Goal: Ask a question: Seek information or help from site administrators or community

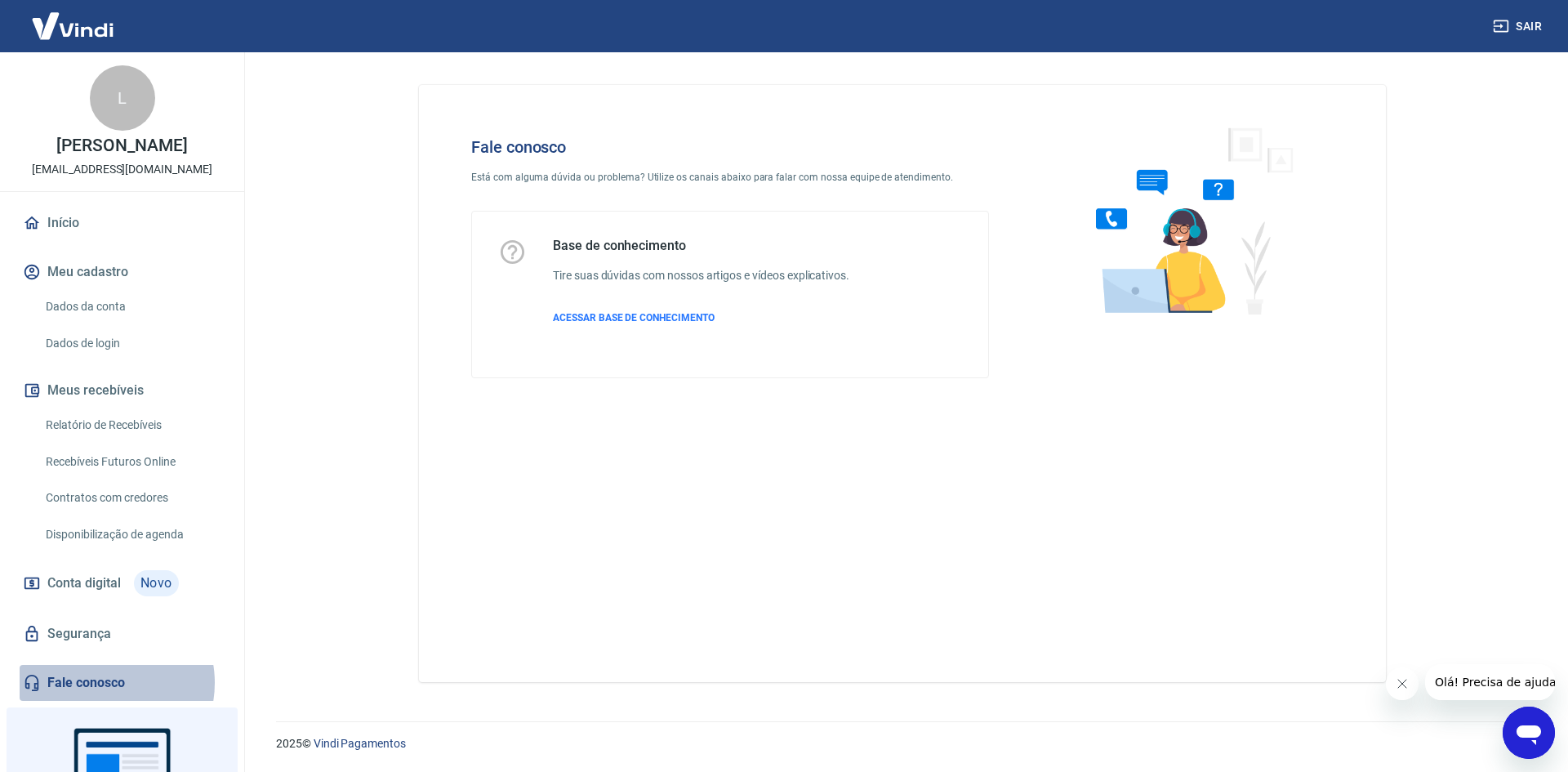
click at [100, 700] on link "Fale conosco" at bounding box center [122, 683] width 205 height 36
click at [1535, 729] on icon "Abrir janela de mensagens" at bounding box center [1529, 736] width 25 height 20
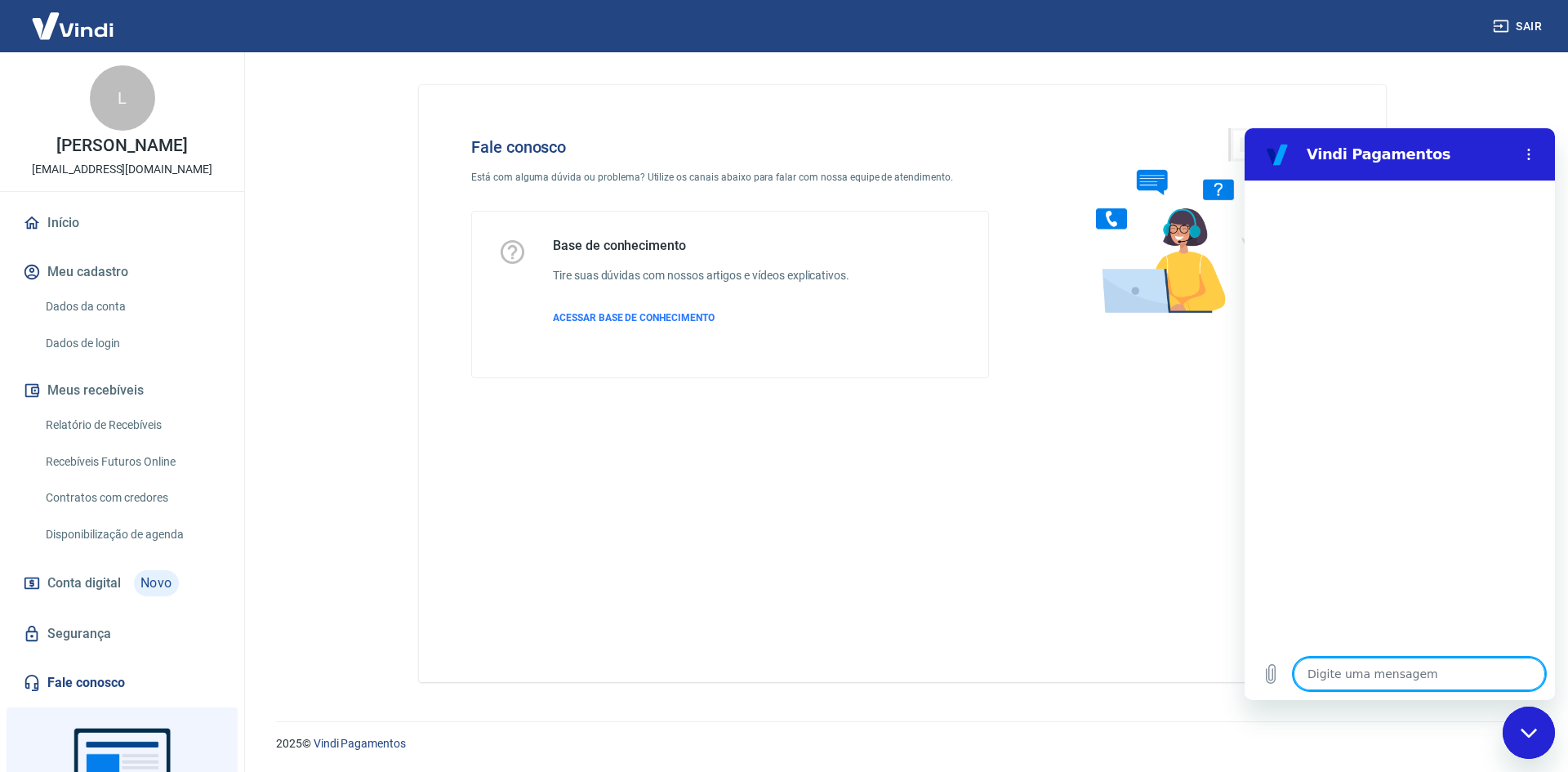
click at [1340, 675] on textarea at bounding box center [1419, 674] width 252 height 33
type textarea "F"
type textarea "x"
type textarea "Fa"
type textarea "x"
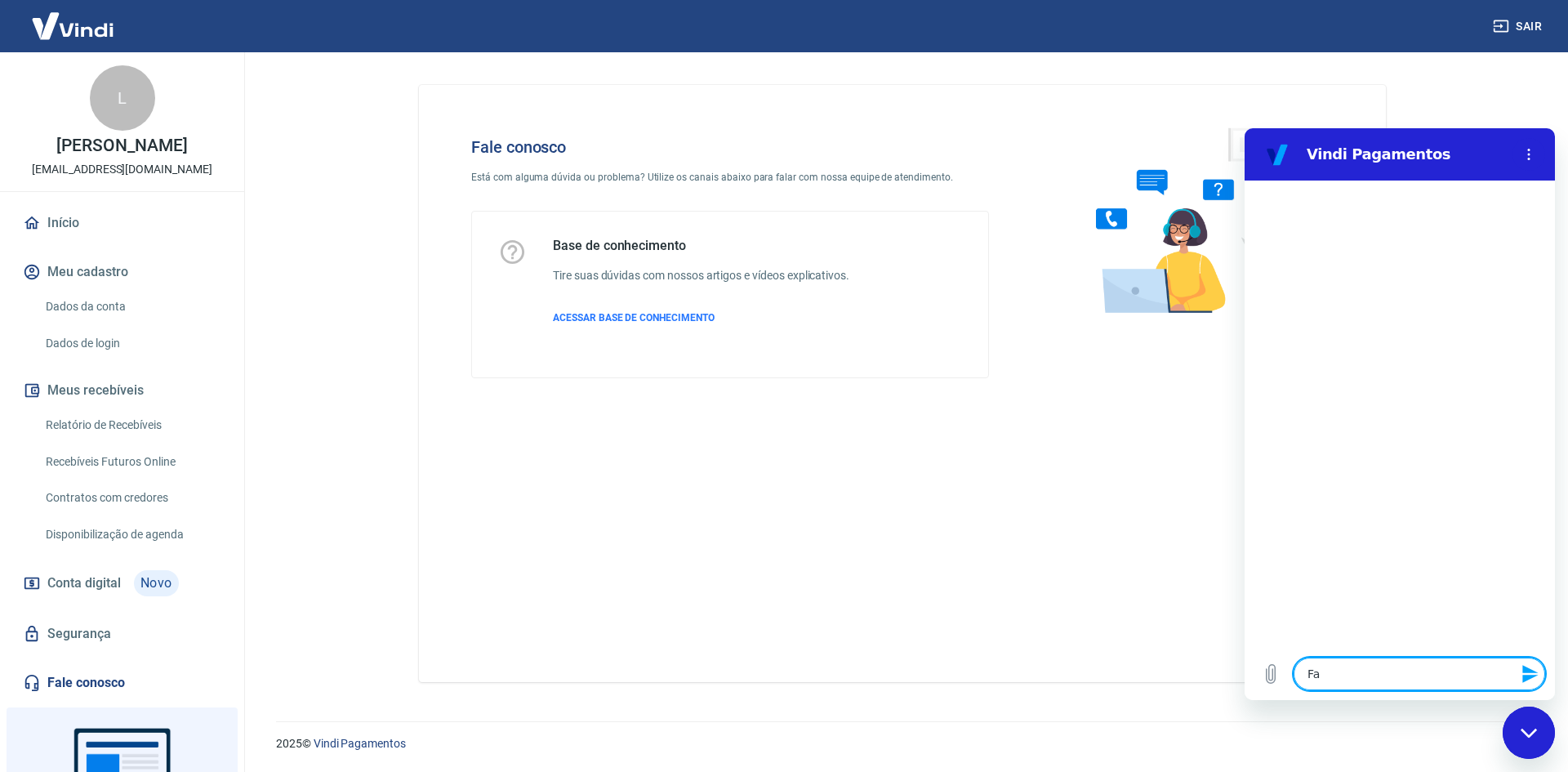
type textarea "Faç"
type textarea "x"
type textarea "Faça"
type textarea "x"
type textarea "Faç"
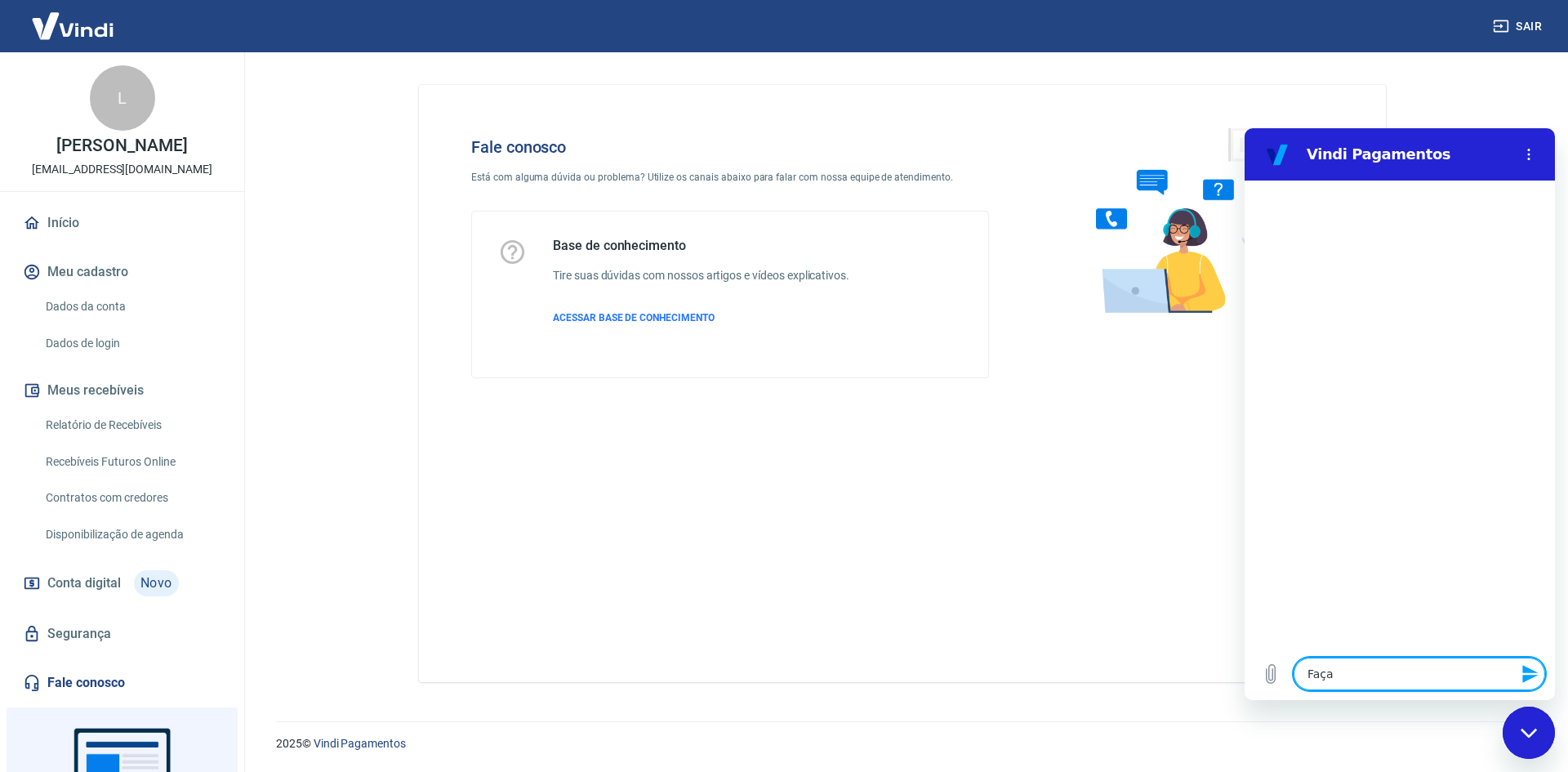
type textarea "x"
type textarea "Fa"
type textarea "x"
type textarea "Fal"
type textarea "x"
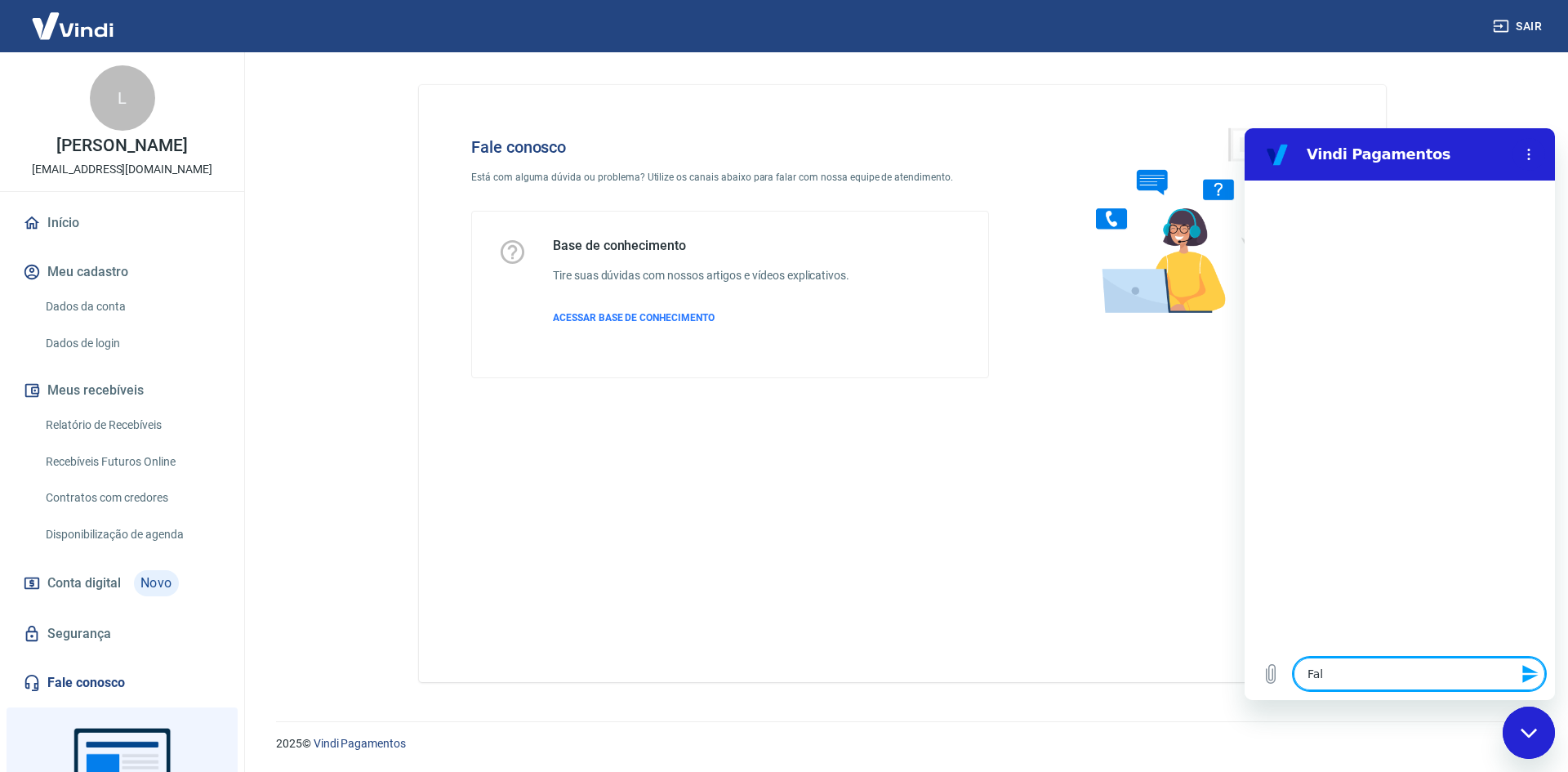
type textarea "Fala"
type textarea "x"
type textarea "Falar"
type textarea "x"
type textarea "Falar"
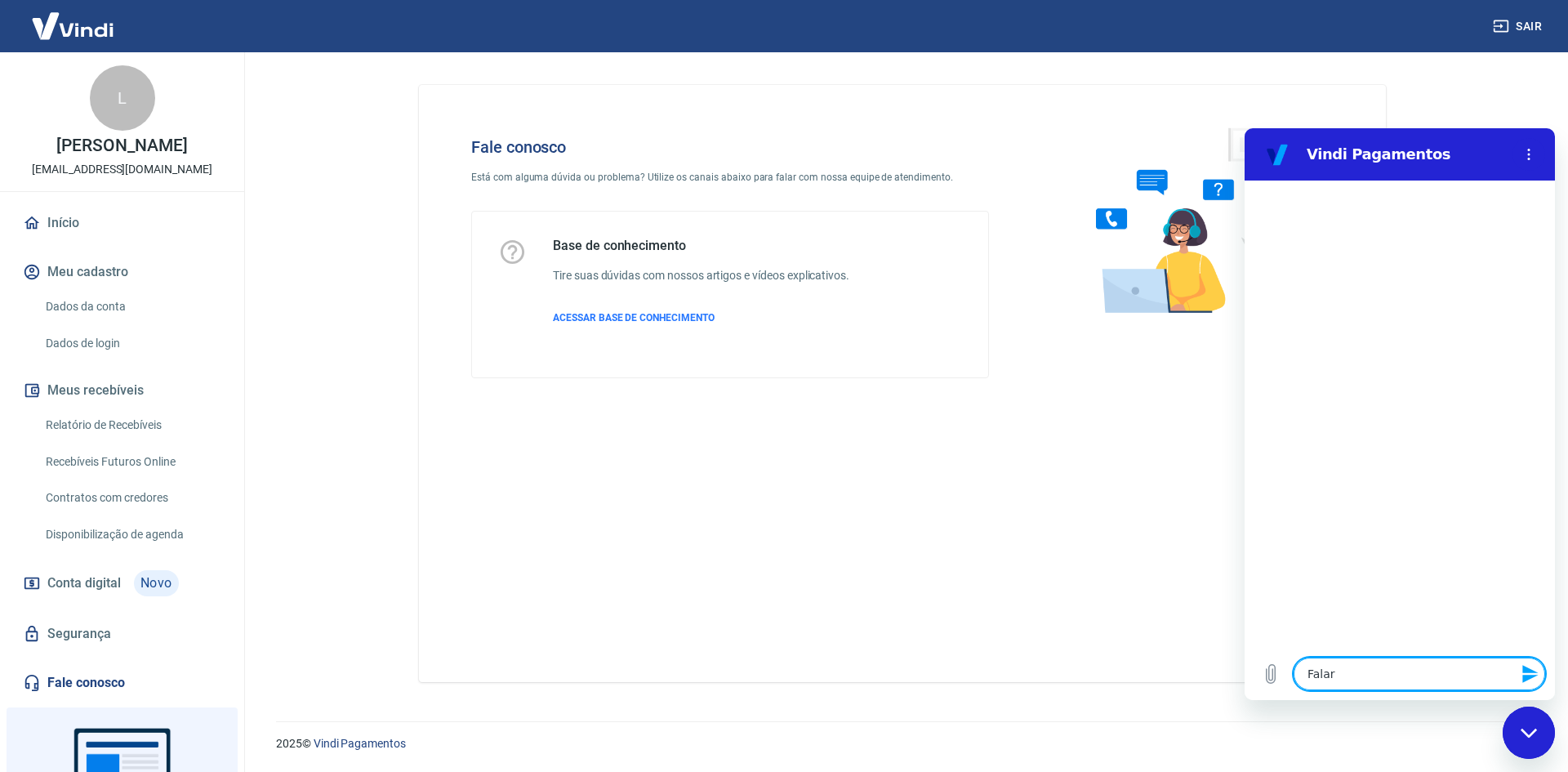
type textarea "x"
type textarea "Falar c"
type textarea "x"
type textarea "Falar co"
type textarea "x"
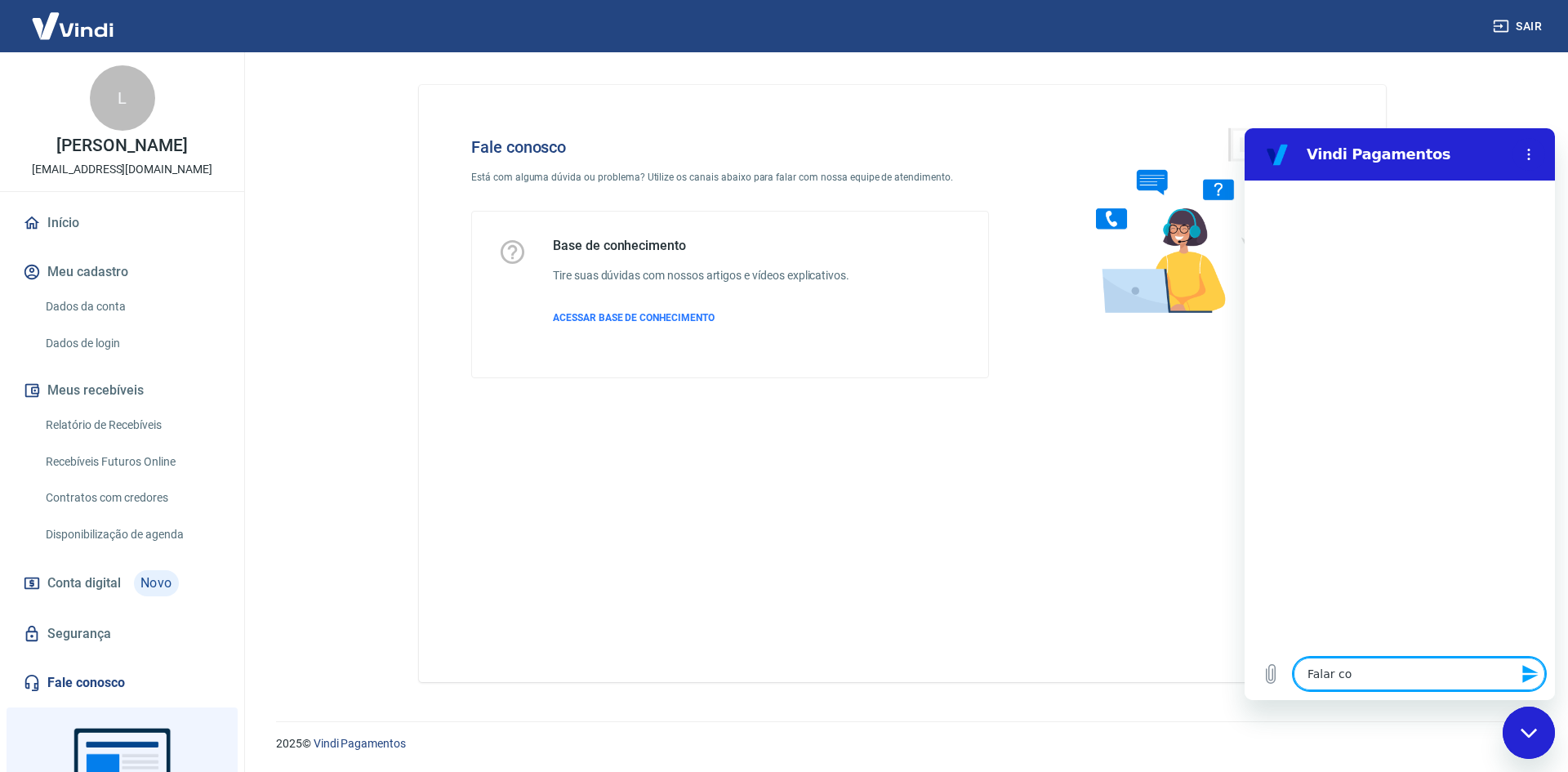
type textarea "Falar com"
type textarea "x"
type textarea "Falar com"
type textarea "x"
type textarea "Falar com a"
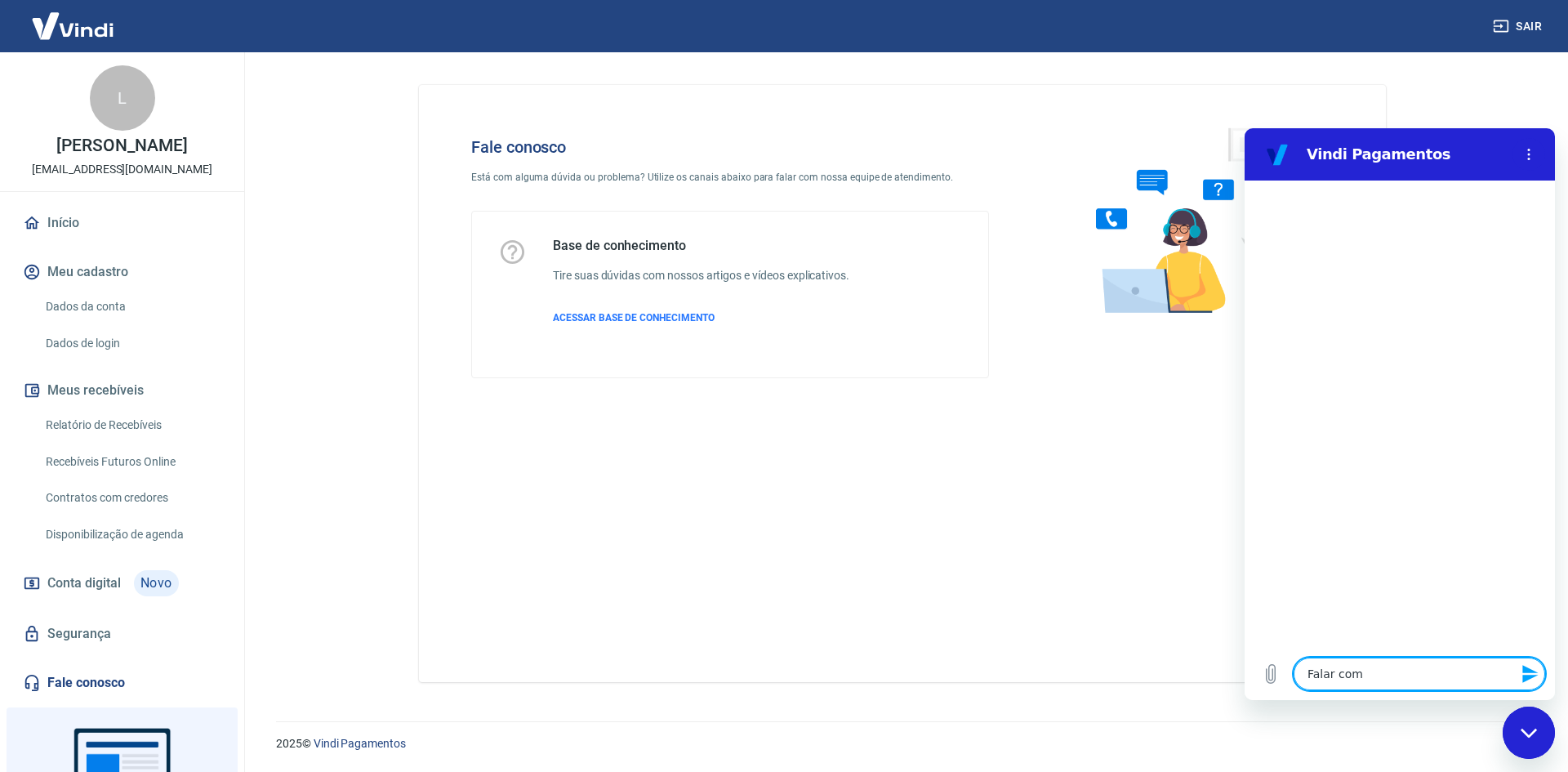
type textarea "x"
type textarea "Falar com at"
type textarea "x"
type textarea "Falar com ate"
type textarea "x"
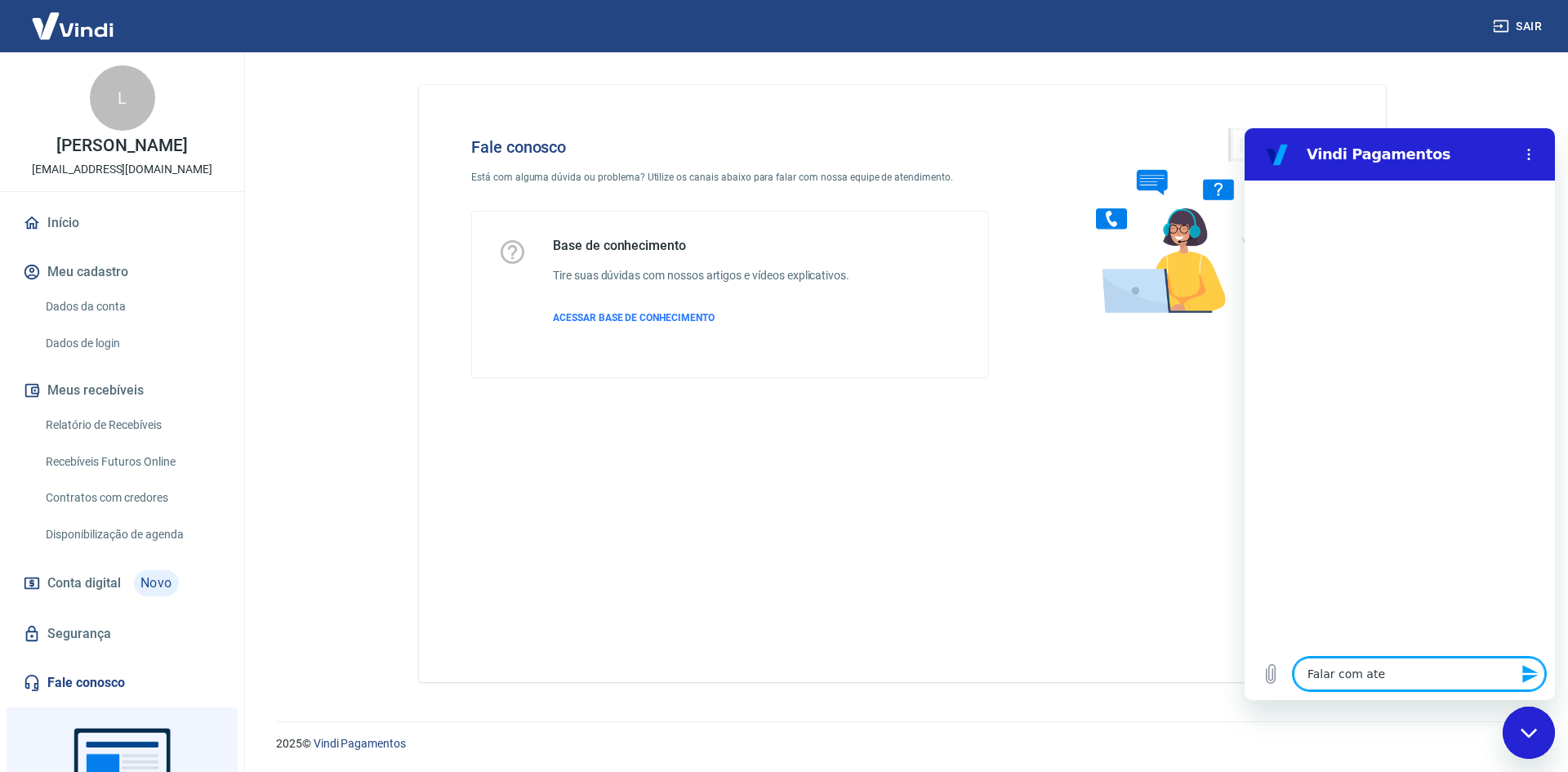
type textarea "Falar com aten"
type textarea "x"
type textarea "Falar com atend"
type textarea "x"
type textarea "Falar com atende"
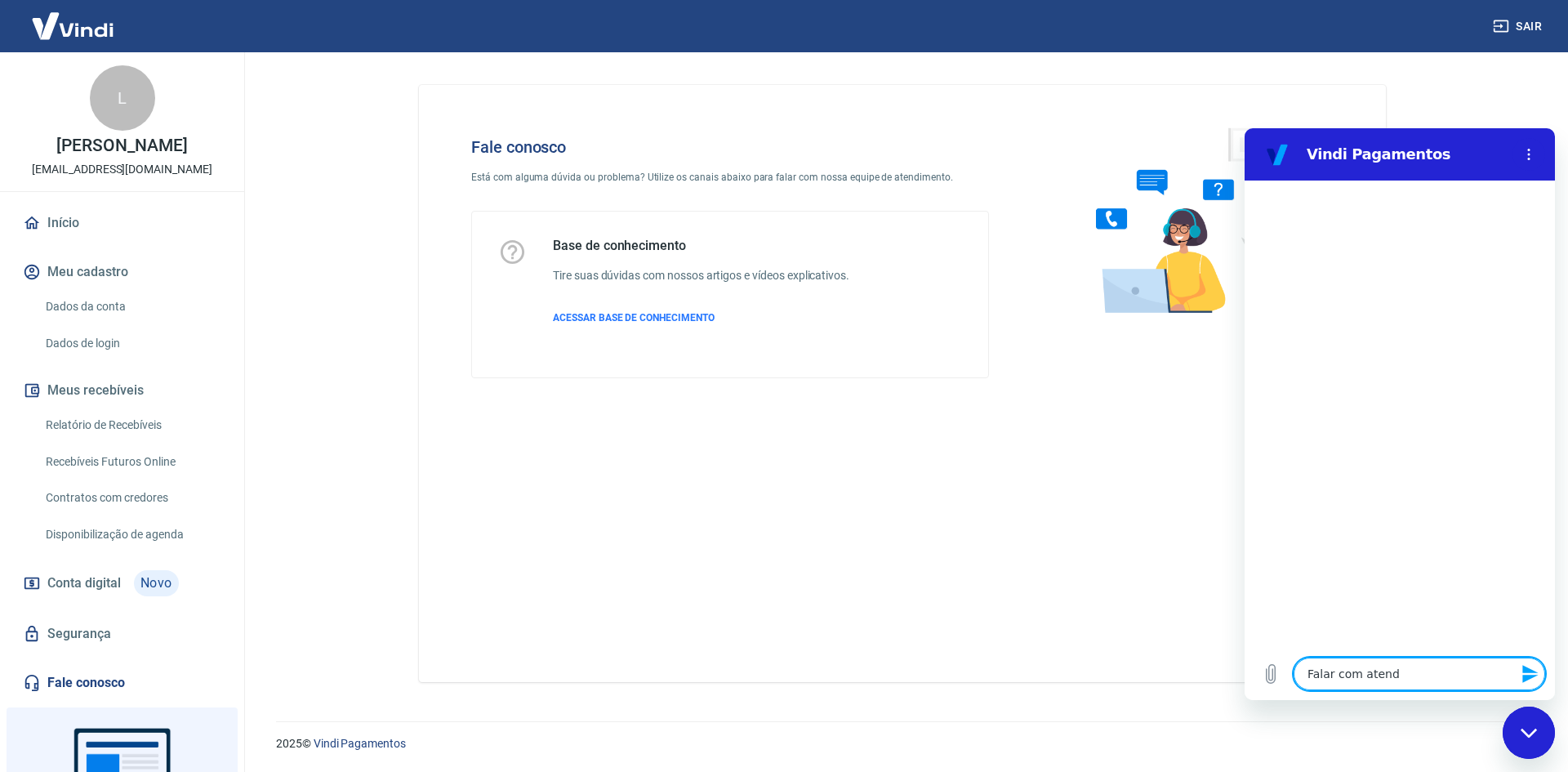
type textarea "x"
type textarea "Falar com atenden"
type textarea "x"
type textarea "Falar com atendent"
type textarea "x"
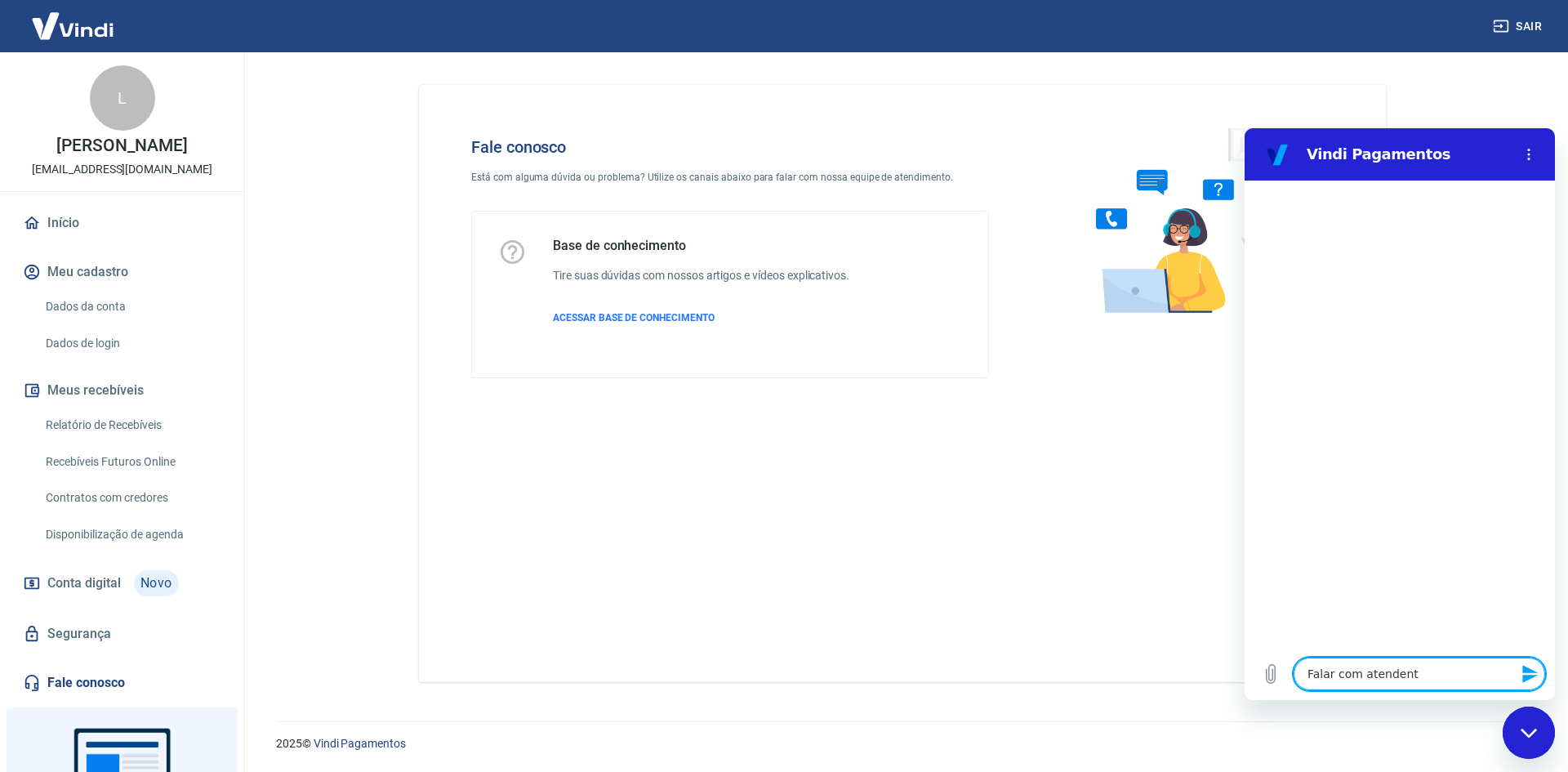
type textarea "Falar com atendente"
type textarea "x"
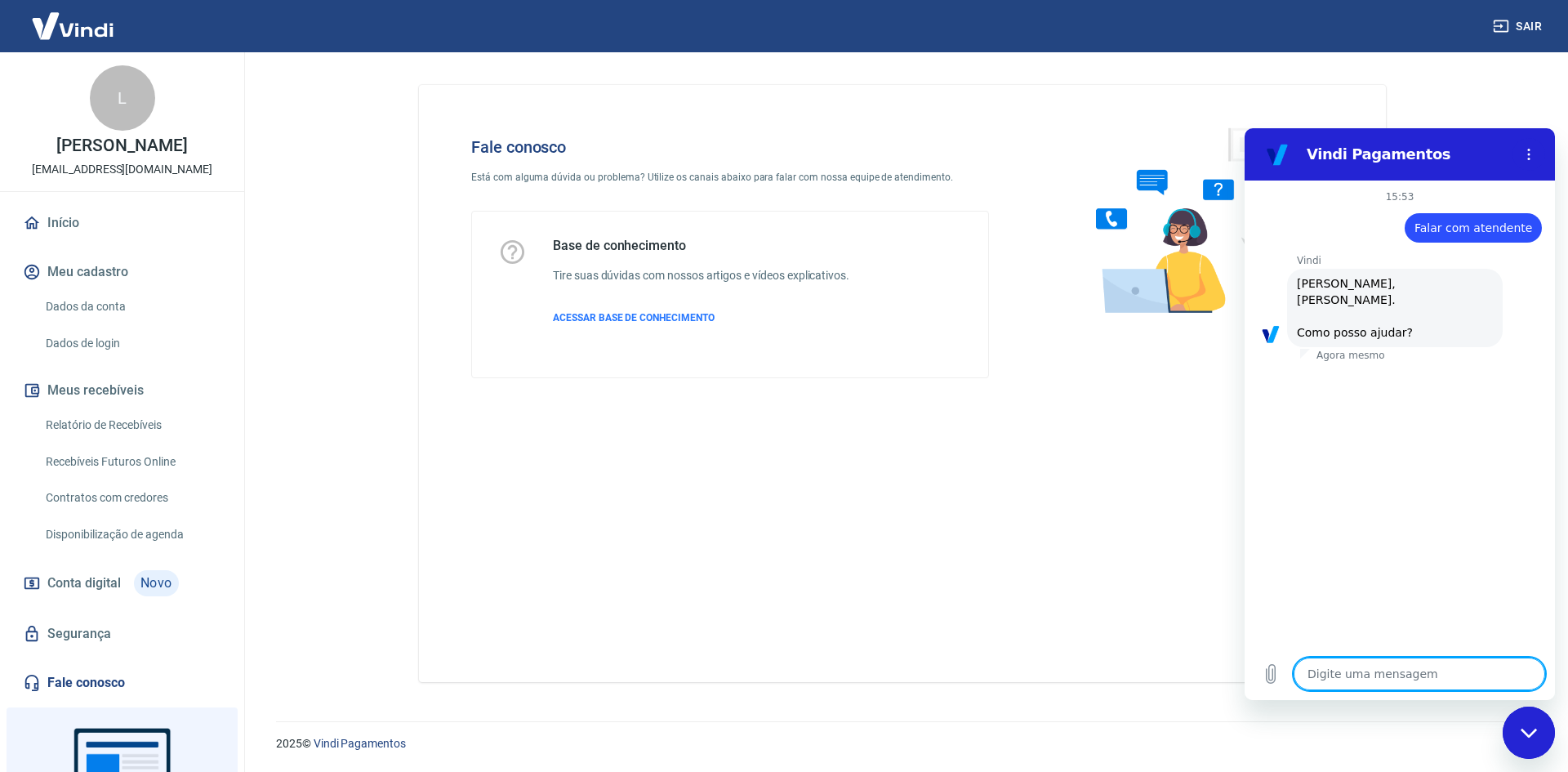
click at [1452, 225] on span "Falar com atendente" at bounding box center [1473, 228] width 117 height 16
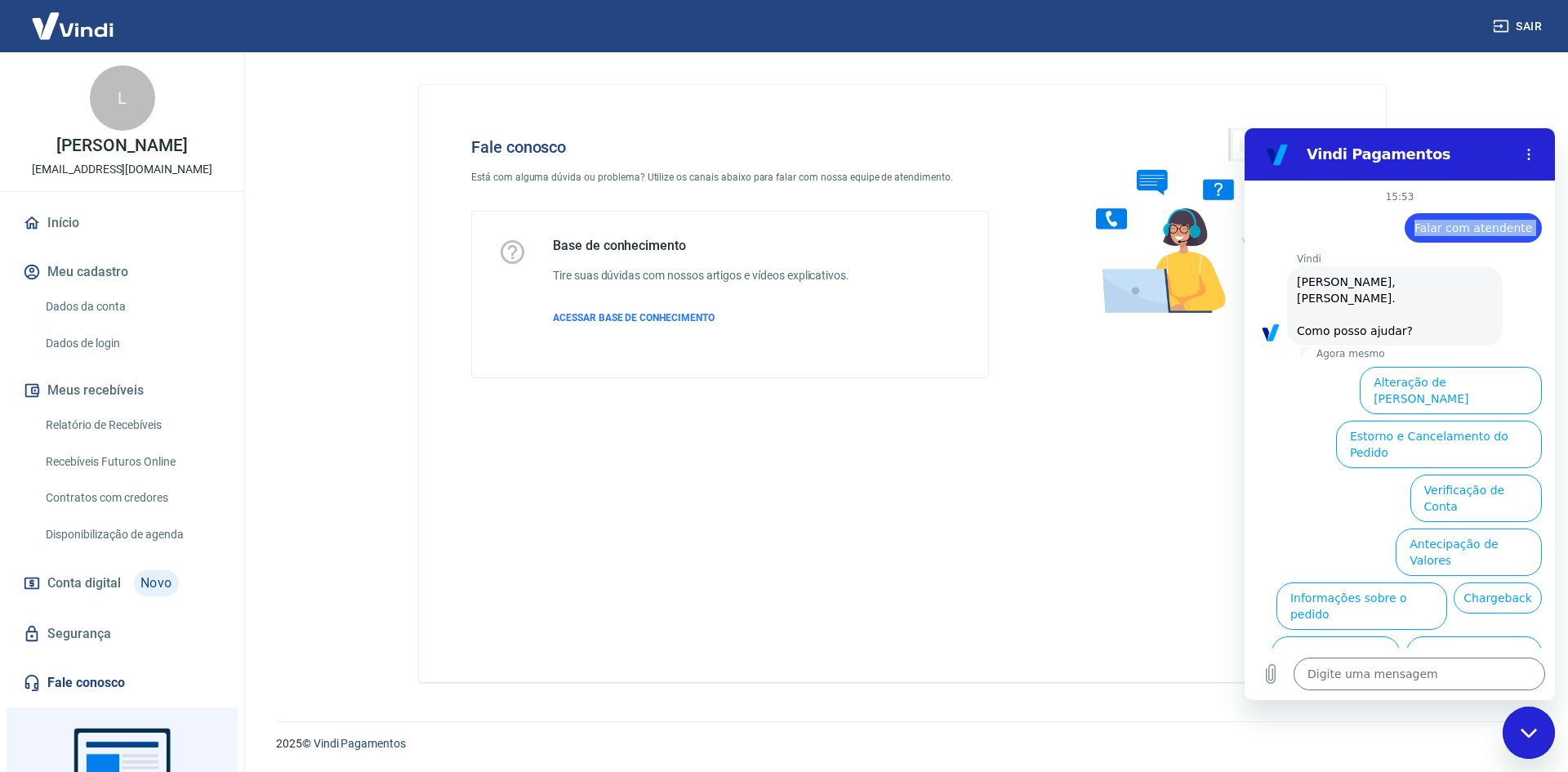
click at [1452, 225] on div "15:53 diz: Falar com atendente Enviado · Agora mesmo Vindi Vindi diz: Olá, Luci…" at bounding box center [1399, 414] width 310 height 467
copy span "Falar com atendente"
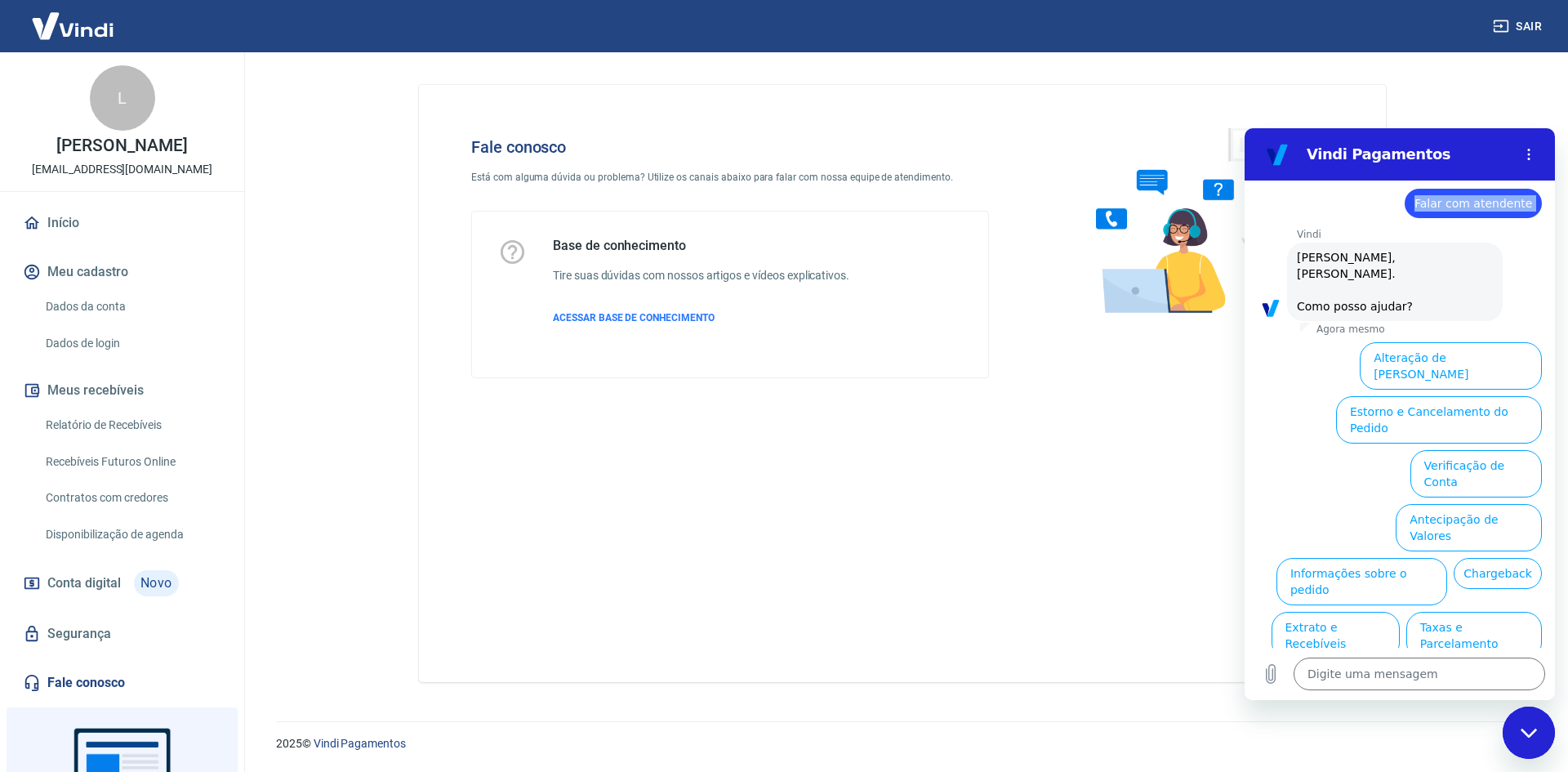
scroll to position [38, 0]
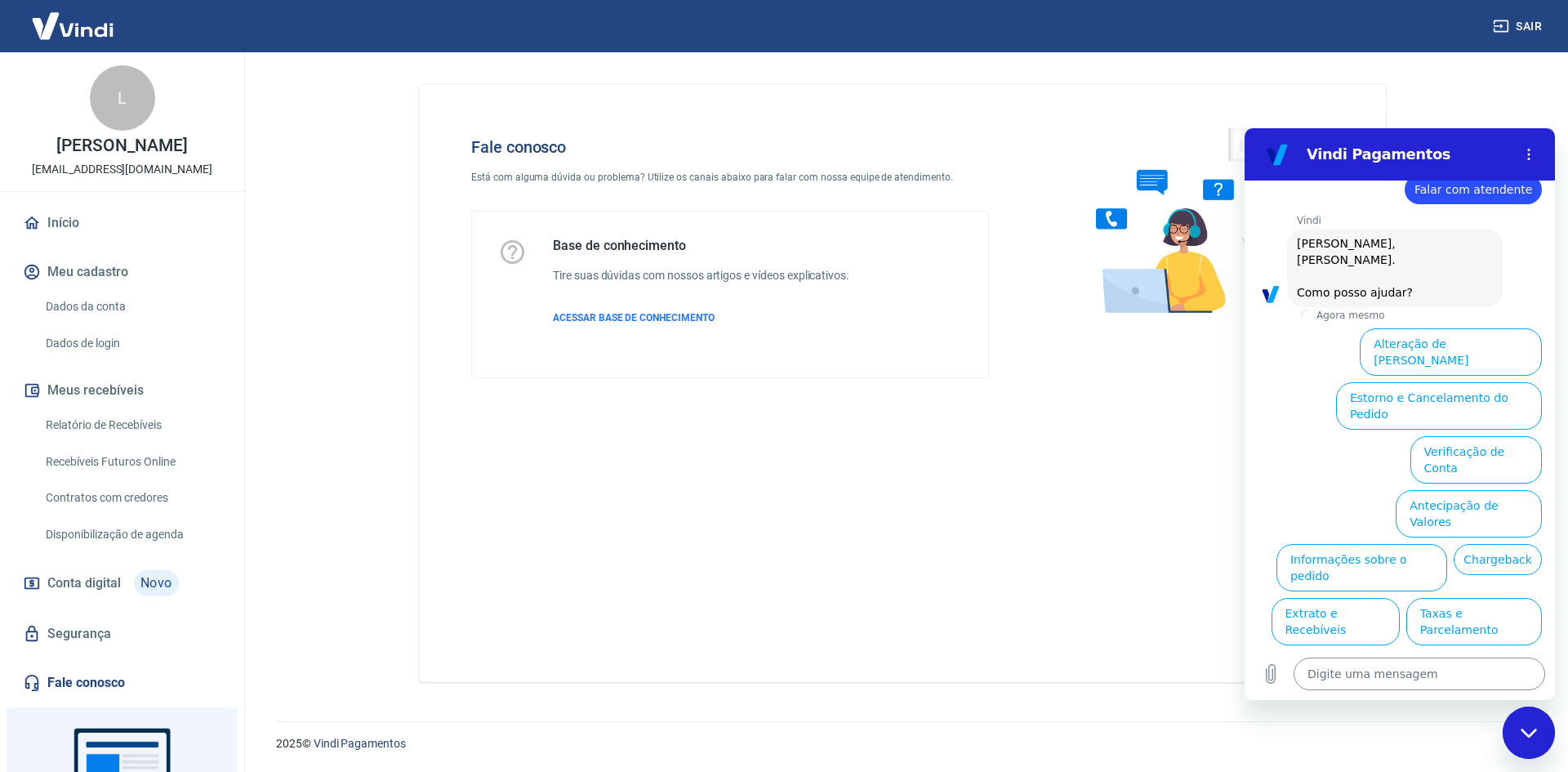
click at [1404, 667] on textarea at bounding box center [1419, 674] width 252 height 33
paste textarea "Falar com atendente"
type textarea "Falar com atendente"
type textarea "x"
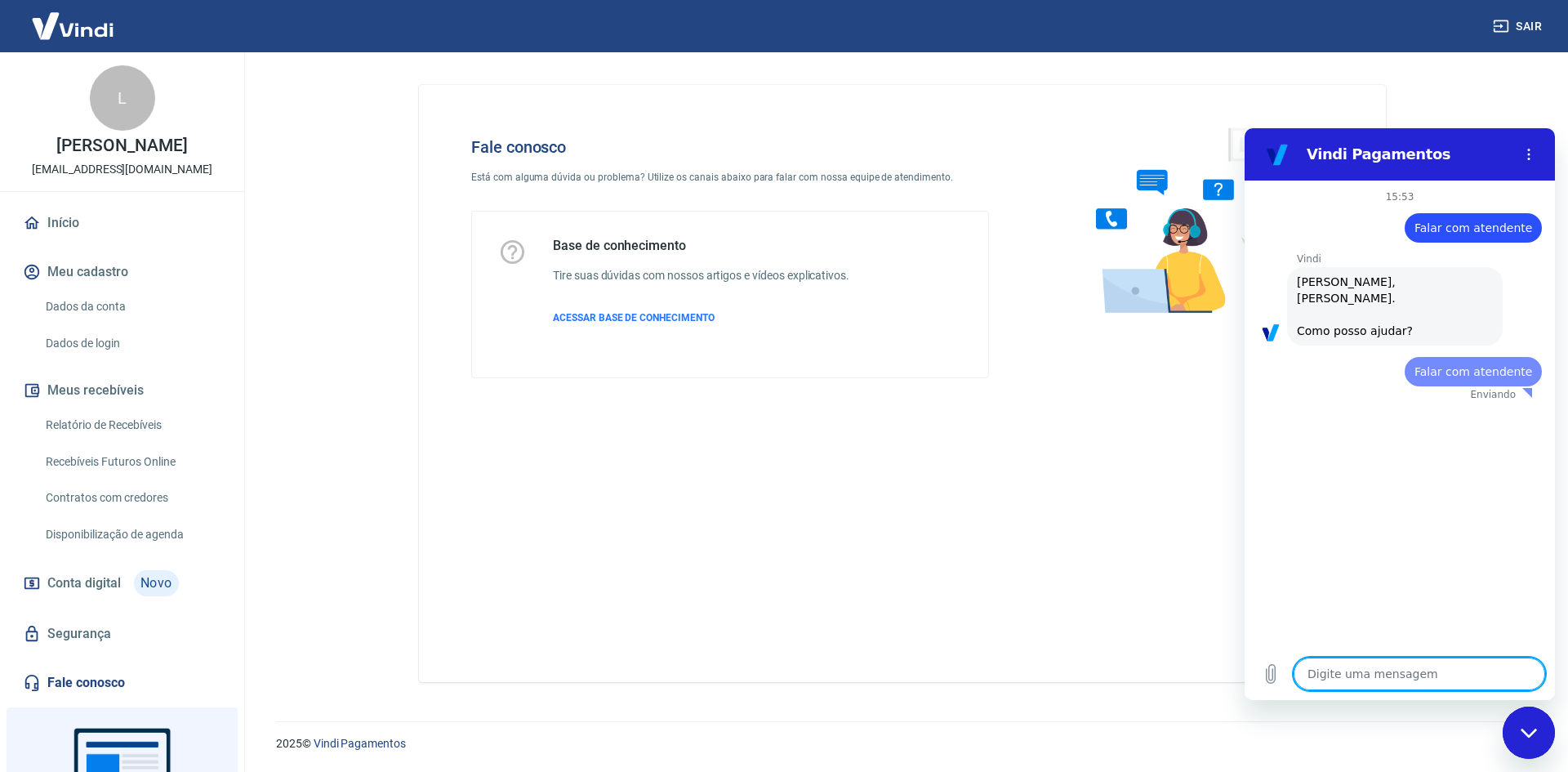
scroll to position [0, 0]
type textarea "x"
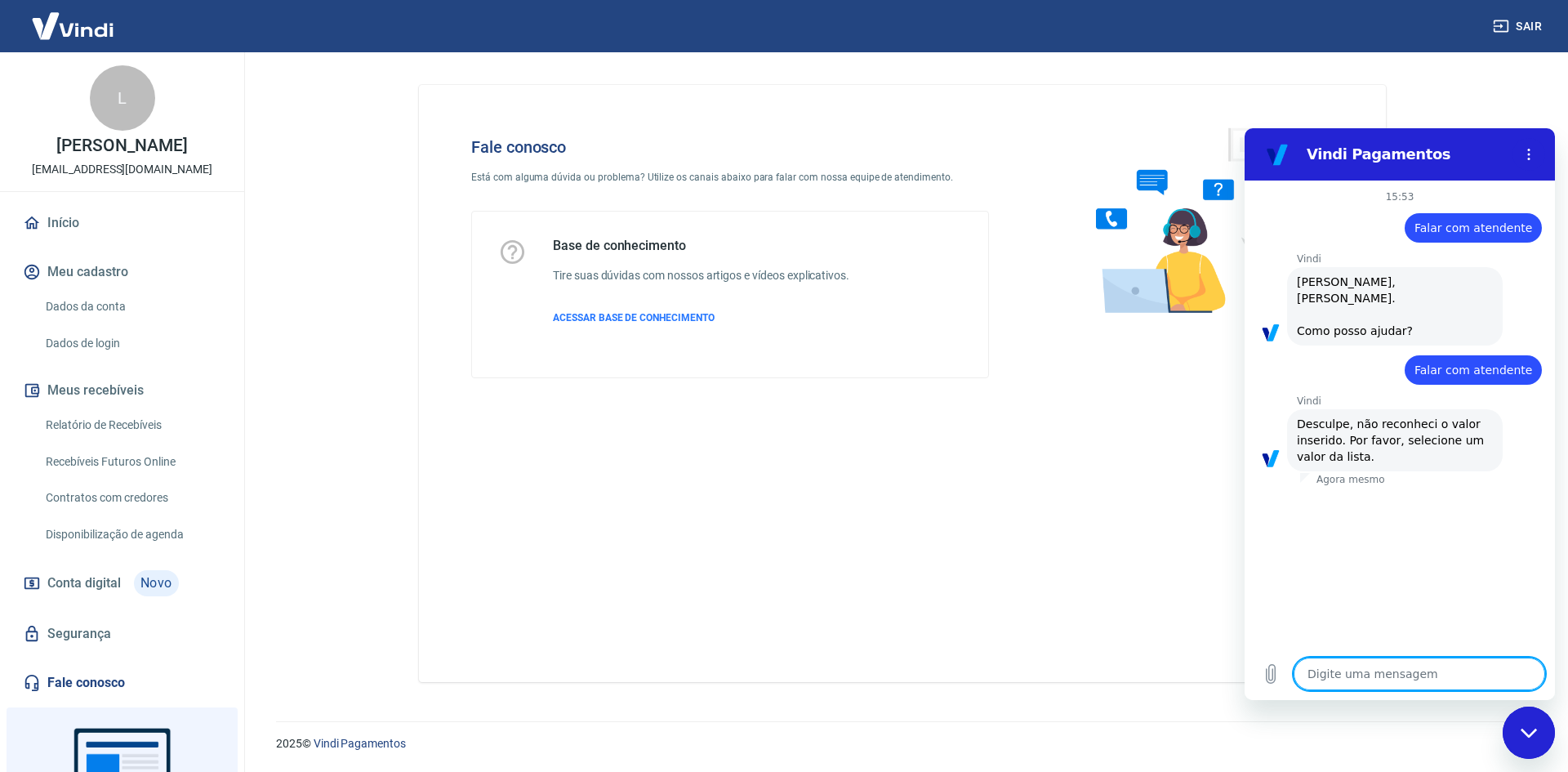
paste textarea "Falar com atendente"
type textarea "Falar com atendente"
type textarea "x"
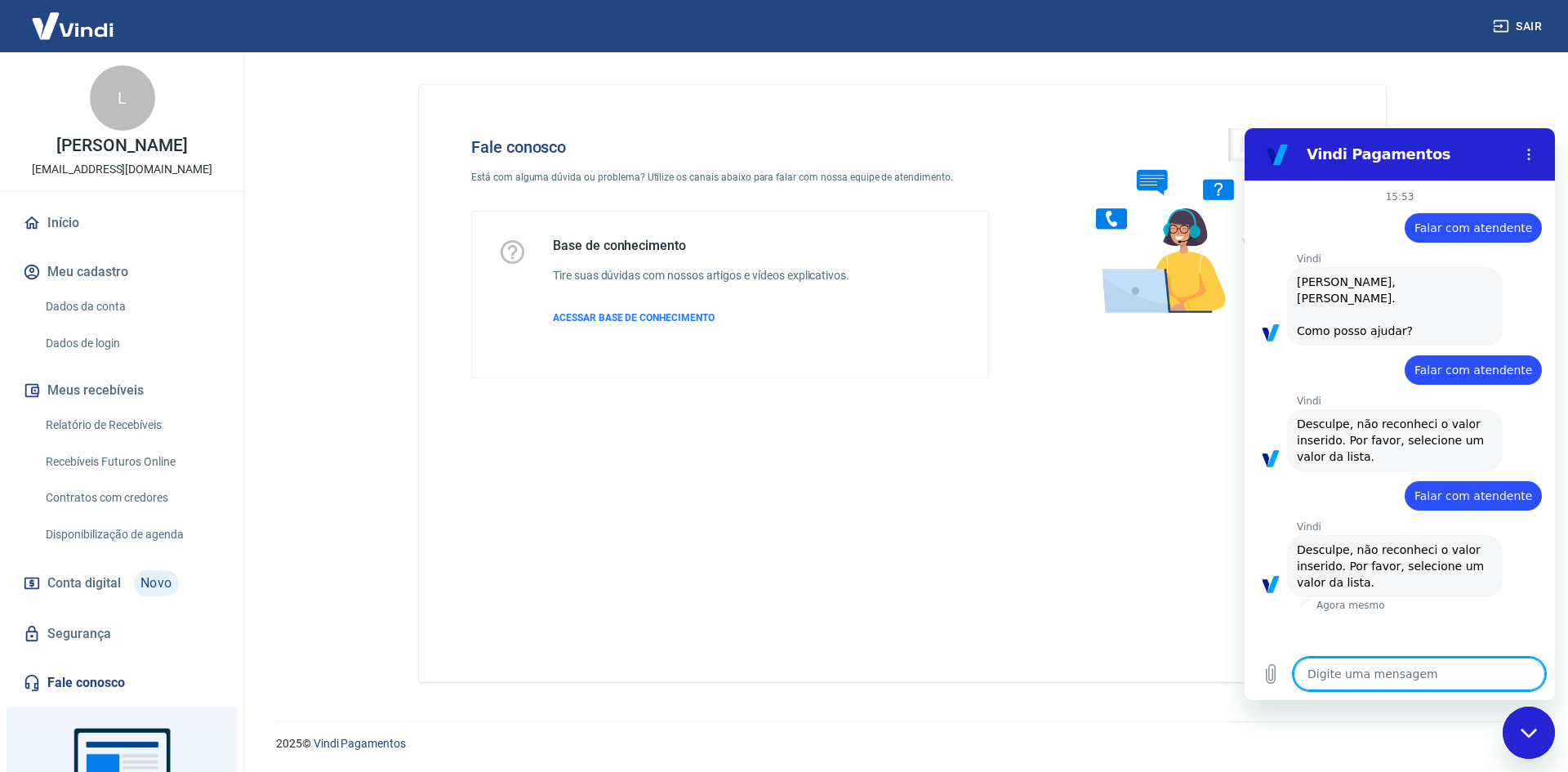
paste textarea "Falar com atendente"
type textarea "Falar com atendente"
type textarea "x"
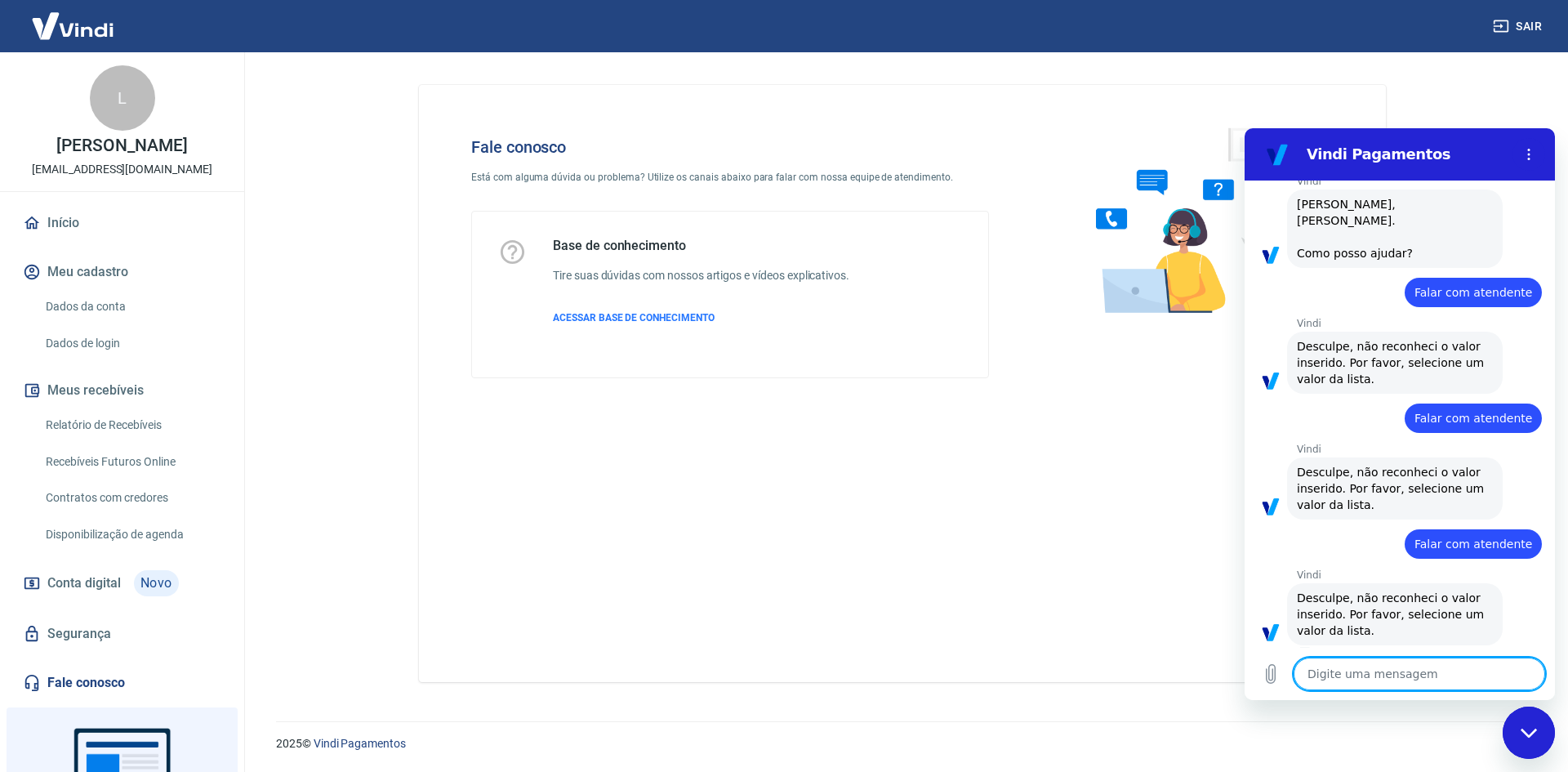
paste textarea "Falar com atendente"
type textarea "Falar com atendente"
type textarea "x"
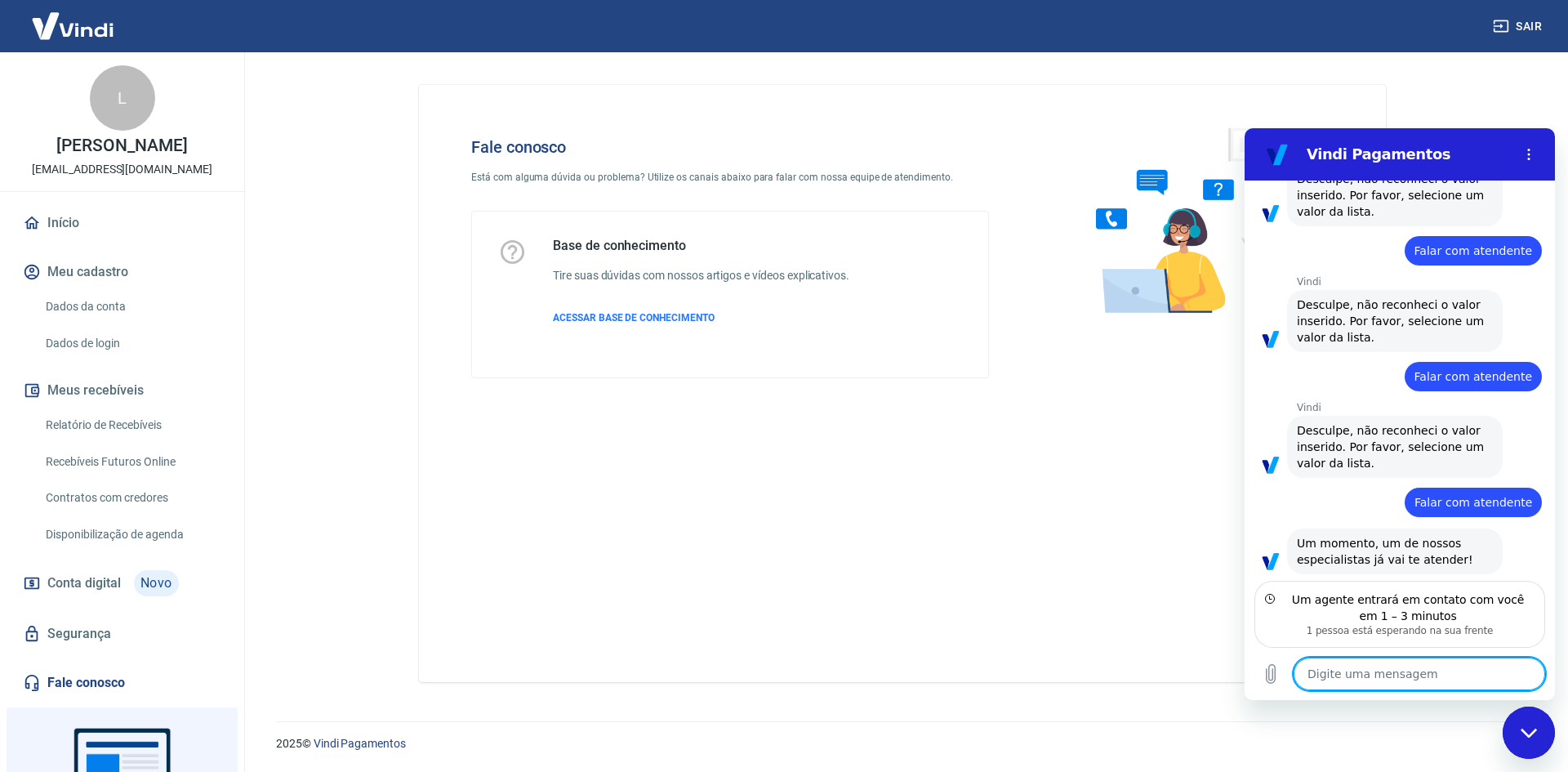
scroll to position [247, 0]
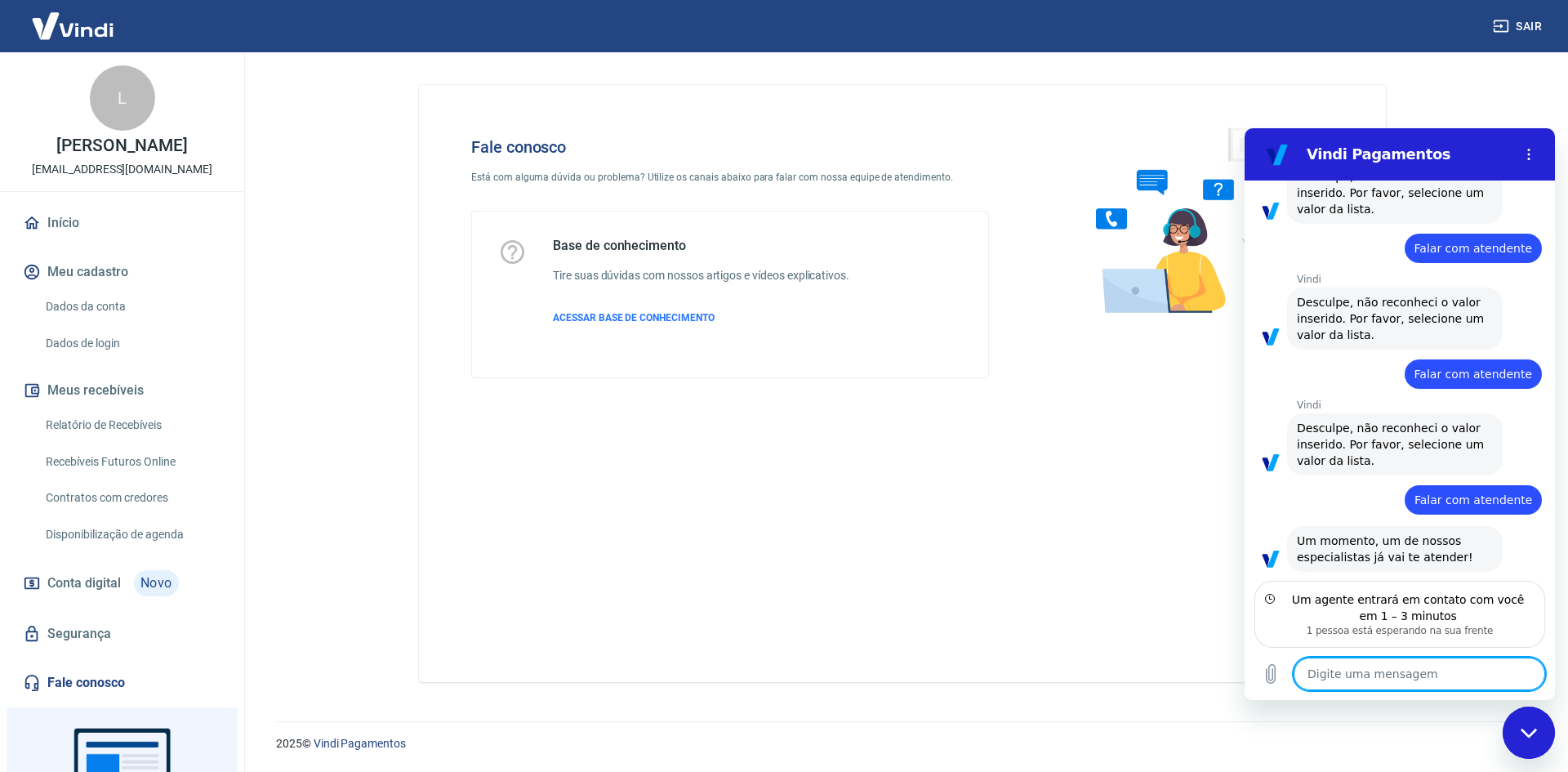
click at [1369, 682] on textarea at bounding box center [1419, 674] width 252 height 33
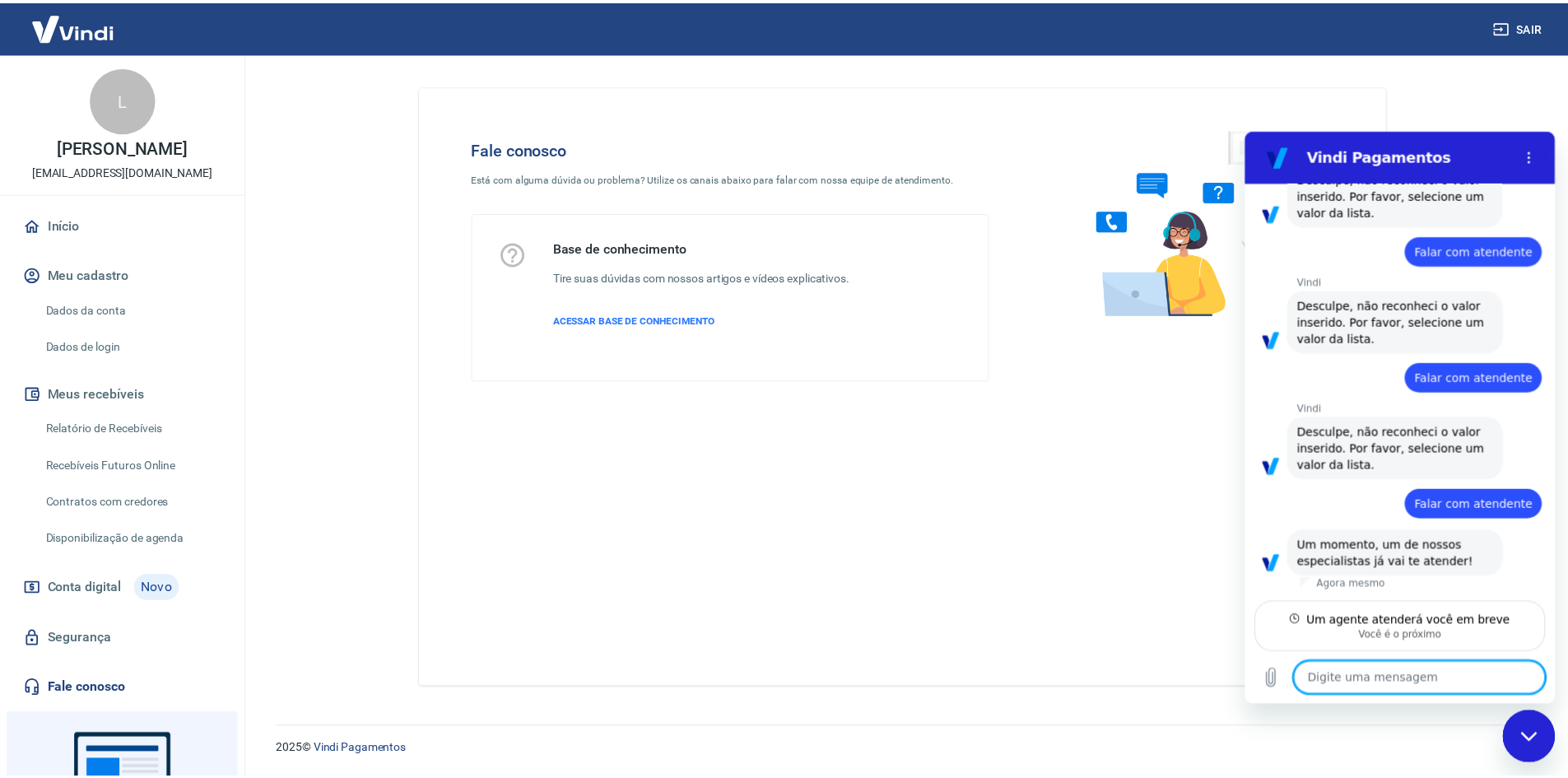
scroll to position [233, 0]
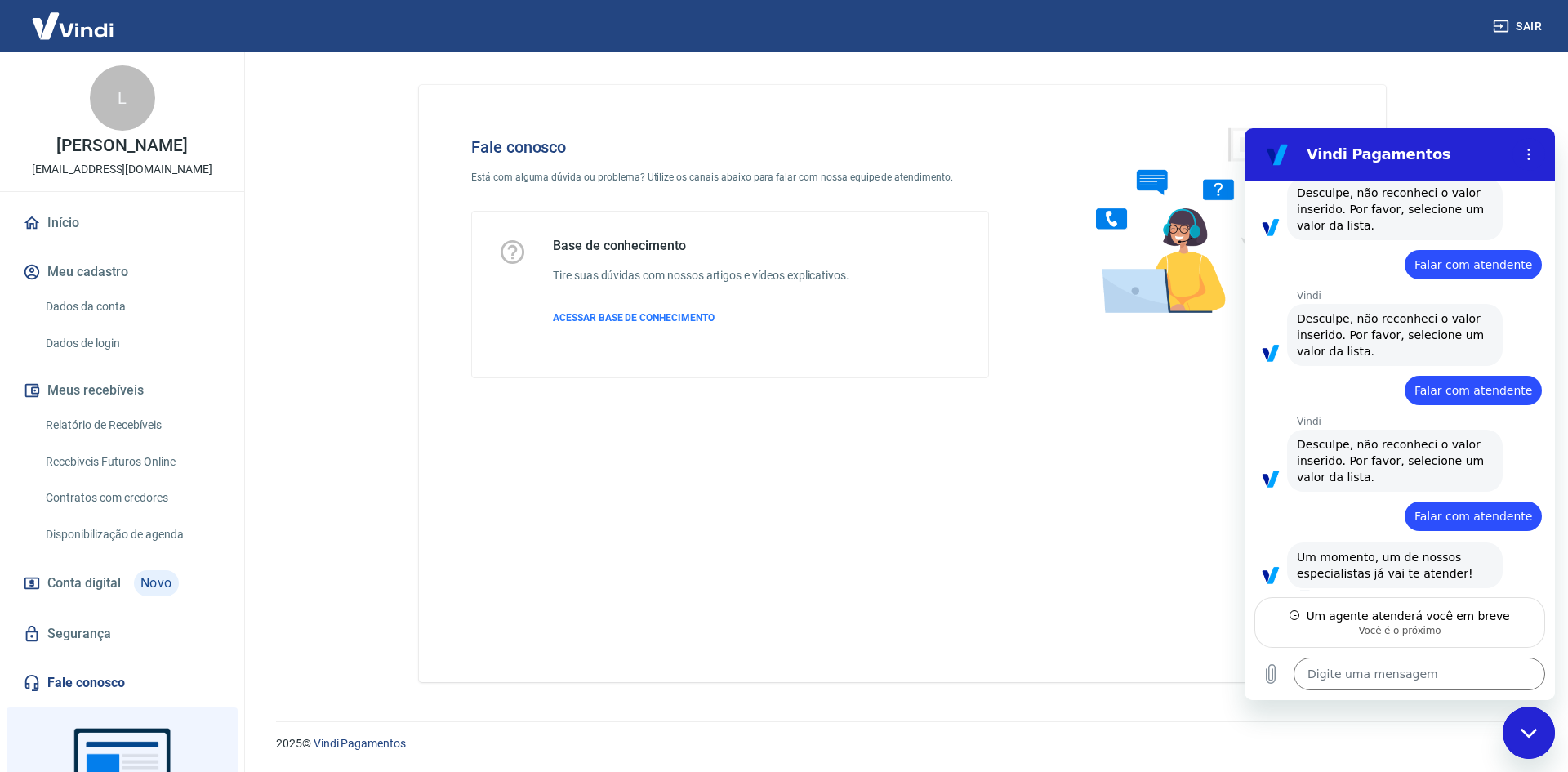
click at [61, 237] on link "Início" at bounding box center [122, 223] width 205 height 36
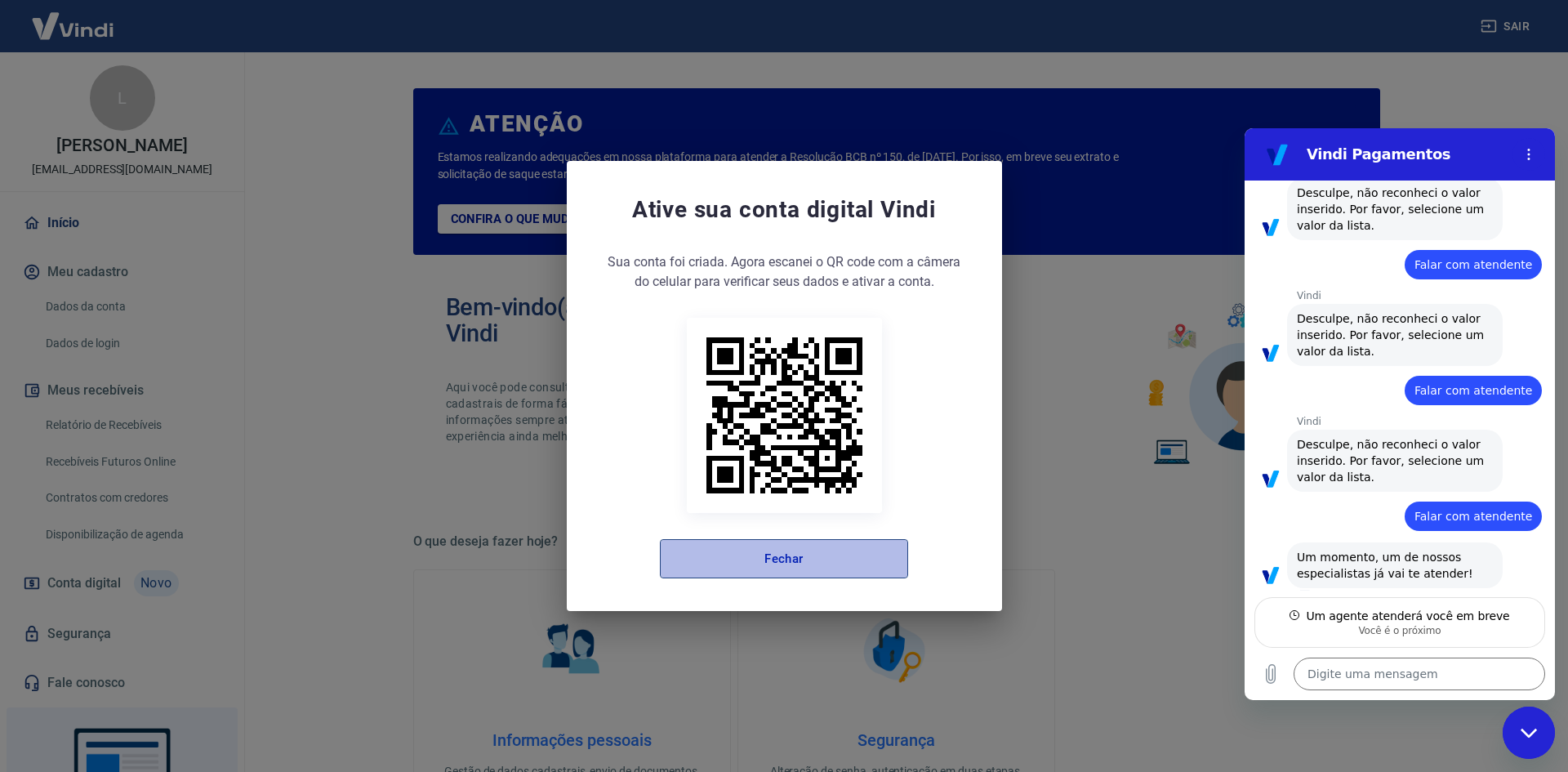
drag, startPoint x: 840, startPoint y: 567, endPoint x: 838, endPoint y: 554, distance: 13.2
click at [840, 567] on button "Fechar" at bounding box center [783, 559] width 248 height 39
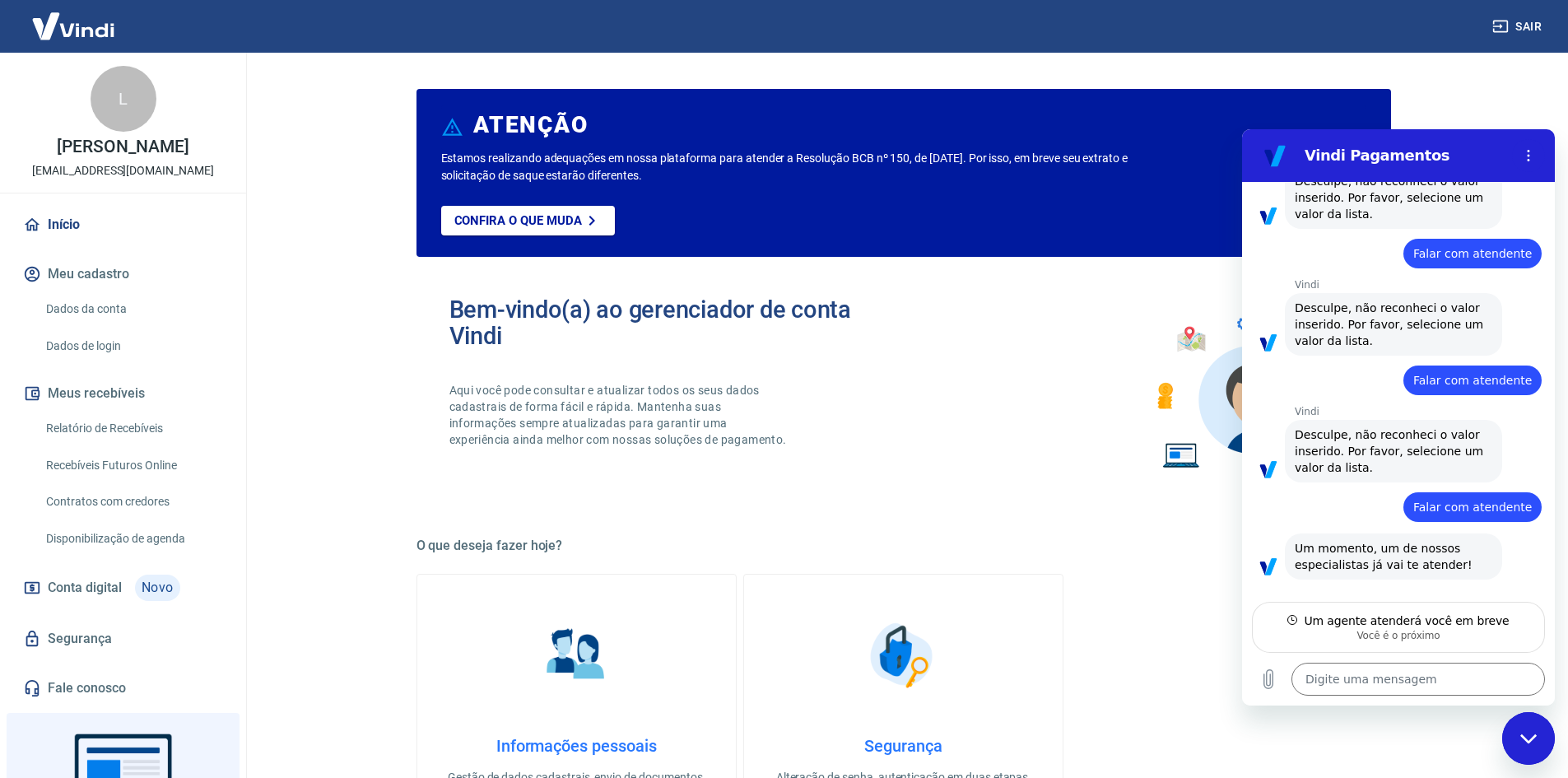
type textarea "x"
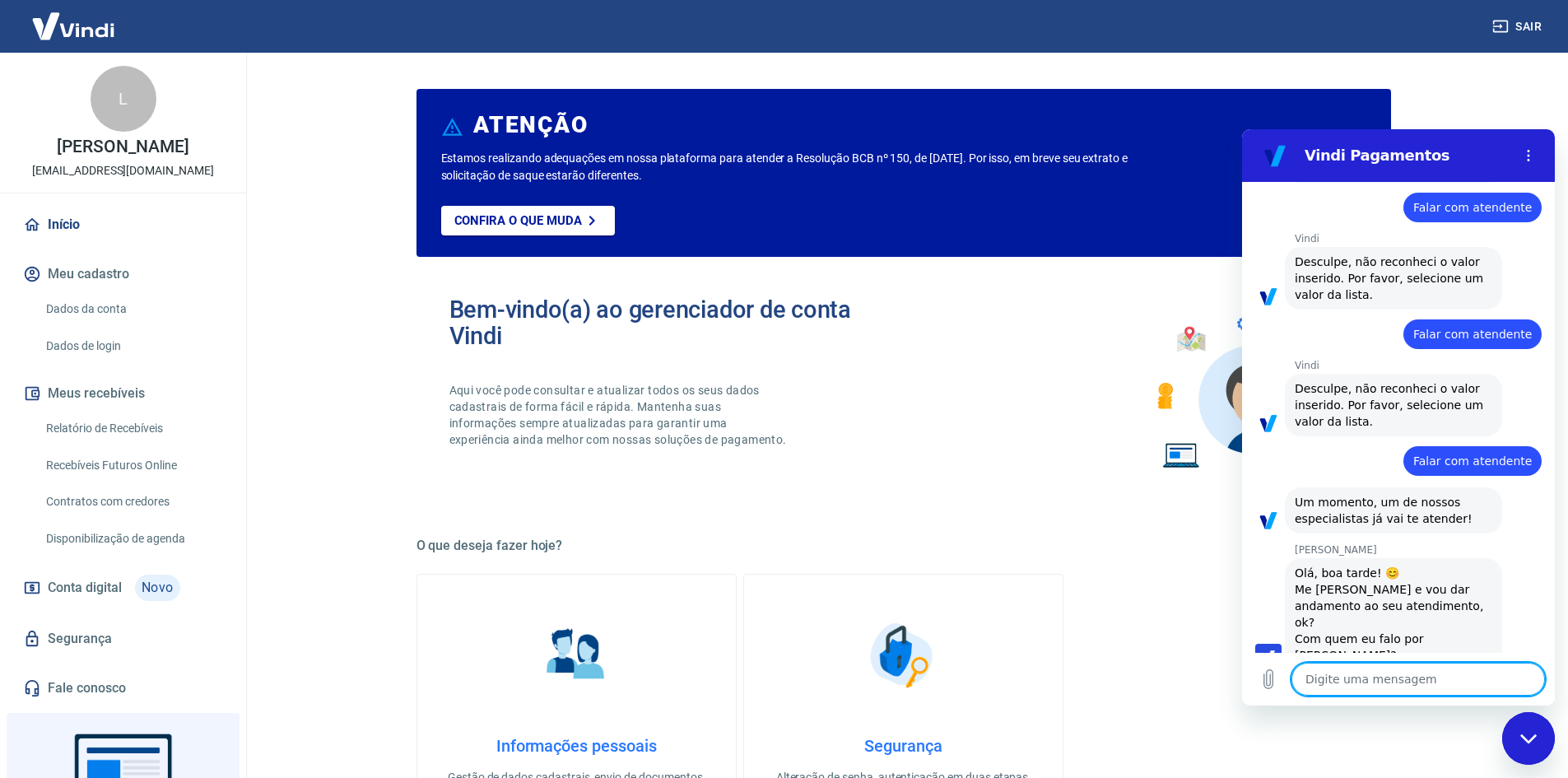
scroll to position [296, 0]
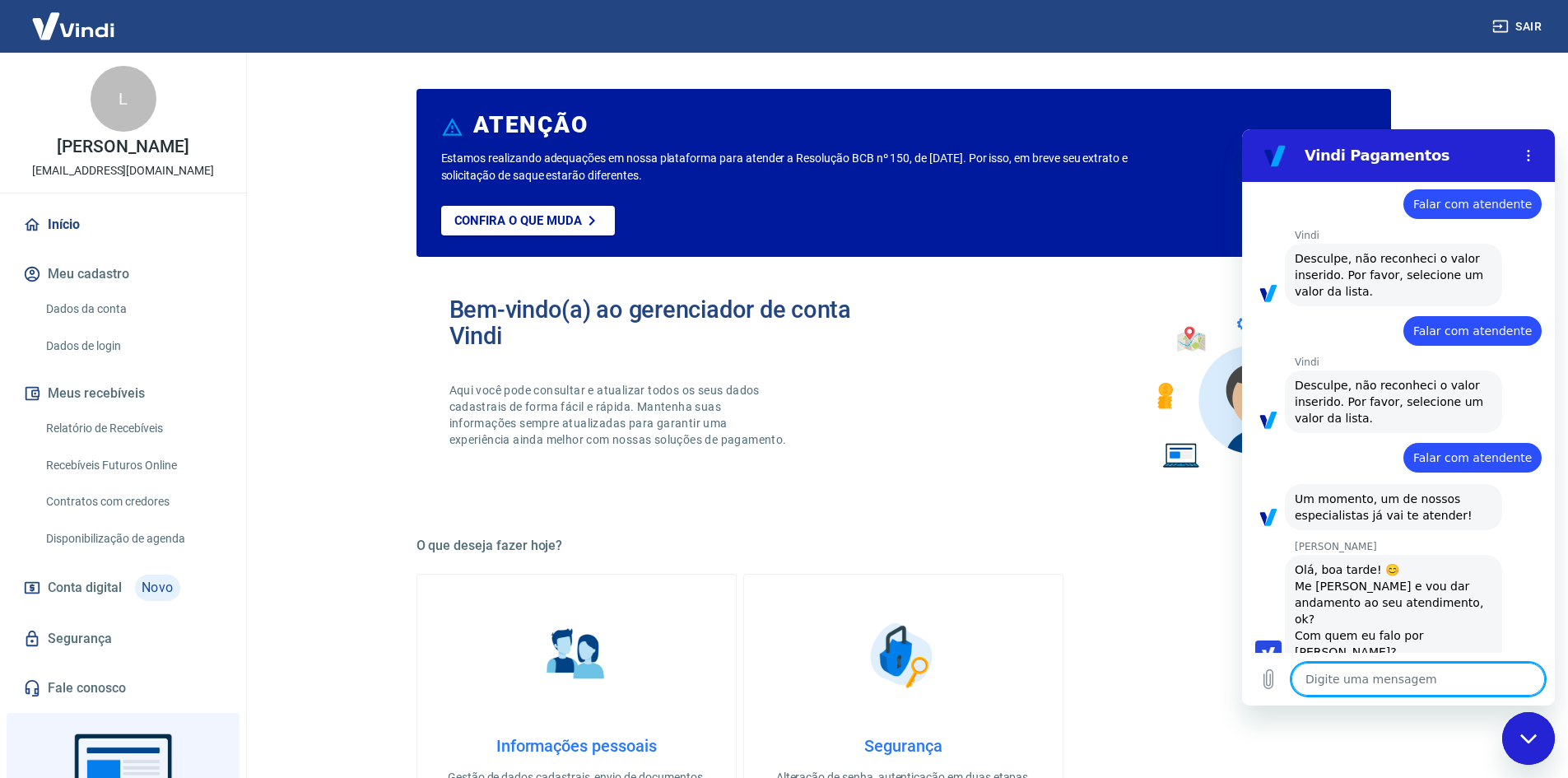
click at [1357, 661] on div "Digite uma mensagem x" at bounding box center [1398, 679] width 313 height 53
click at [1355, 675] on textarea at bounding box center [1417, 679] width 254 height 33
type textarea "B"
type textarea "x"
type textarea "Bo"
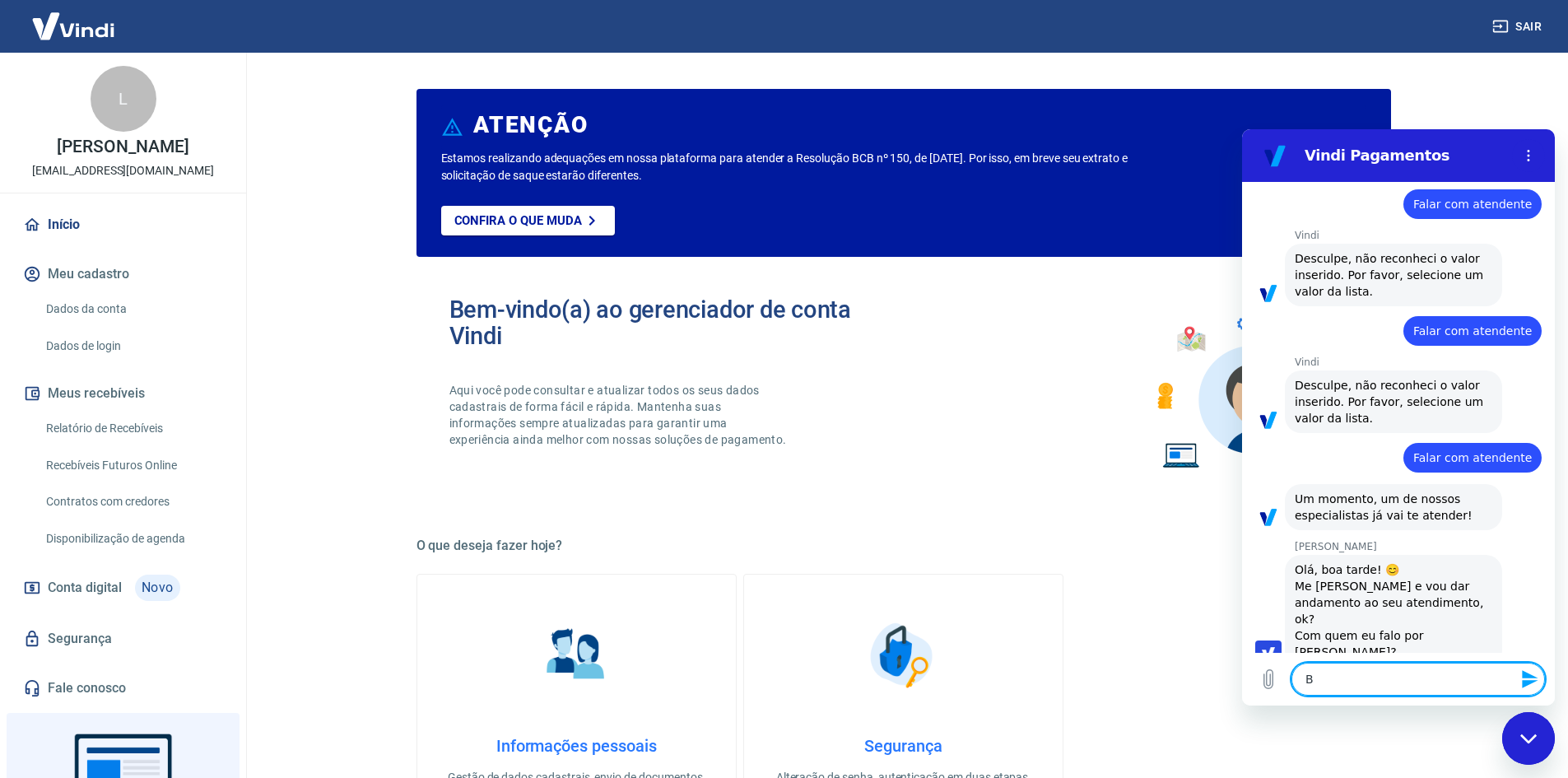
type textarea "x"
type textarea "Boa"
type textarea "x"
type textarea "Boa"
type textarea "x"
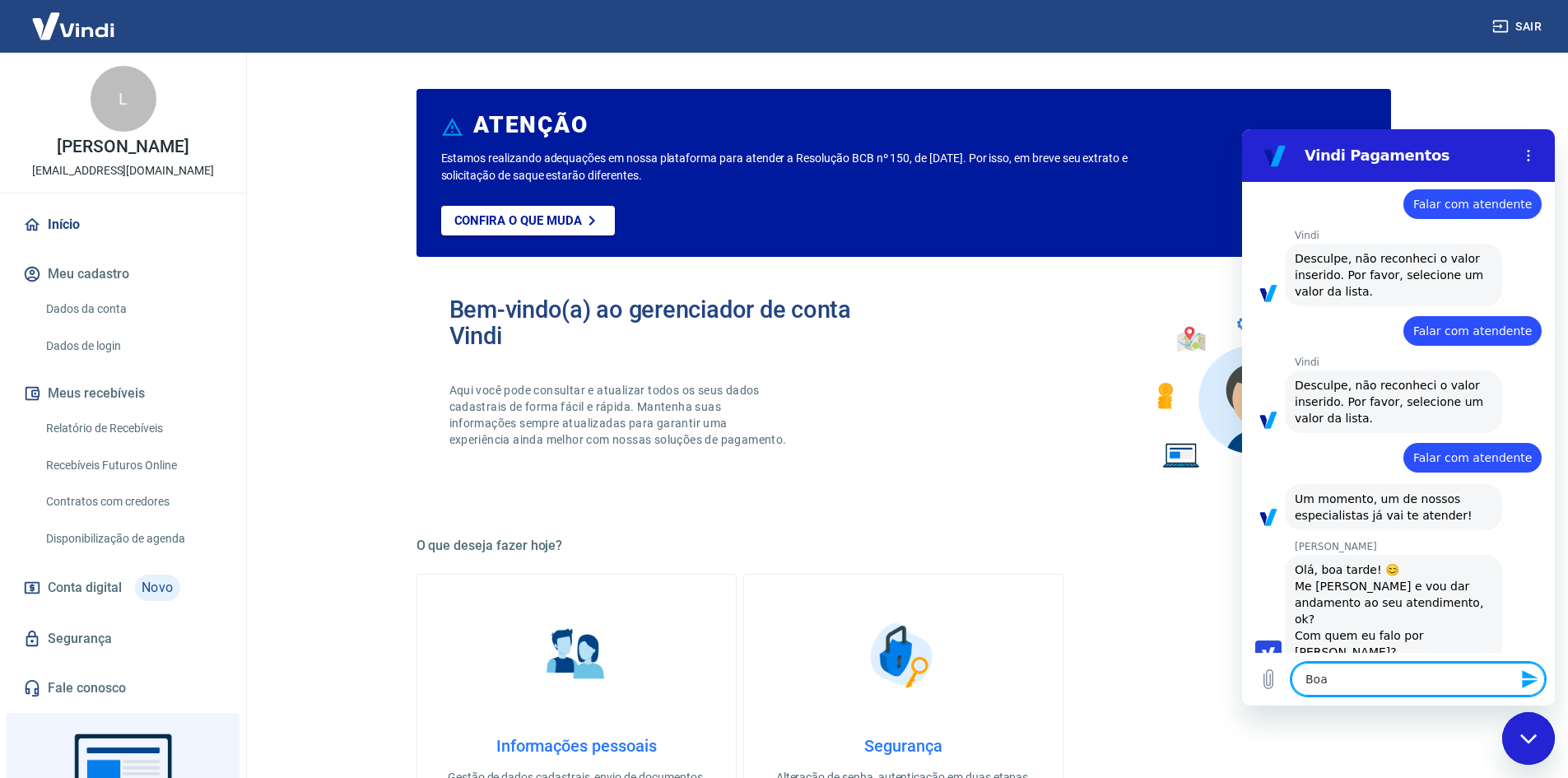
type textarea "Boa t"
type textarea "x"
type textarea "Boa ta"
type textarea "x"
type textarea "Boa tar"
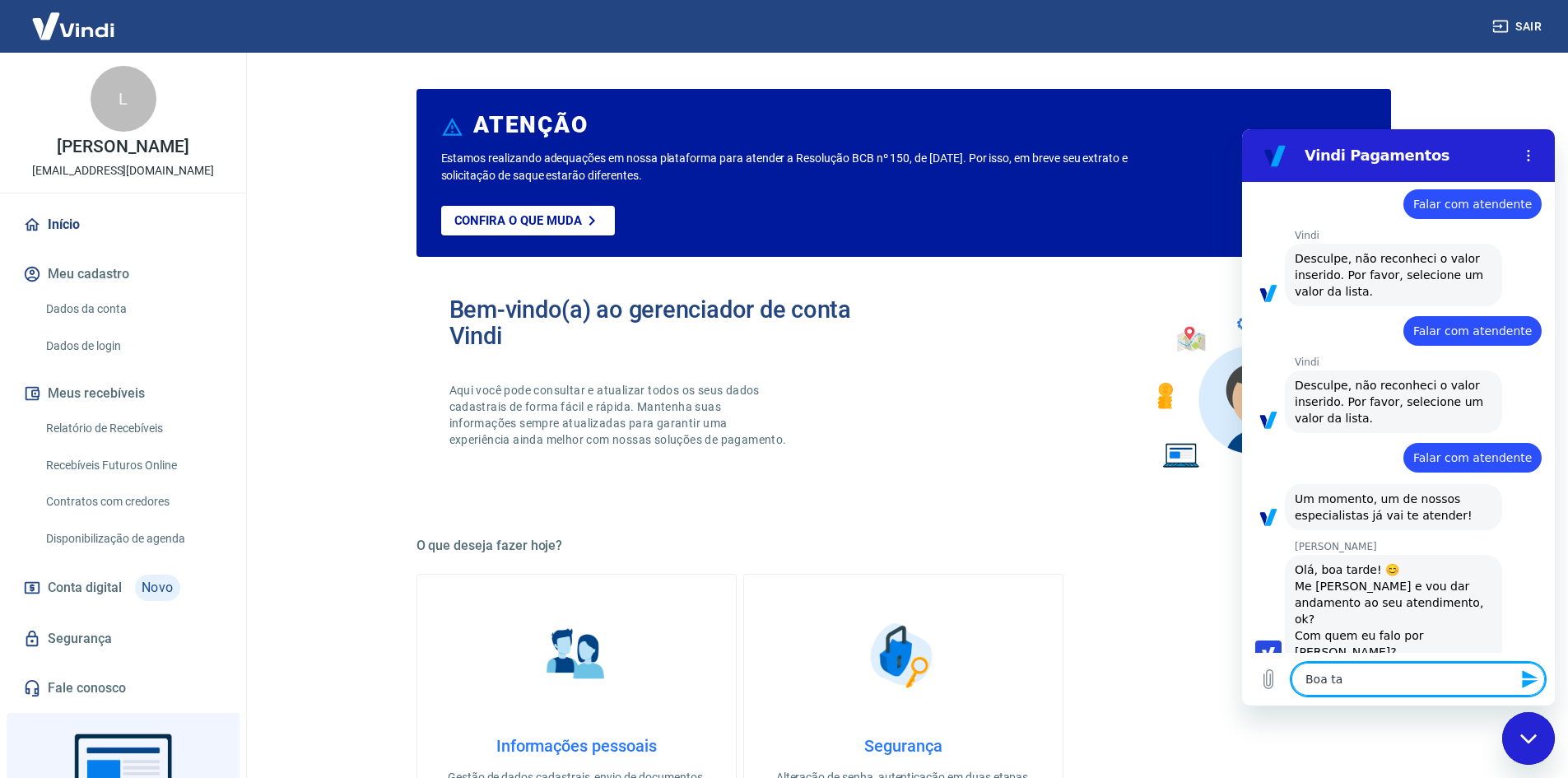
type textarea "x"
type textarea "Boa tard"
type textarea "x"
type textarea "Boa tarde"
type textarea "x"
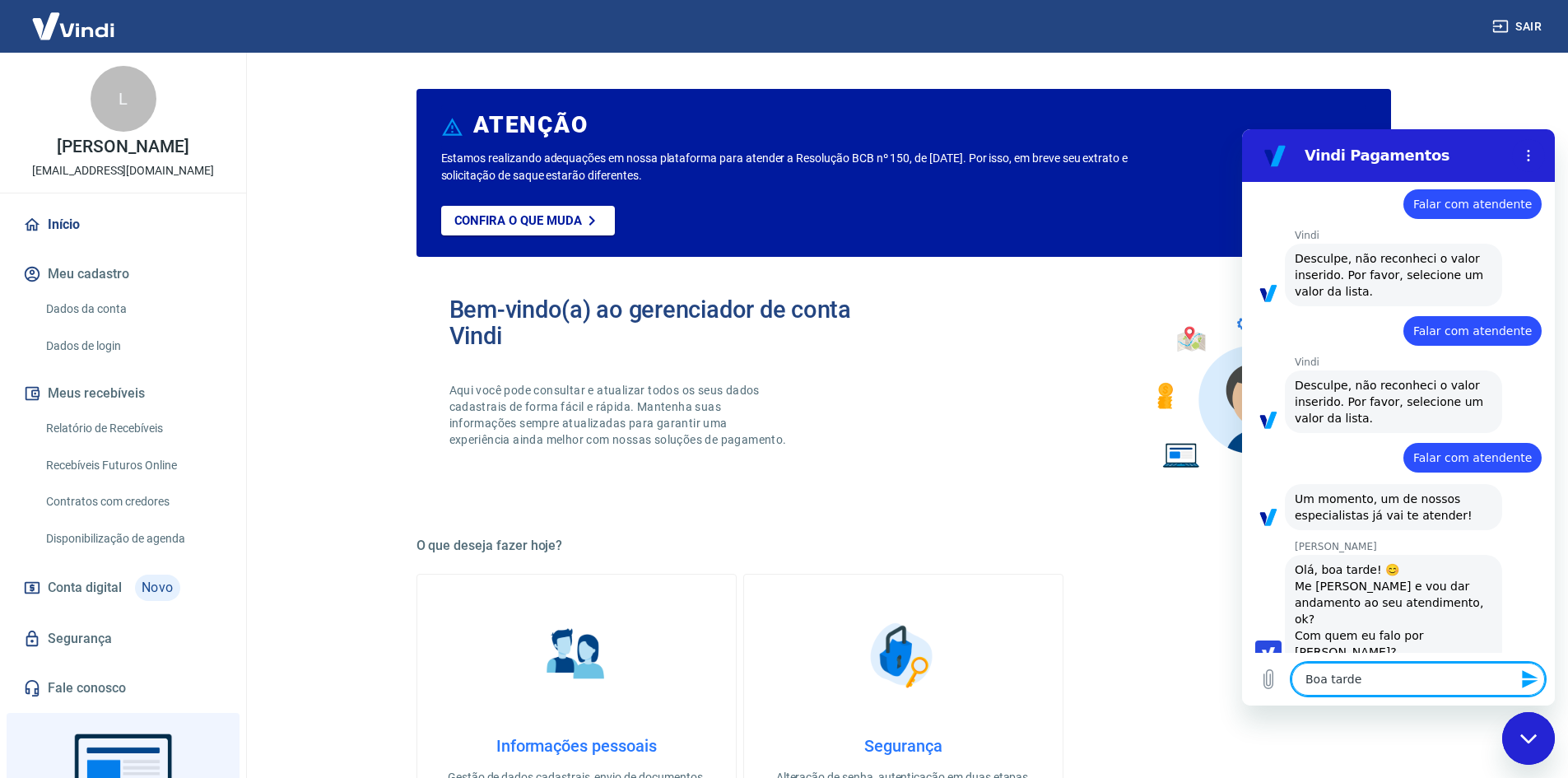
type textarea "Boa tarde,"
type textarea "x"
type textarea "Boa tarde,"
type textarea "x"
type textarea "Boa tarde, o"
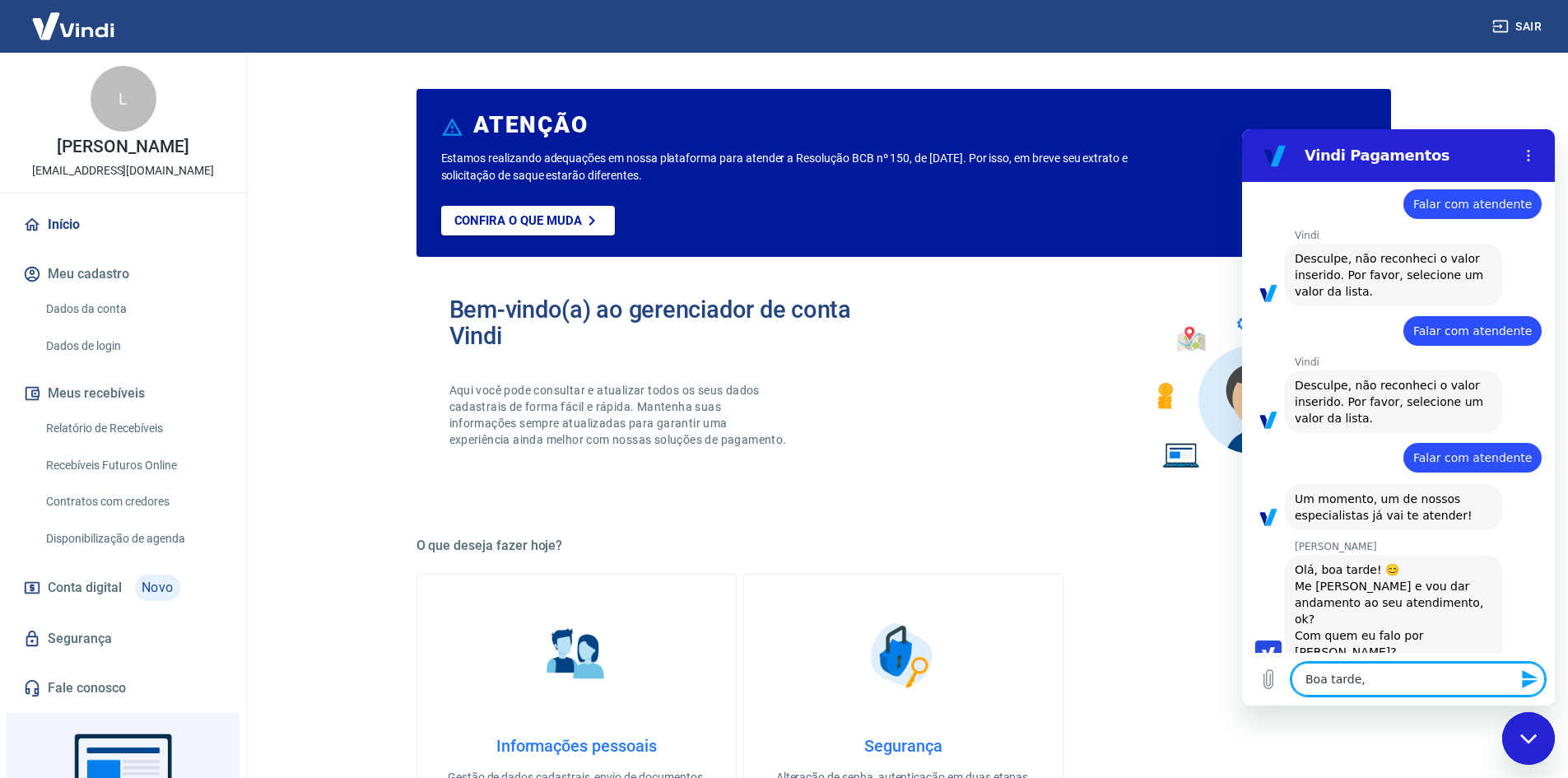
type textarea "x"
type textarea "Boa tarde, os"
type textarea "x"
type textarea "Boa tarde, os"
type textarea "x"
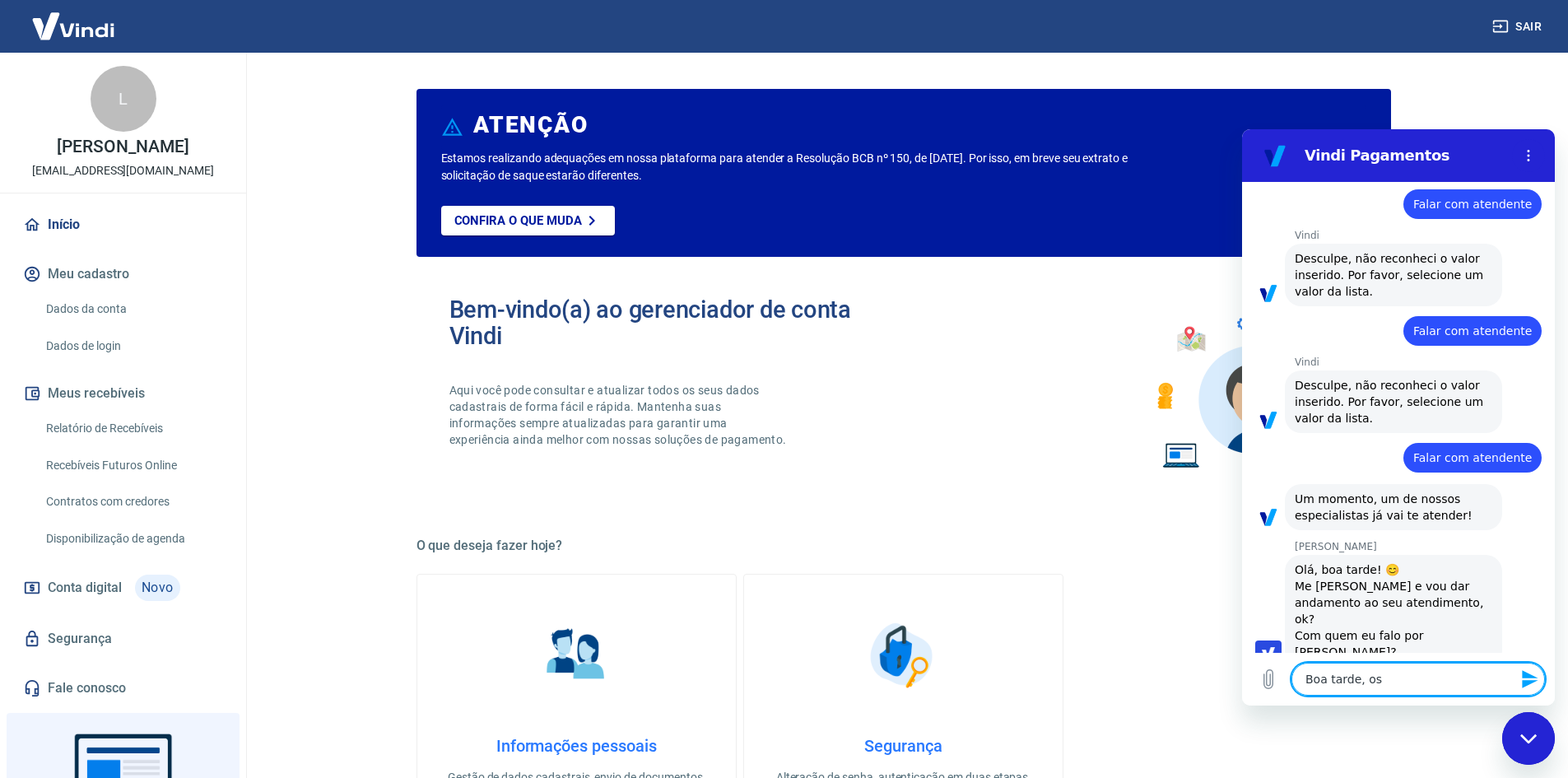
type textarea "Boa tarde, os p"
type textarea "x"
type textarea "Boa tarde, os pe"
type textarea "x"
type textarea "Boa tarde, os ped"
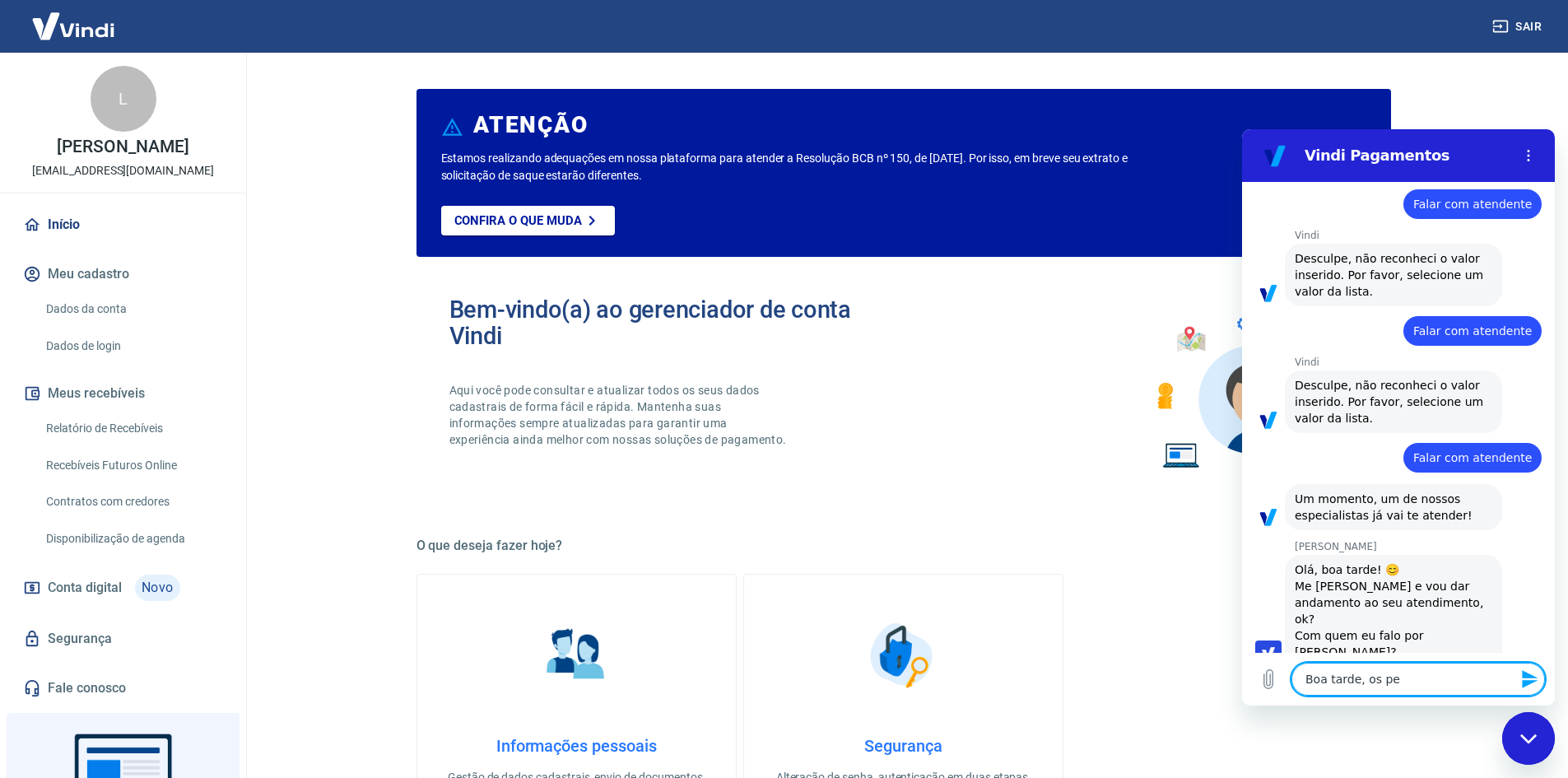
type textarea "x"
type textarea "Boa tarde, os pedi"
type textarea "x"
type textarea "Boa tarde, os pedid"
type textarea "x"
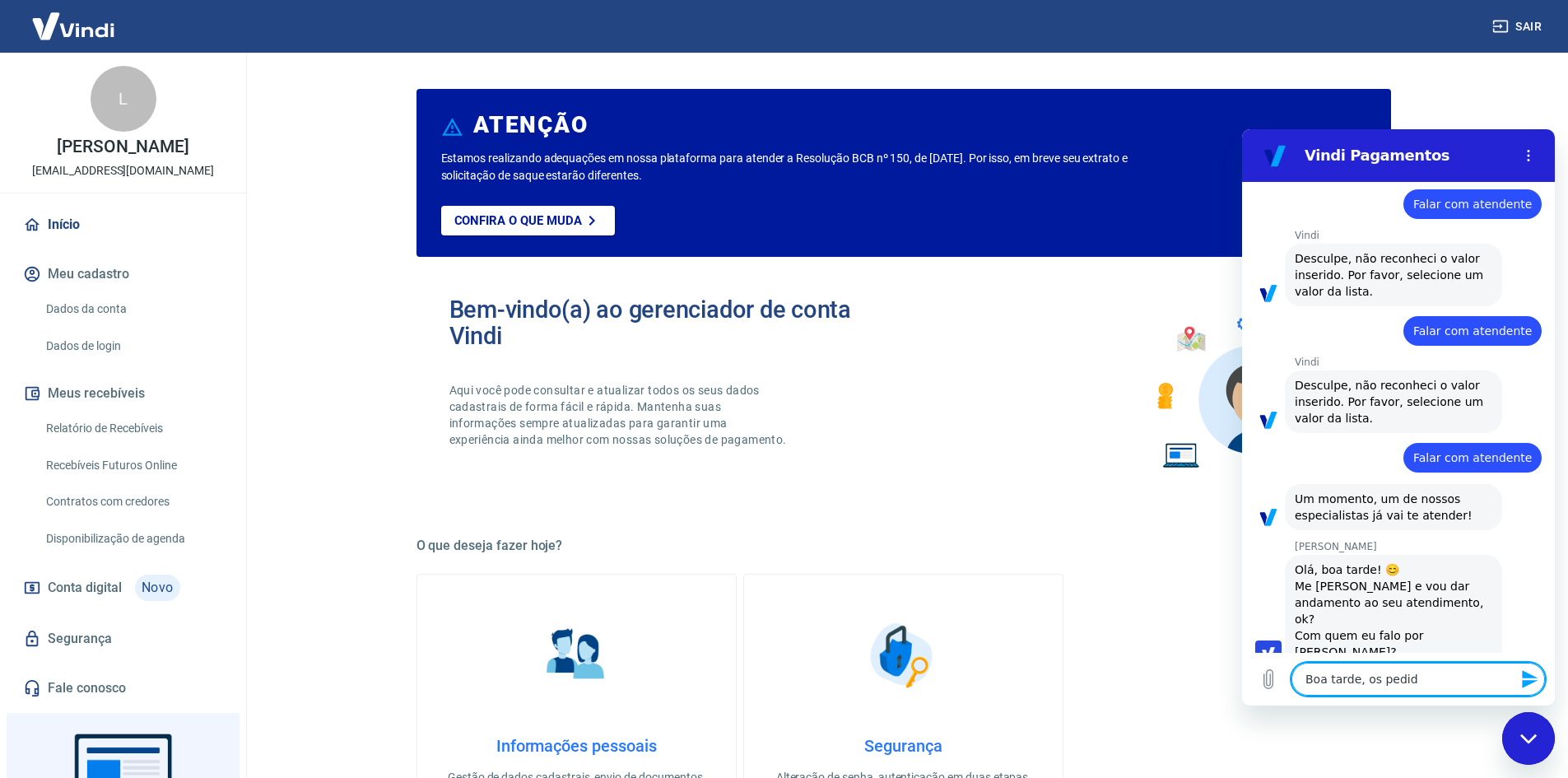
type textarea "Boa tarde, os pedido"
type textarea "x"
type textarea "Boa tarde, os pedido"
type textarea "x"
type textarea "Boa tarde, os pedido n"
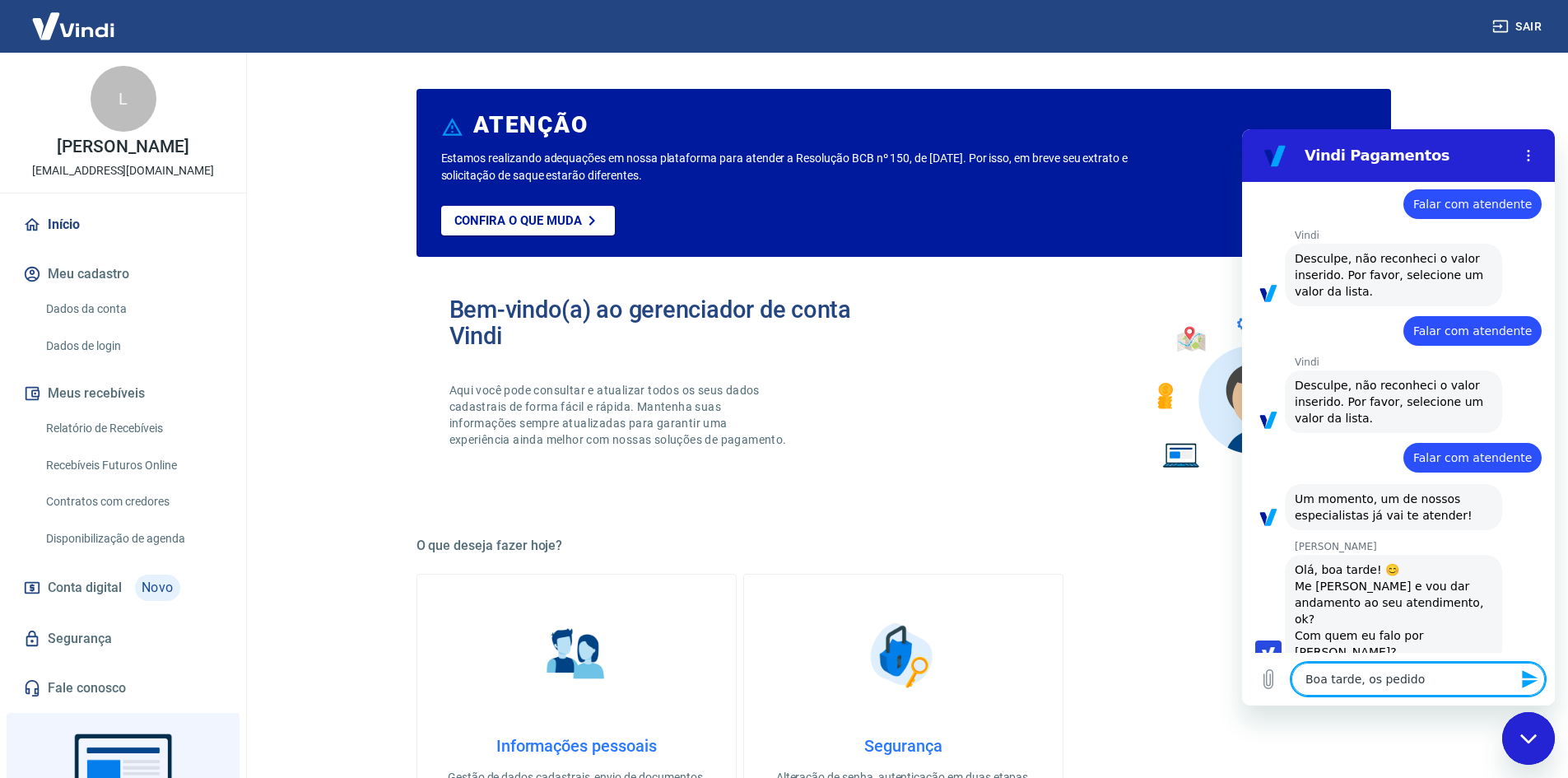
type textarea "x"
type textarea "Boa tarde, os pedido"
type textarea "x"
type textarea "Boa tarde, os pedido"
type textarea "x"
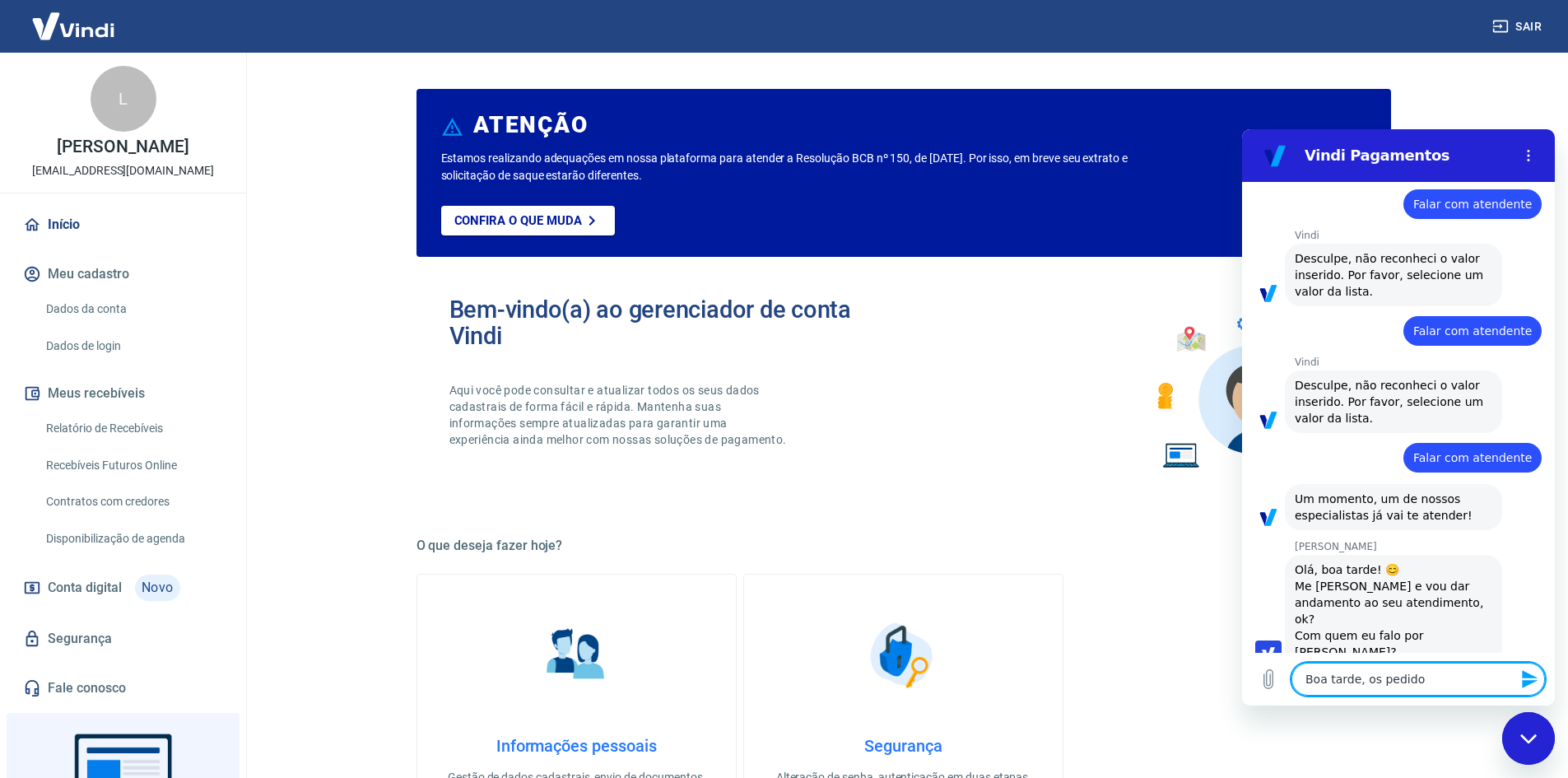
type textarea "Boa tarde, os pedidos"
type textarea "x"
type textarea "Boa tarde, os pedidos"
type textarea "x"
type textarea "Boa tarde, os pedidos p"
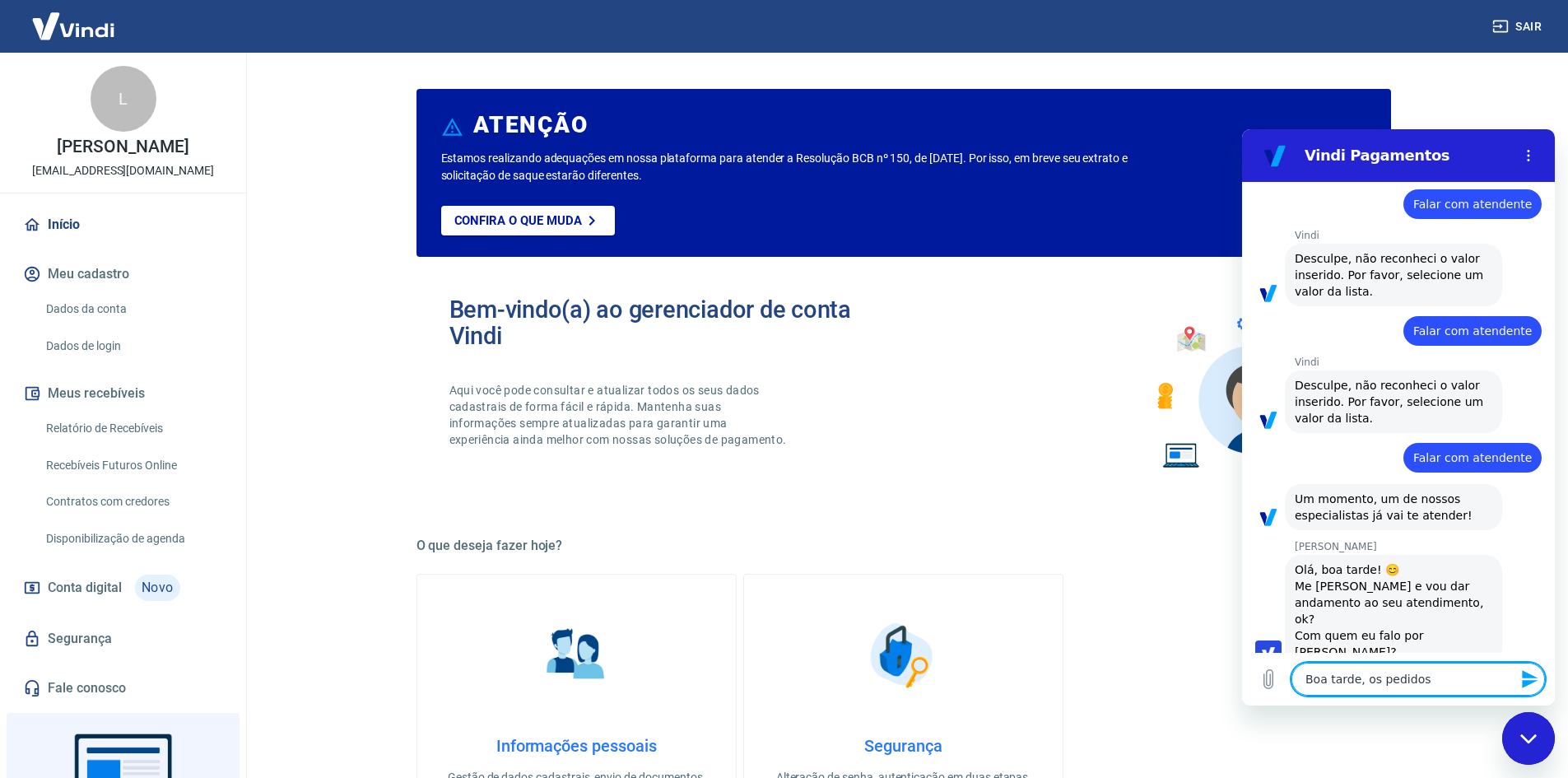
type textarea "x"
type textarea "Boa tarde, os pedidos pa"
type textarea "x"
type textarea "Boa tarde, os pedidos pag"
type textarea "x"
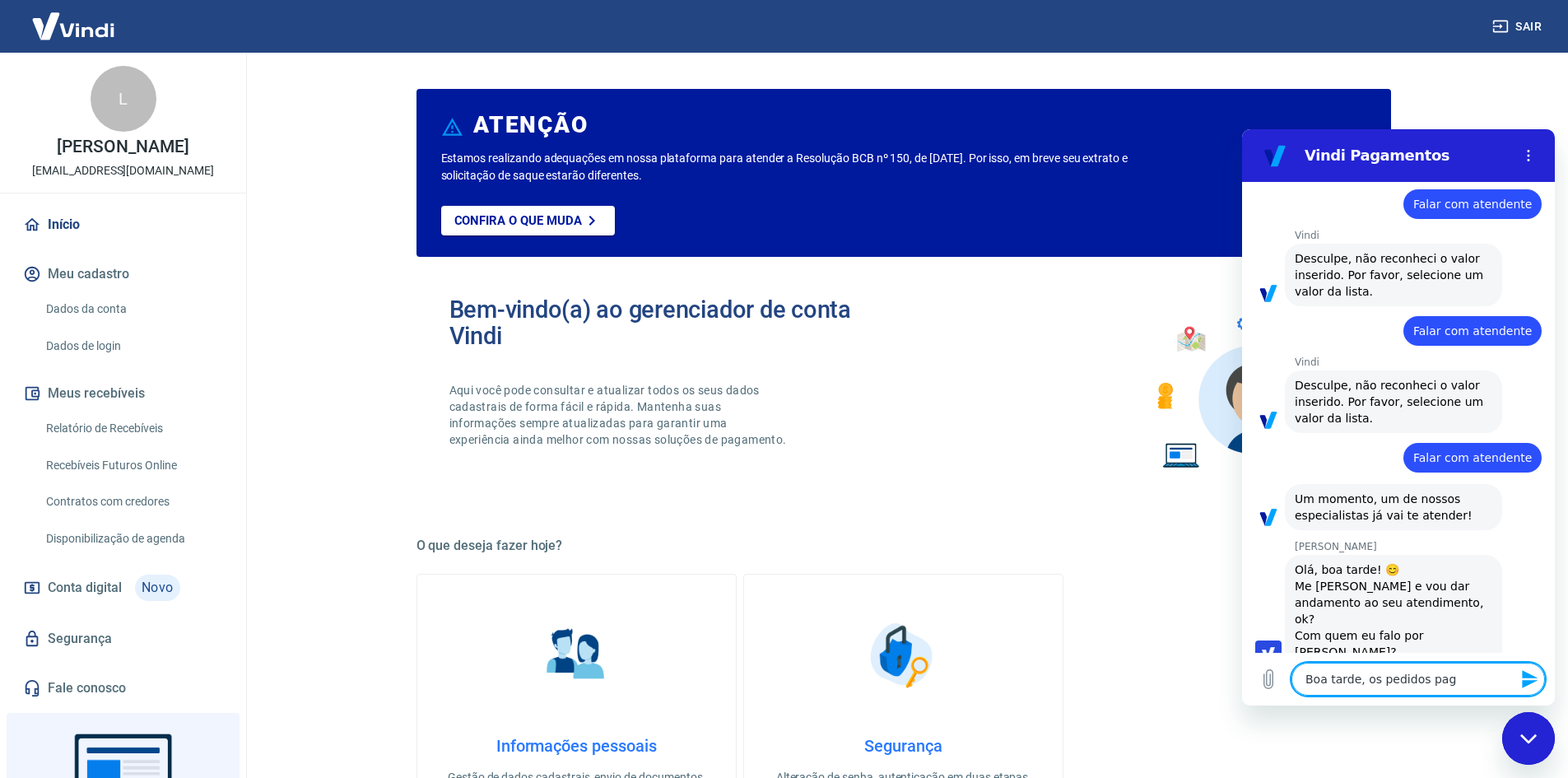
type textarea "Boa tarde, os pedidos pago"
type textarea "x"
type textarea "Boa tarde, os pedidos pago"
type textarea "x"
type textarea "Boa tarde, os pedidos pago n"
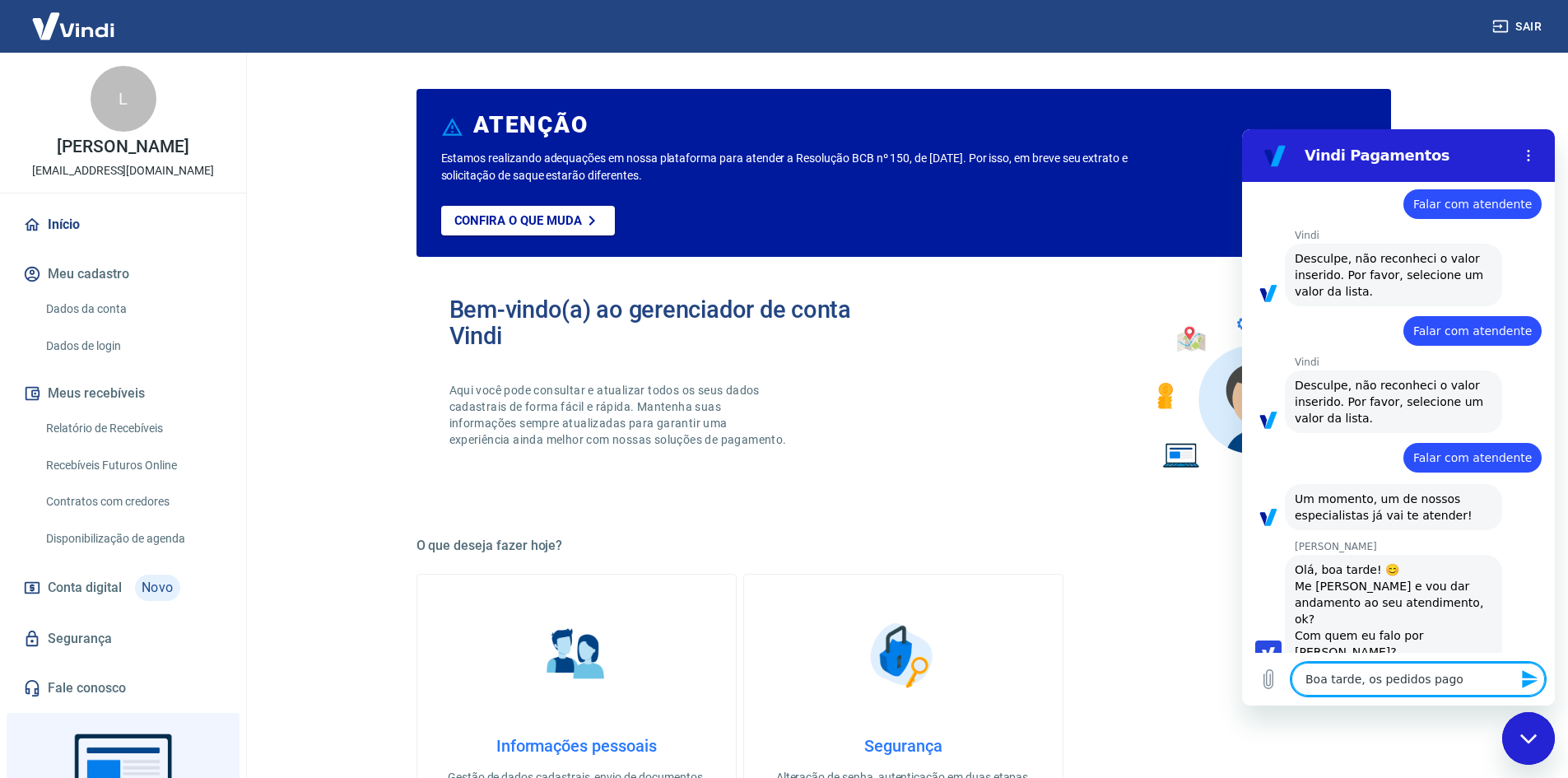
type textarea "x"
type textarea "Boa tarde, os pedidos pago"
type textarea "x"
type textarea "Boa tarde, os pedidos pago n"
type textarea "x"
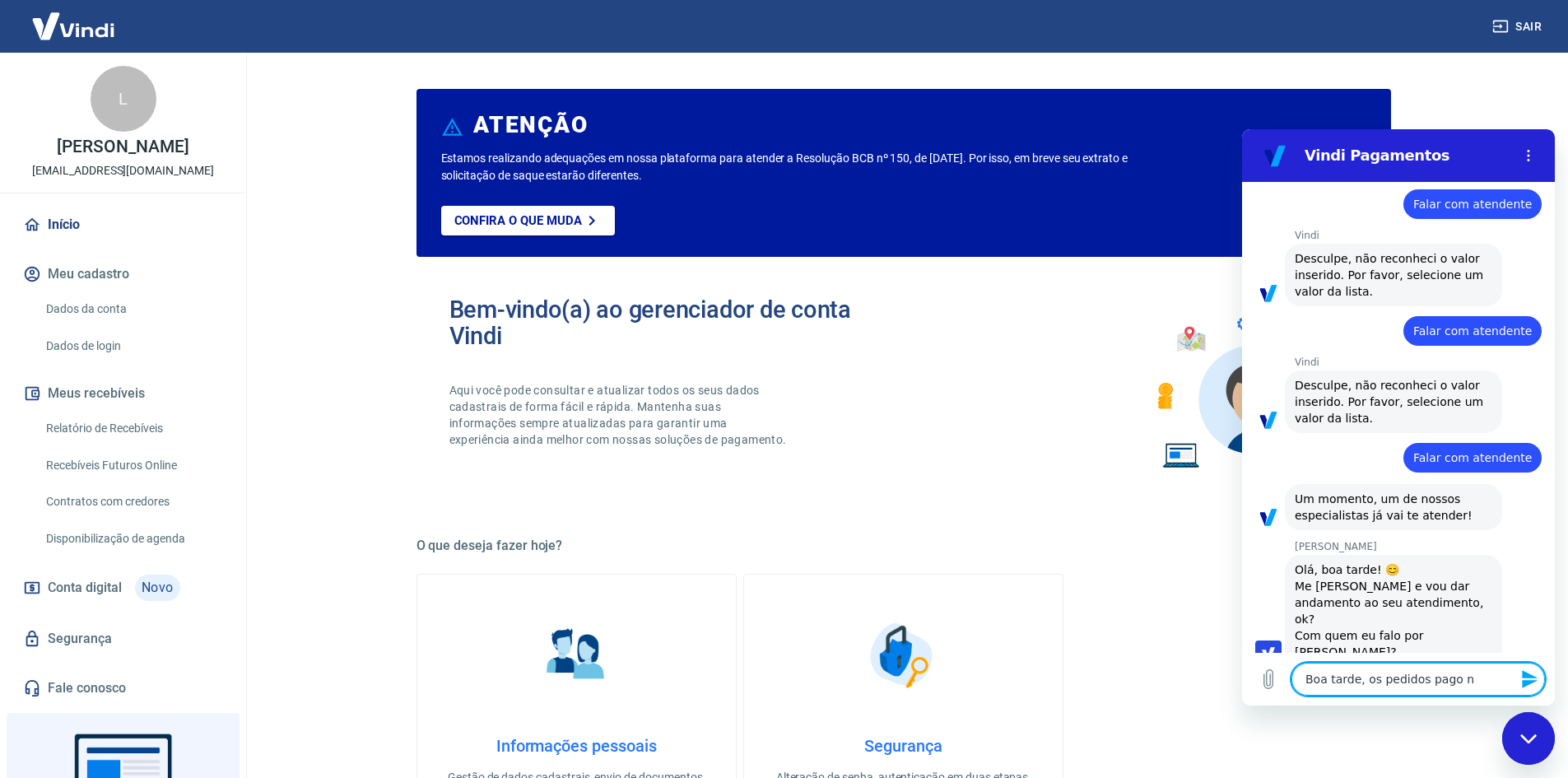
type textarea "Boa tarde, os pedidos pago na"
type textarea "x"
type textarea "Boa tarde, os pedidos pago na"
type textarea "x"
type textarea "Boa tarde, os pedidos pago na V"
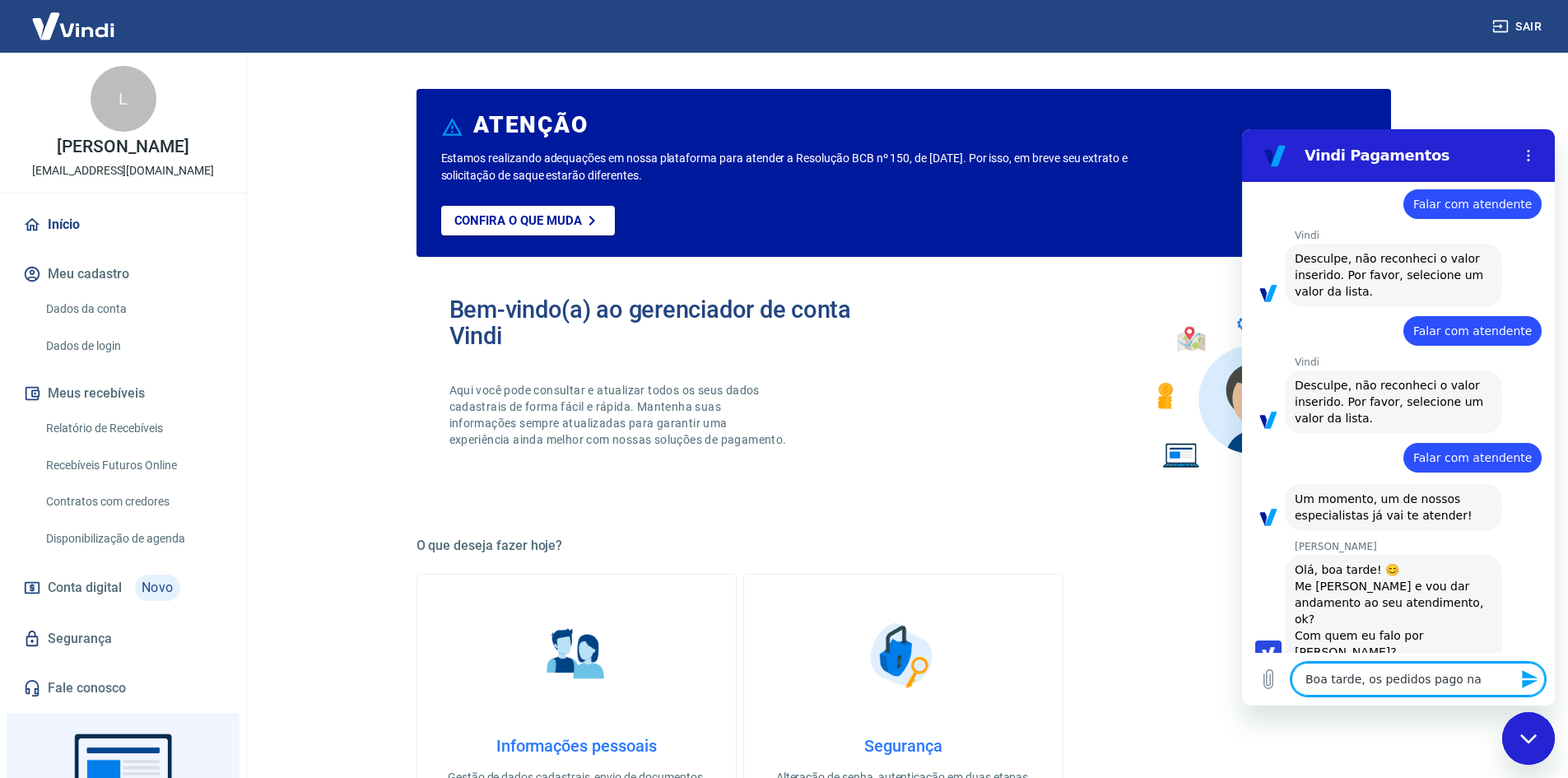
type textarea "x"
type textarea "Boa tarde, os pedidos pago na Vi"
type textarea "x"
type textarea "Boa tarde, os pedidos pago na Vin"
type textarea "x"
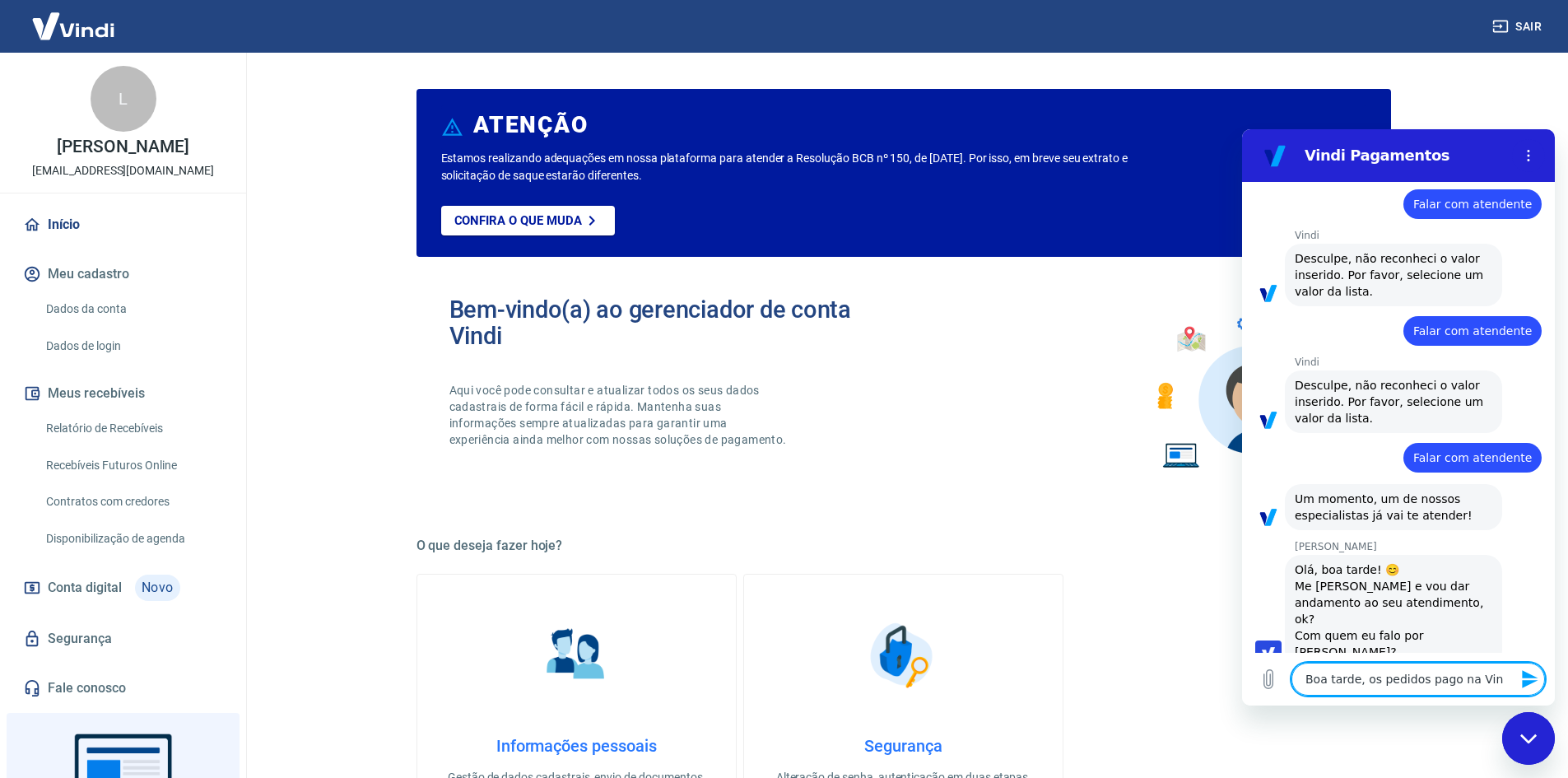
type textarea "Boa tarde, os pedidos pago na Vind"
type textarea "x"
type textarea "Boa tarde, os pedidos pago na Vindi"
type textarea "x"
type textarea "Boa tarde, os pedidos pago na Vindi"
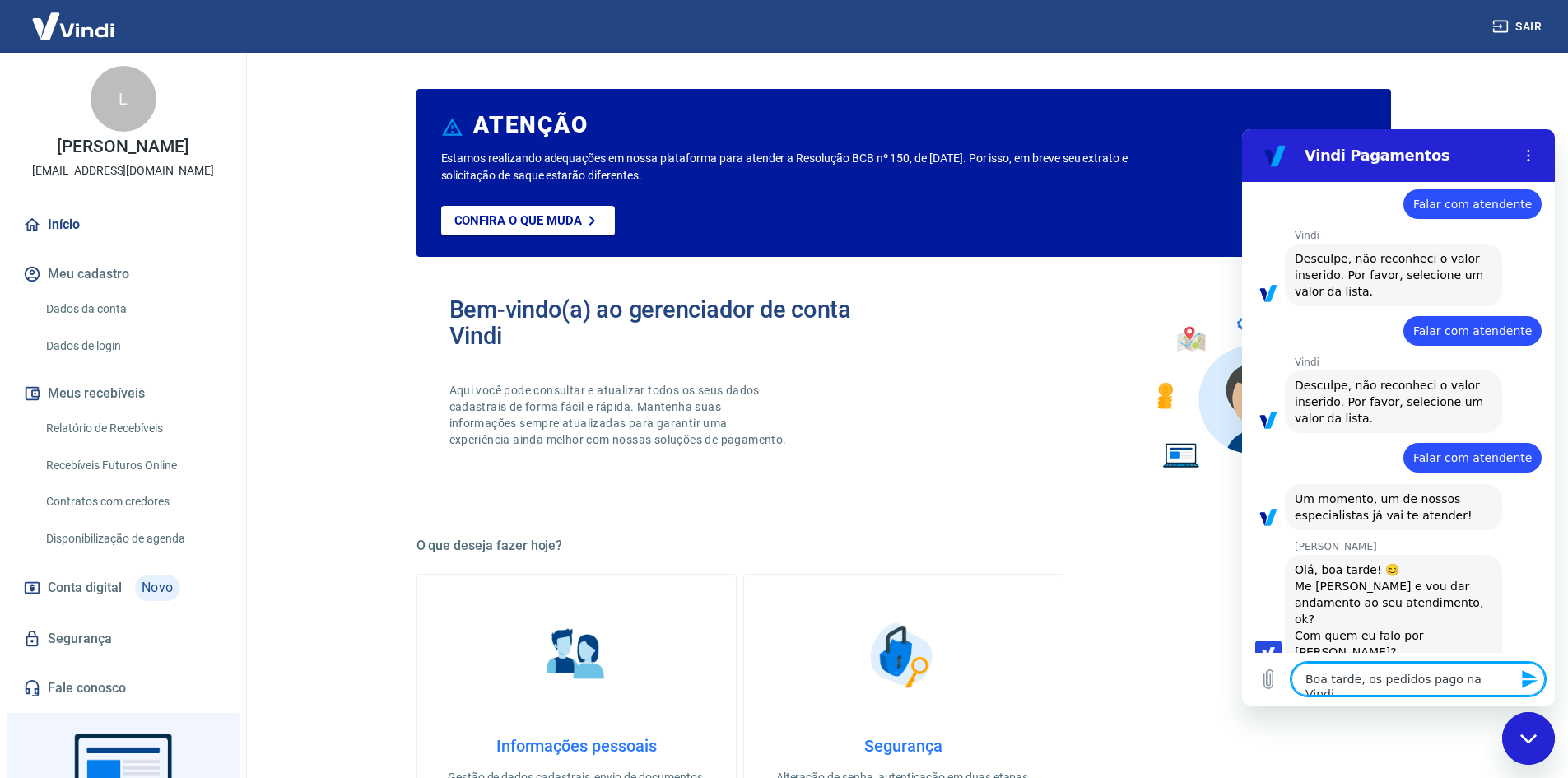
type textarea "x"
type textarea "Boa tarde, os pedidos pago na Vindi n"
type textarea "x"
type textarea "Boa tarde, os pedidos pago na Vindi nã"
type textarea "x"
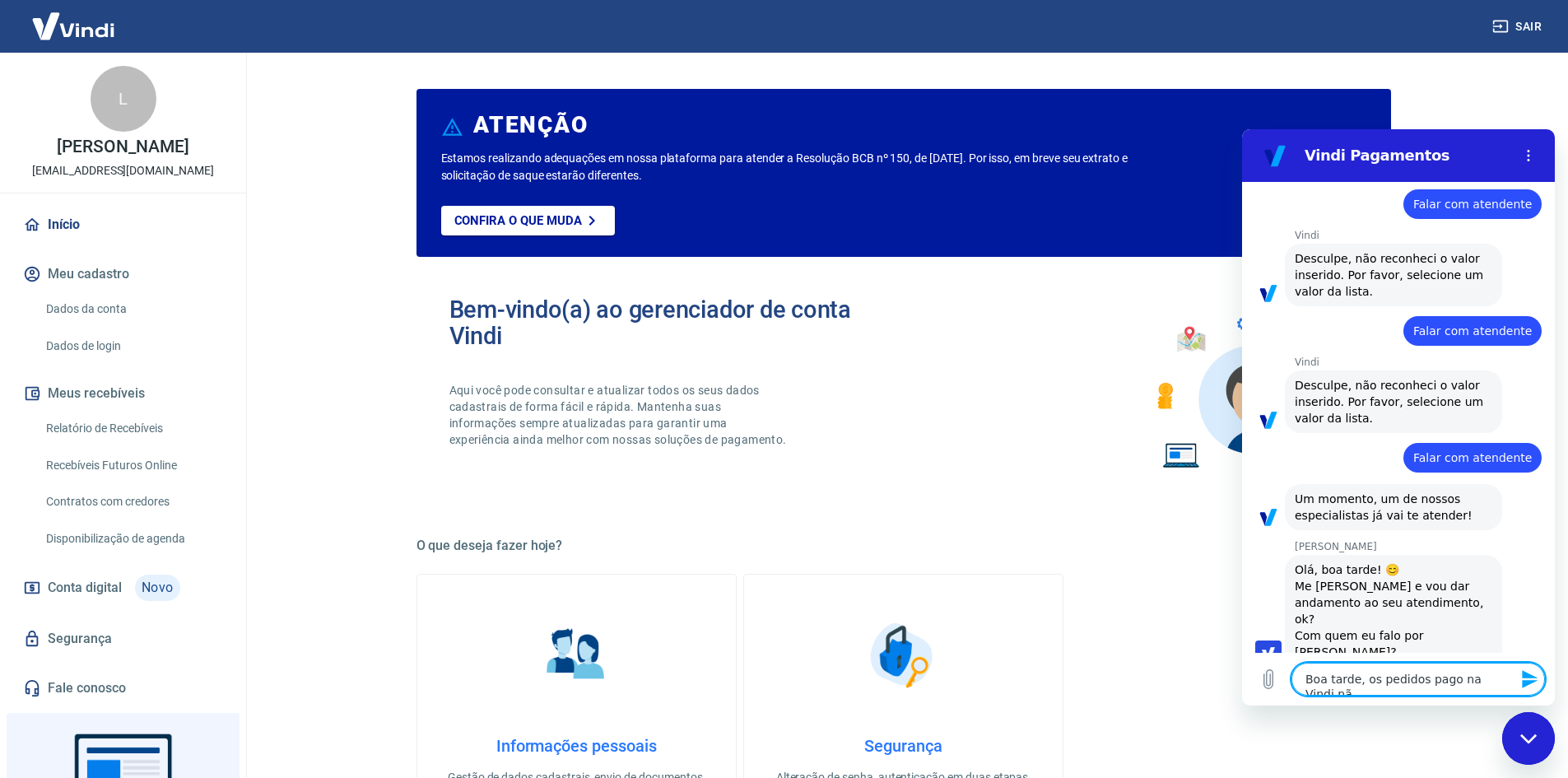
type textarea "Boa tarde, os pedidos pago na Vindi não"
type textarea "x"
type textarea "Boa tarde, os pedidos pago na Vindi não"
type textarea "x"
type textarea "Boa tarde, os pedidos pago na Vindi não e"
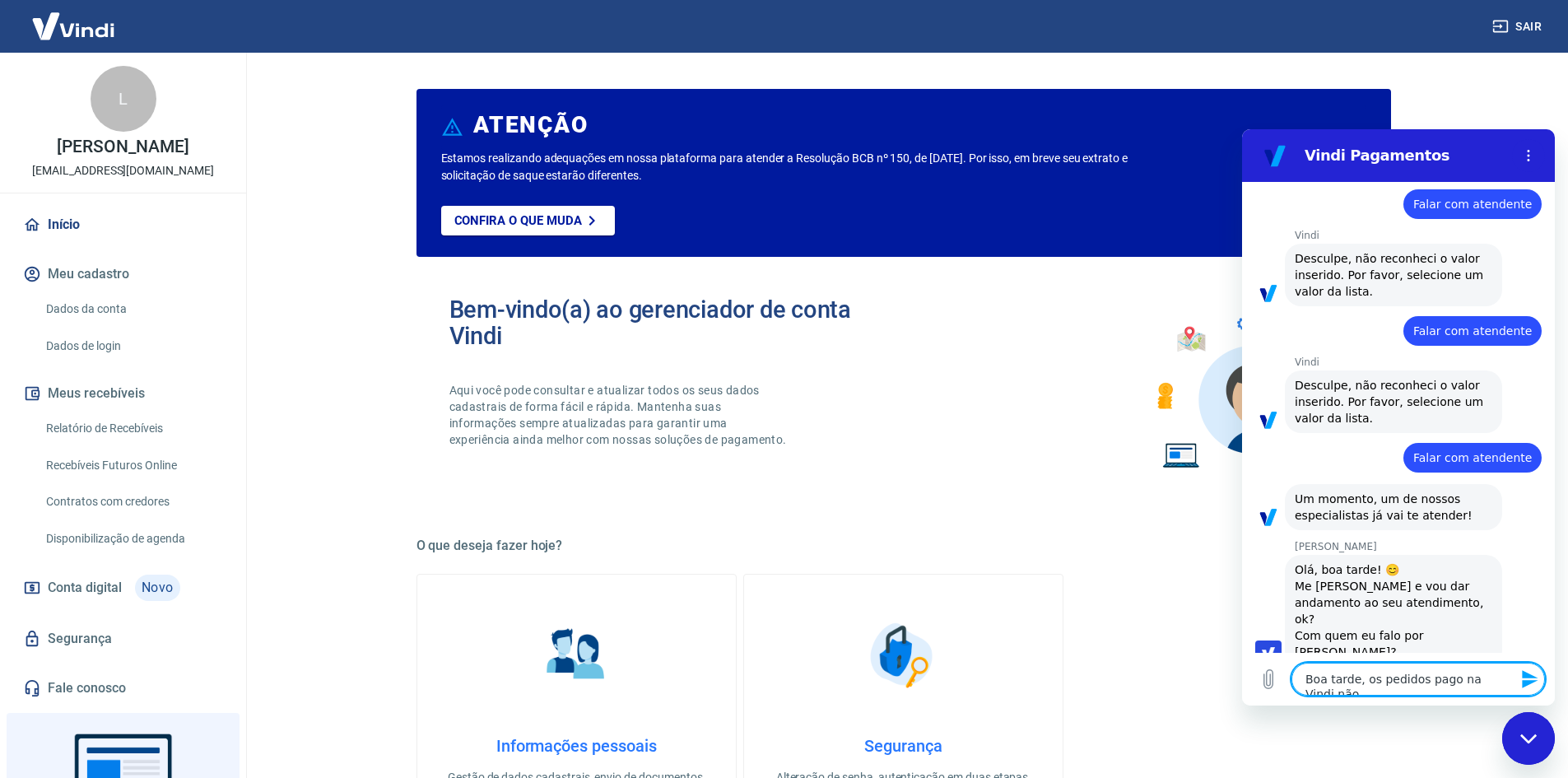
type textarea "x"
type textarea "Boa tarde, os pedidos pago na Vindi não es"
type textarea "x"
type textarea "Boa tarde, os pedidos pago na Vindi não est"
type textarea "x"
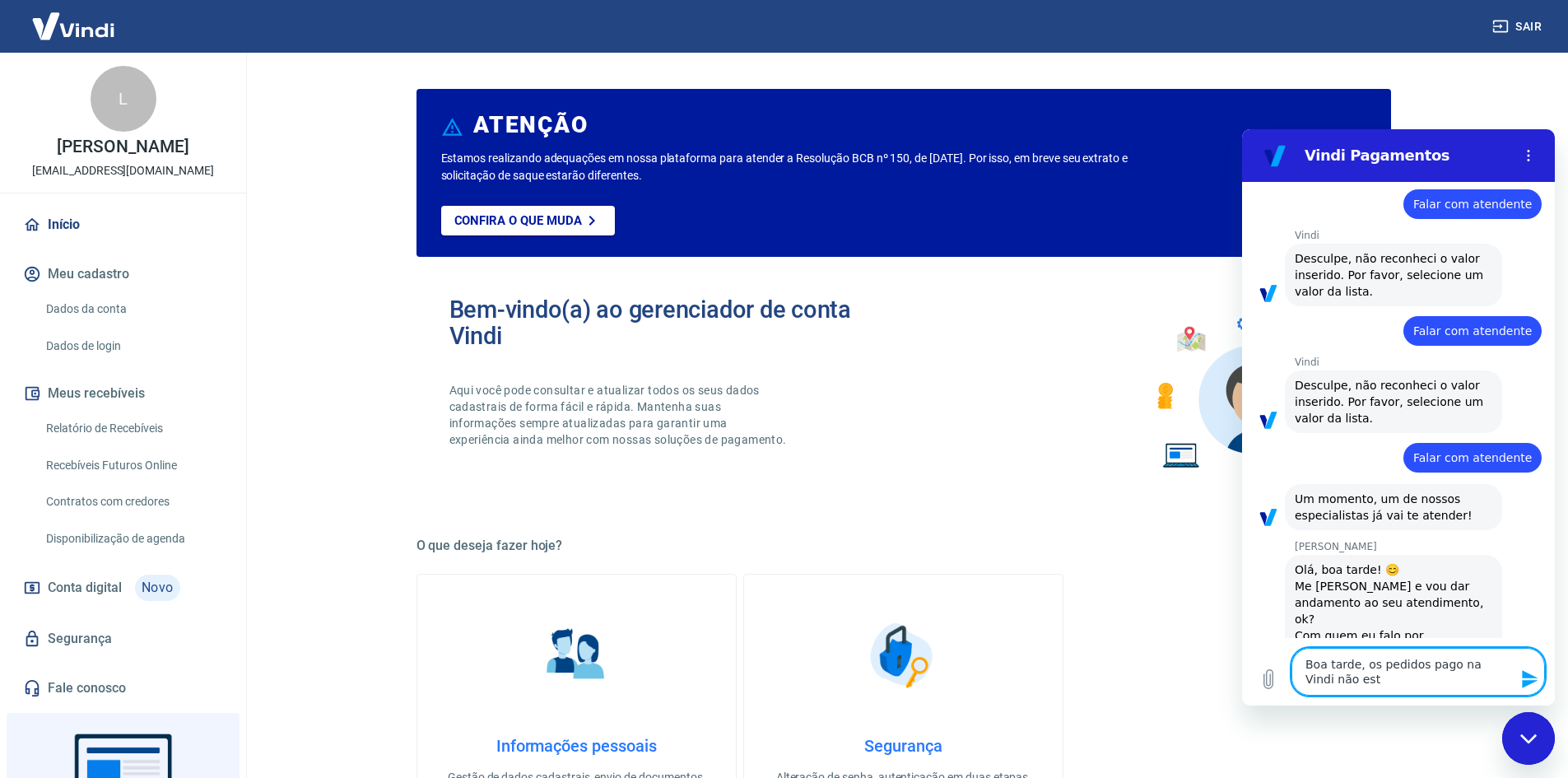
type textarea "Boa tarde, os pedidos pago na Vindi não estã"
type textarea "x"
type textarea "Boa tarde, os pedidos pago na Vindi não estão"
type textarea "x"
type textarea "Boa tarde, os pedidos pago na Vindi não estão"
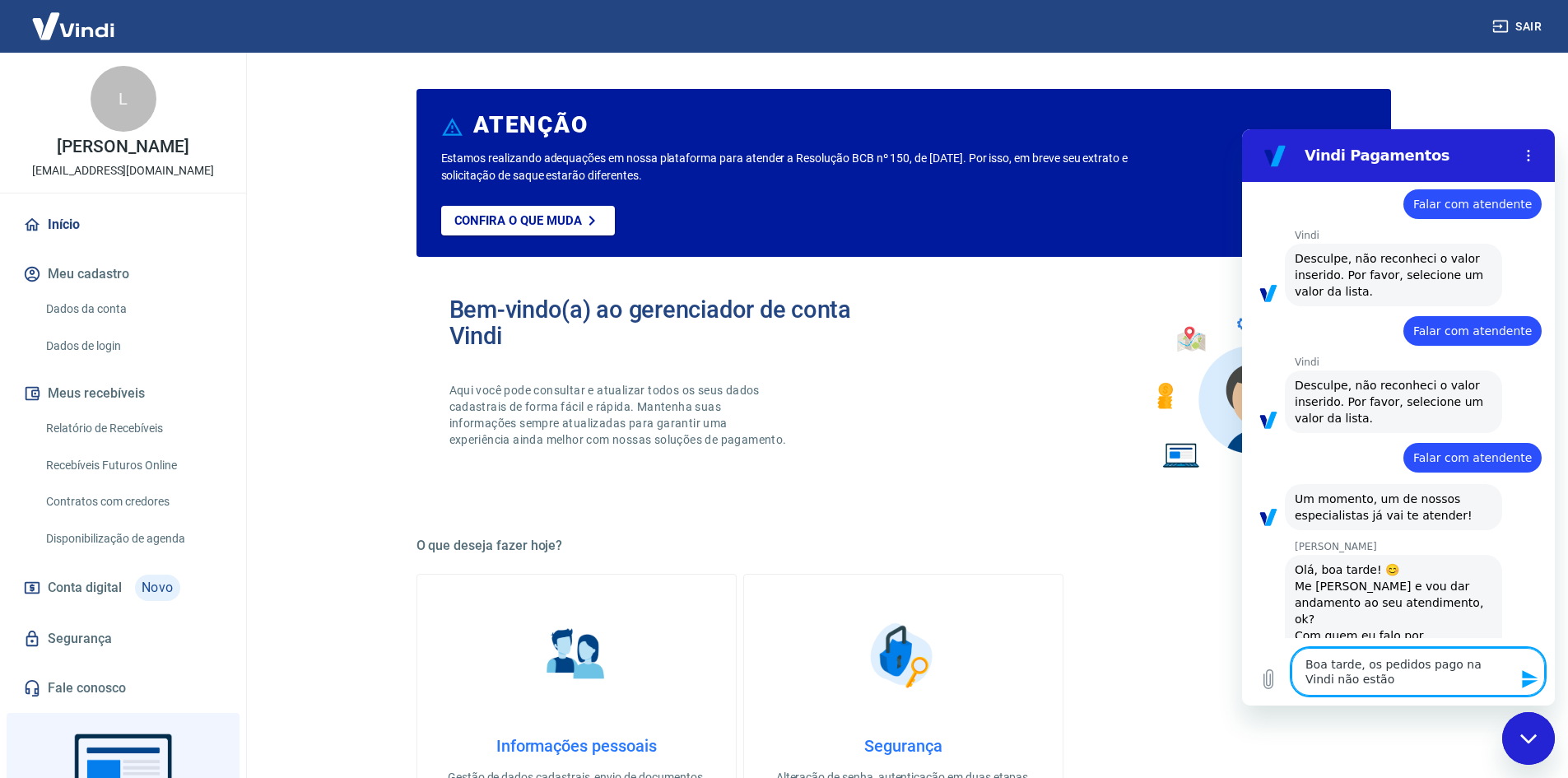
type textarea "x"
type textarea "Boa tarde, os pedidos pago na Vindi não estão a"
type textarea "x"
type textarea "Boa tarde, os pedidos pago na Vindi não estão at"
type textarea "x"
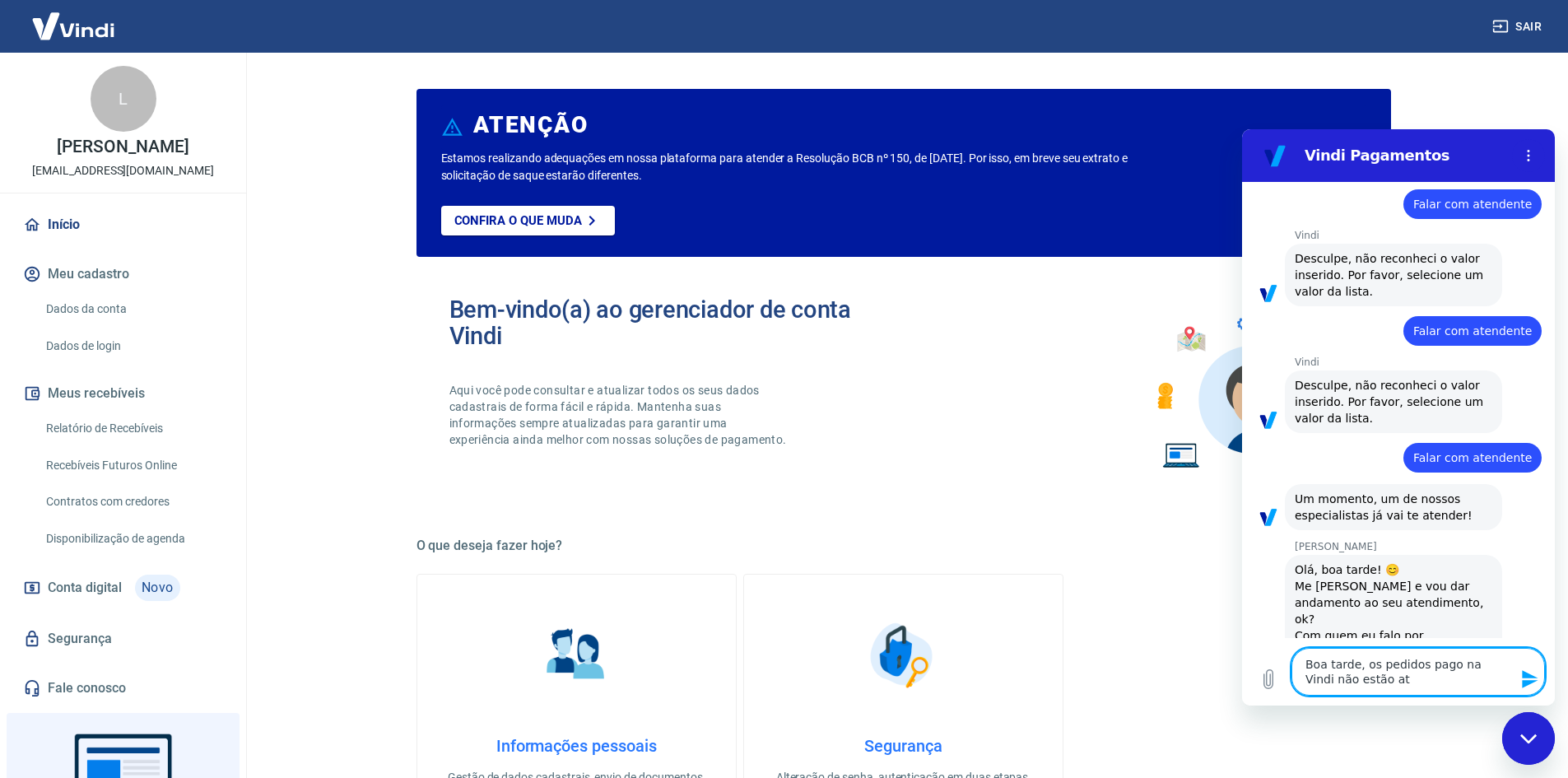
type textarea "Boa tarde, os pedidos pago na Vindi não estão atu"
type textarea "x"
type textarea "Boa tarde, os pedidos pago na Vindi não estão atua"
type textarea "x"
type textarea "Boa tarde, os pedidos pago na Vindi não estão atual"
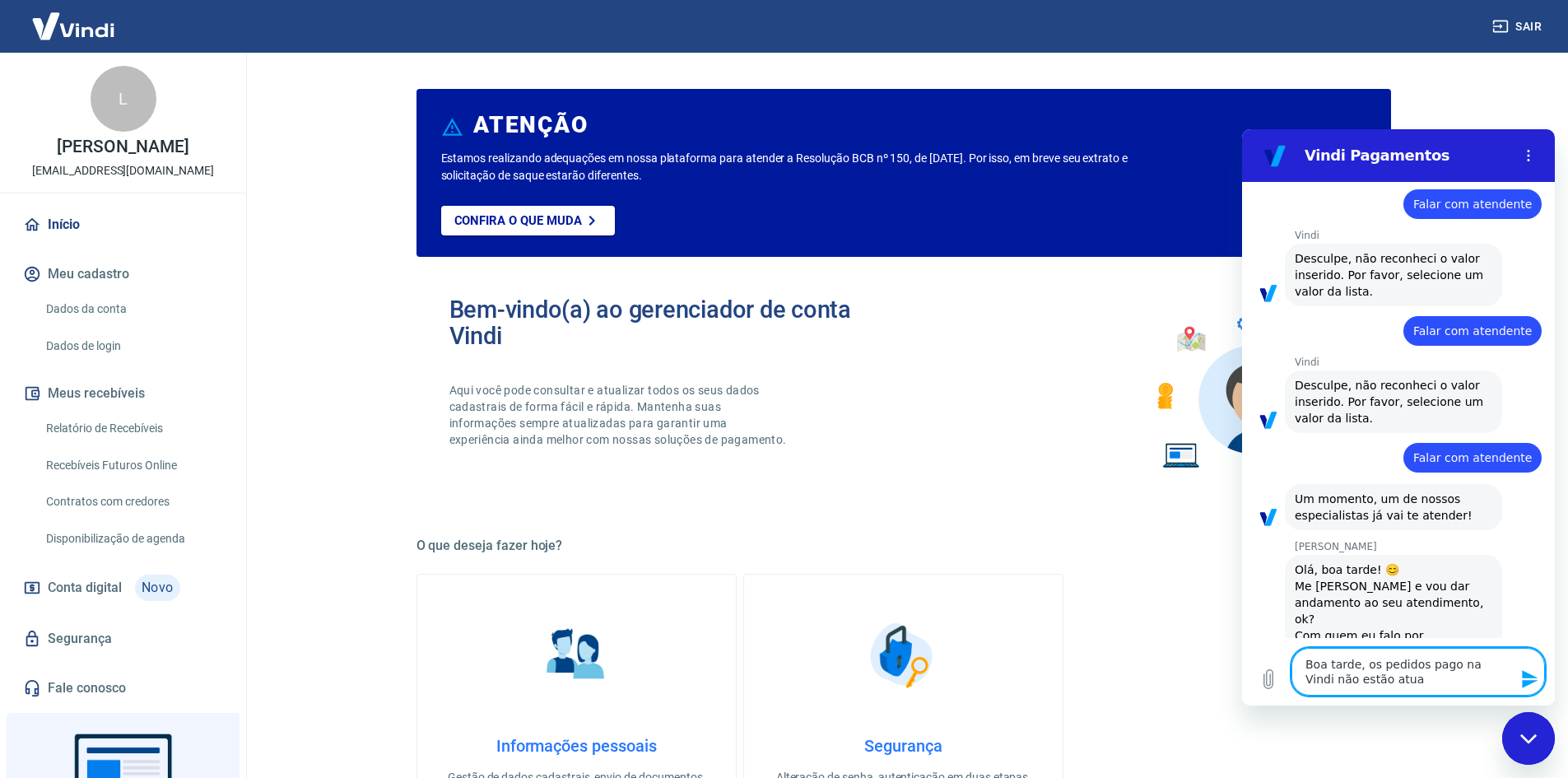
type textarea "x"
type textarea "Boa tarde, os pedidos pago na Vindi não estão atuali"
type textarea "x"
type textarea "Boa tarde, os pedidos pago na Vindi não estão atualiz"
type textarea "x"
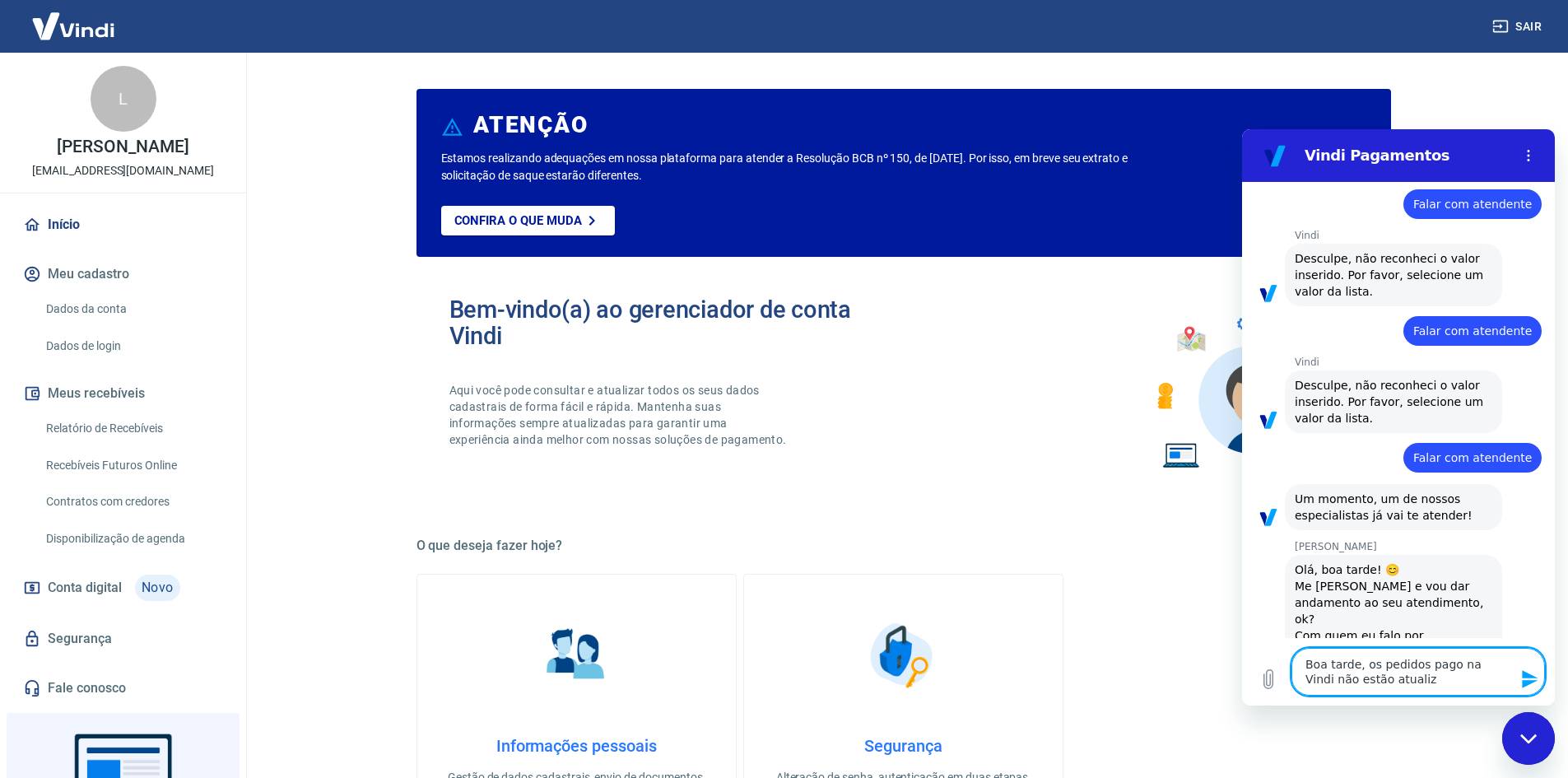
type textarea "Boa tarde, os pedidos pago na Vindi não estão atualiza"
type textarea "x"
type textarea "Boa tarde, os pedidos pago na Vindi não estão atualizan"
type textarea "x"
type textarea "Boa tarde, os pedidos pago na Vindi não estão atualizand"
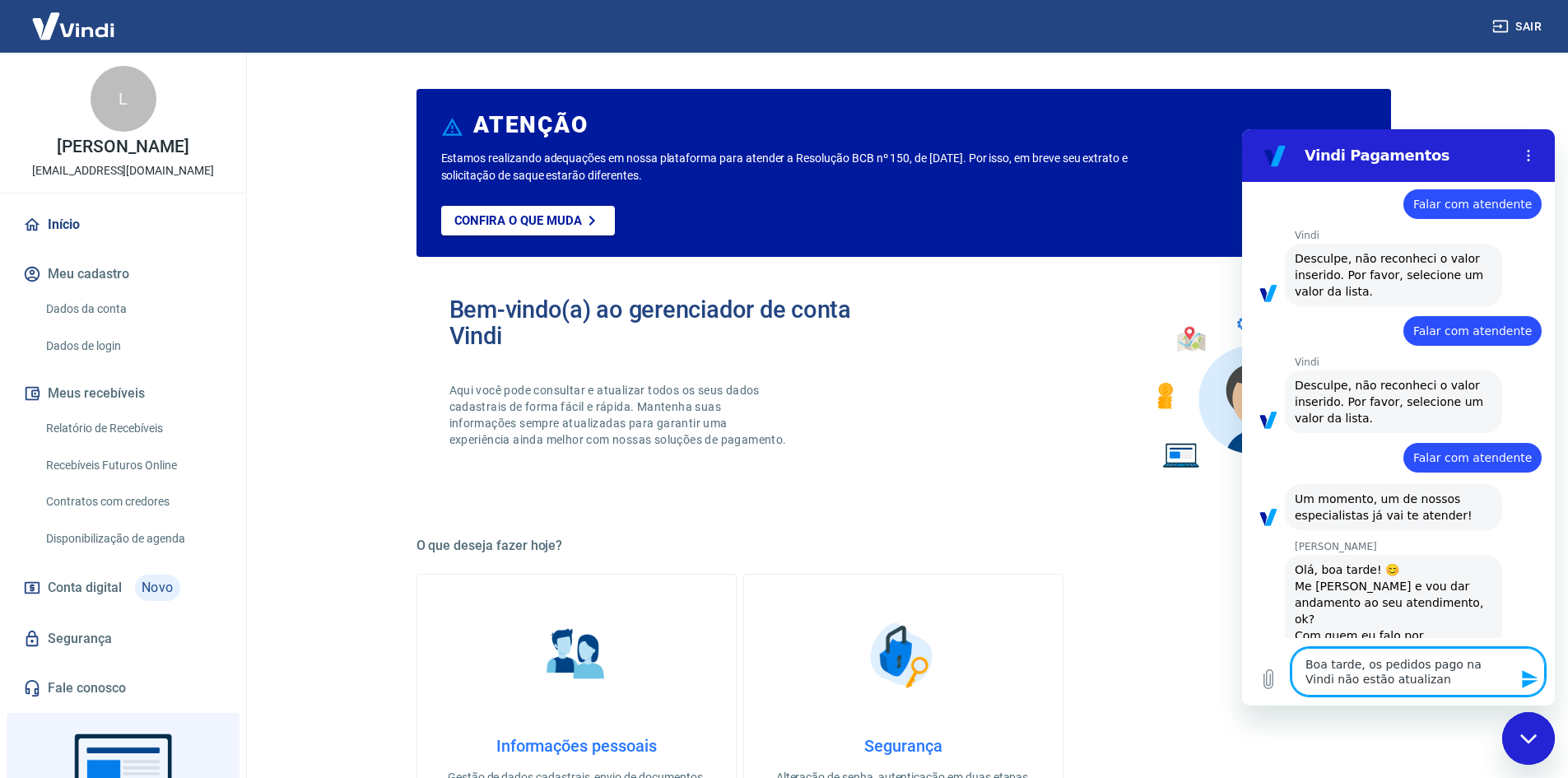
type textarea "x"
type textarea "Boa tarde, os pedidos pago na Vindi não estão atualizando"
type textarea "x"
type textarea "Boa tarde, os pedidos pago na Vindi não estão atualizando"
type textarea "x"
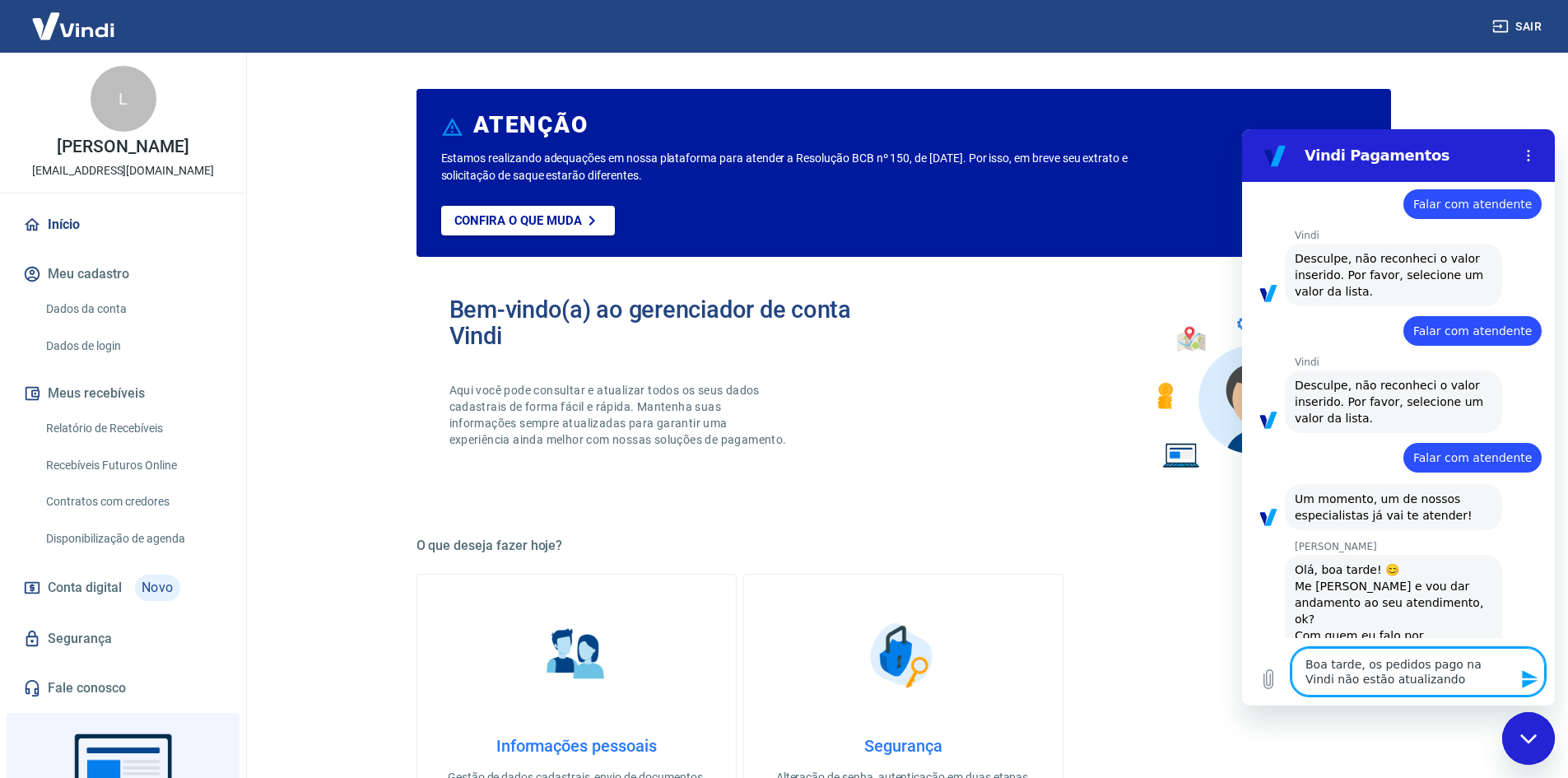
type textarea "Boa tarde, os pedidos pago na Vindi não estão atualizando n"
type textarea "x"
type textarea "Boa tarde, os pedidos pago na Vindi não estão atualizando na"
type textarea "x"
type textarea "Boa tarde, os pedidos pago na Vindi não estão atualizando na"
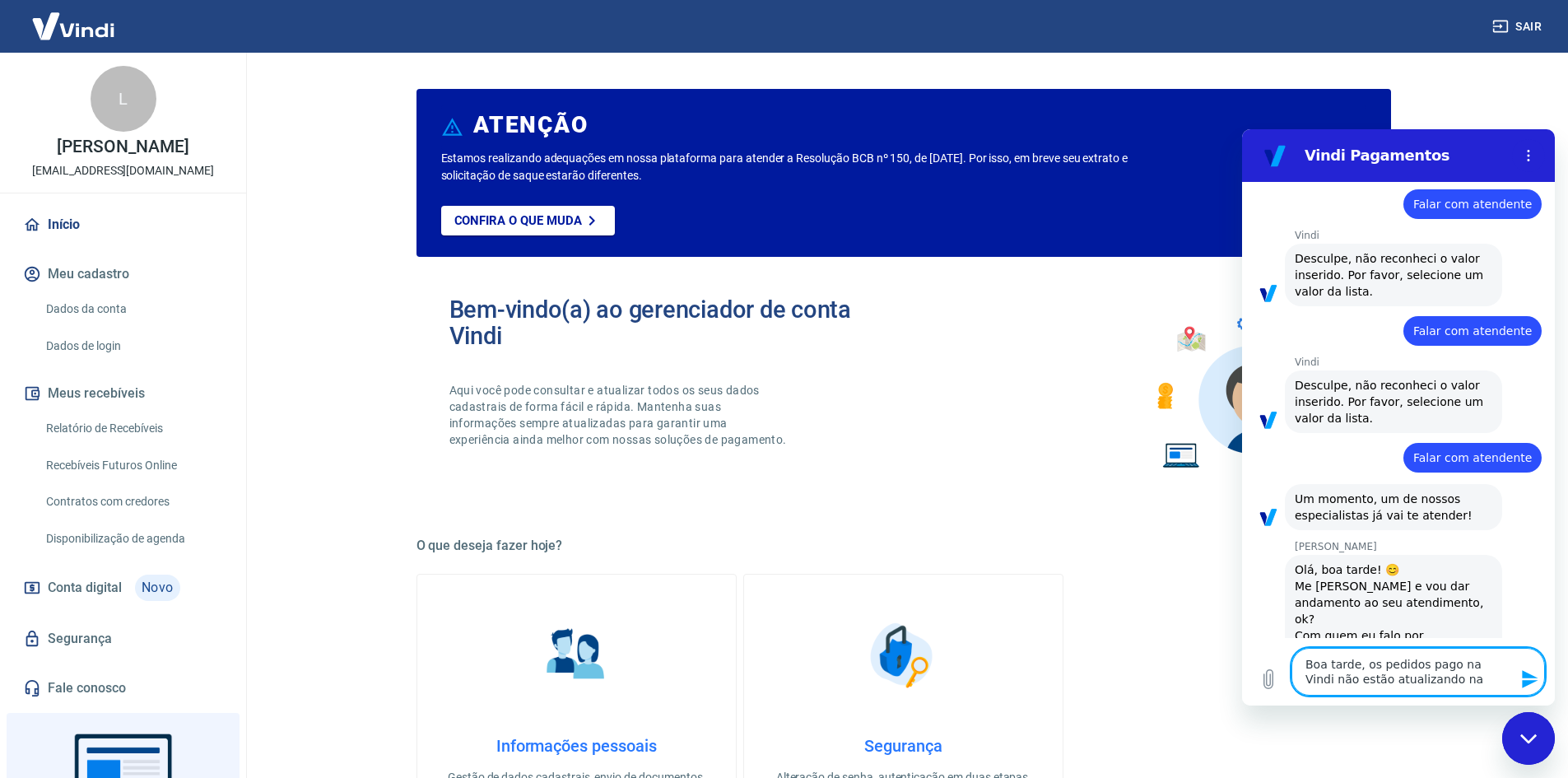
type textarea "x"
type textarea "Boa tarde, os pedidos pago na Vindi não estão atualizando na P"
type textarea "x"
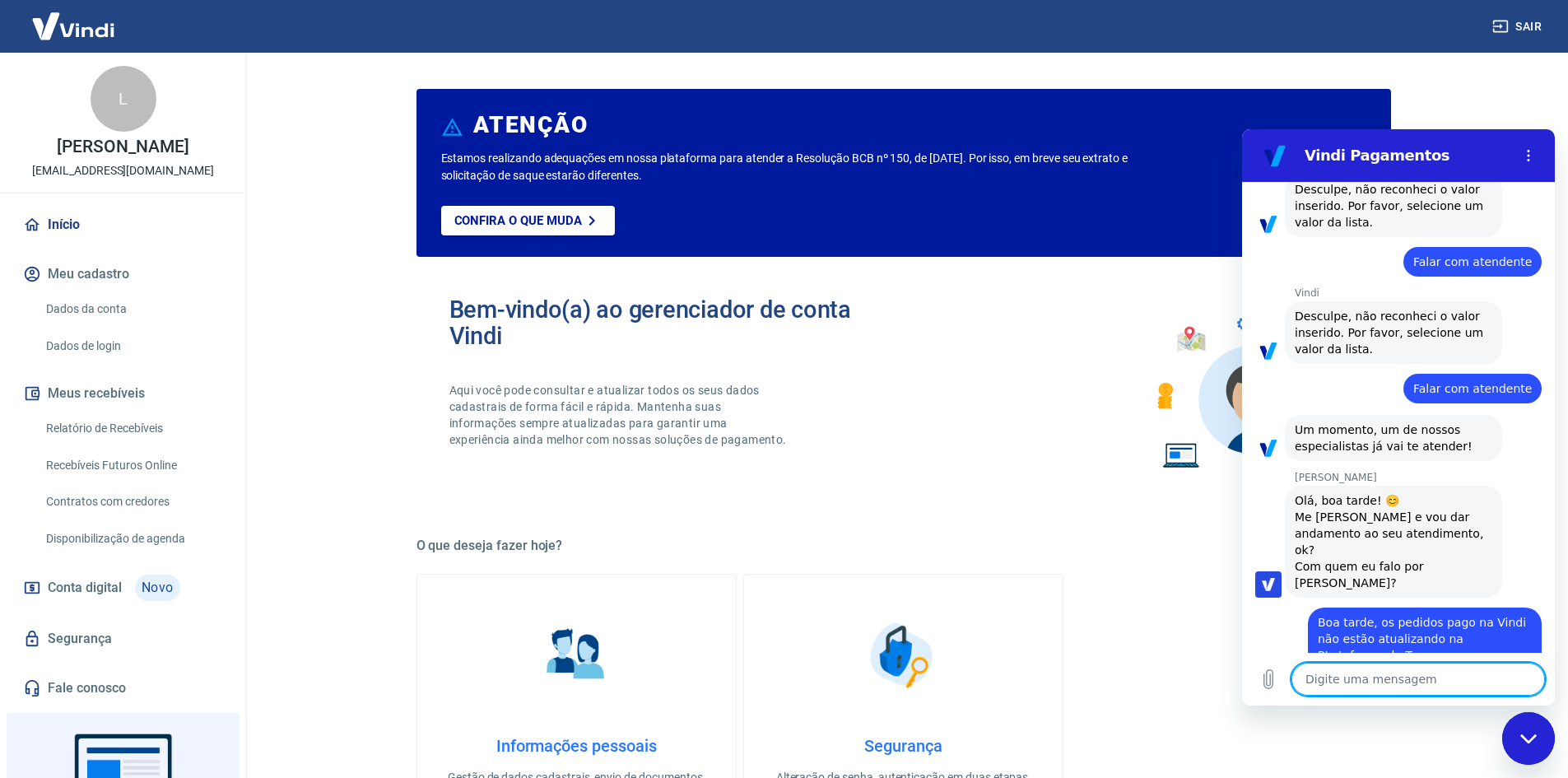
scroll to position [368, 0]
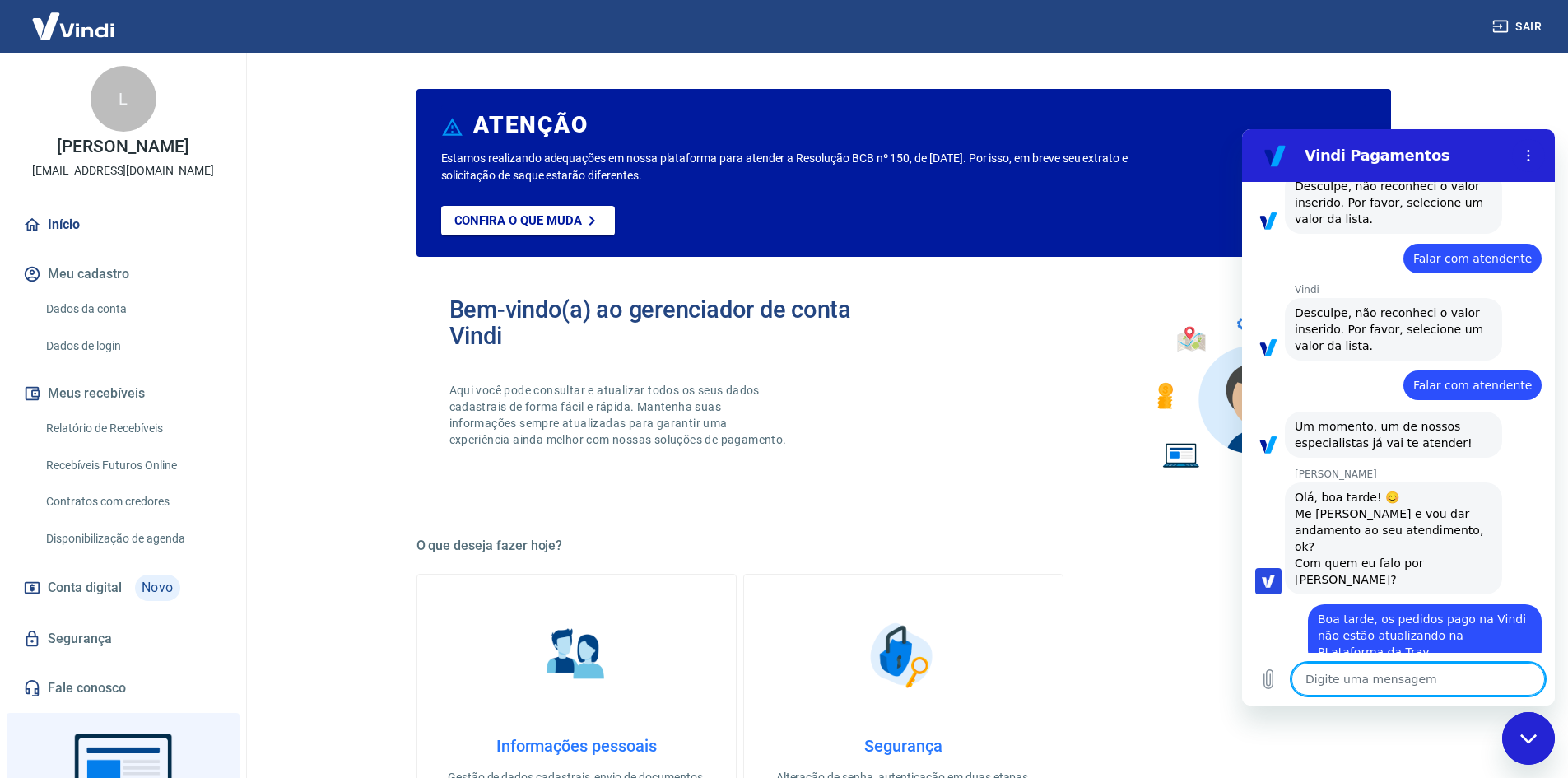
click at [1359, 677] on textarea at bounding box center [1417, 679] width 254 height 33
click at [1361, 674] on textarea at bounding box center [1417, 679] width 254 height 33
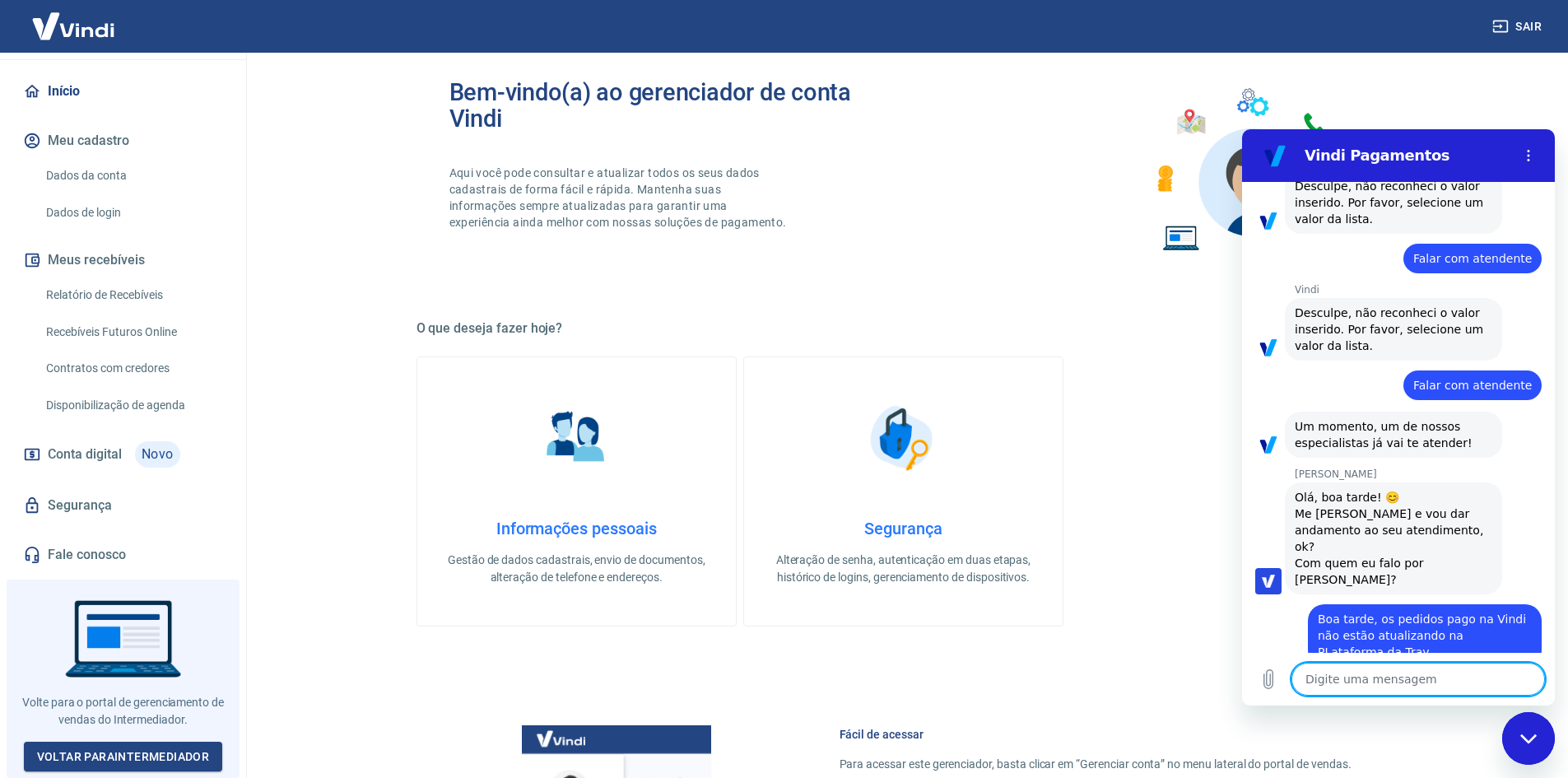
scroll to position [220, 0]
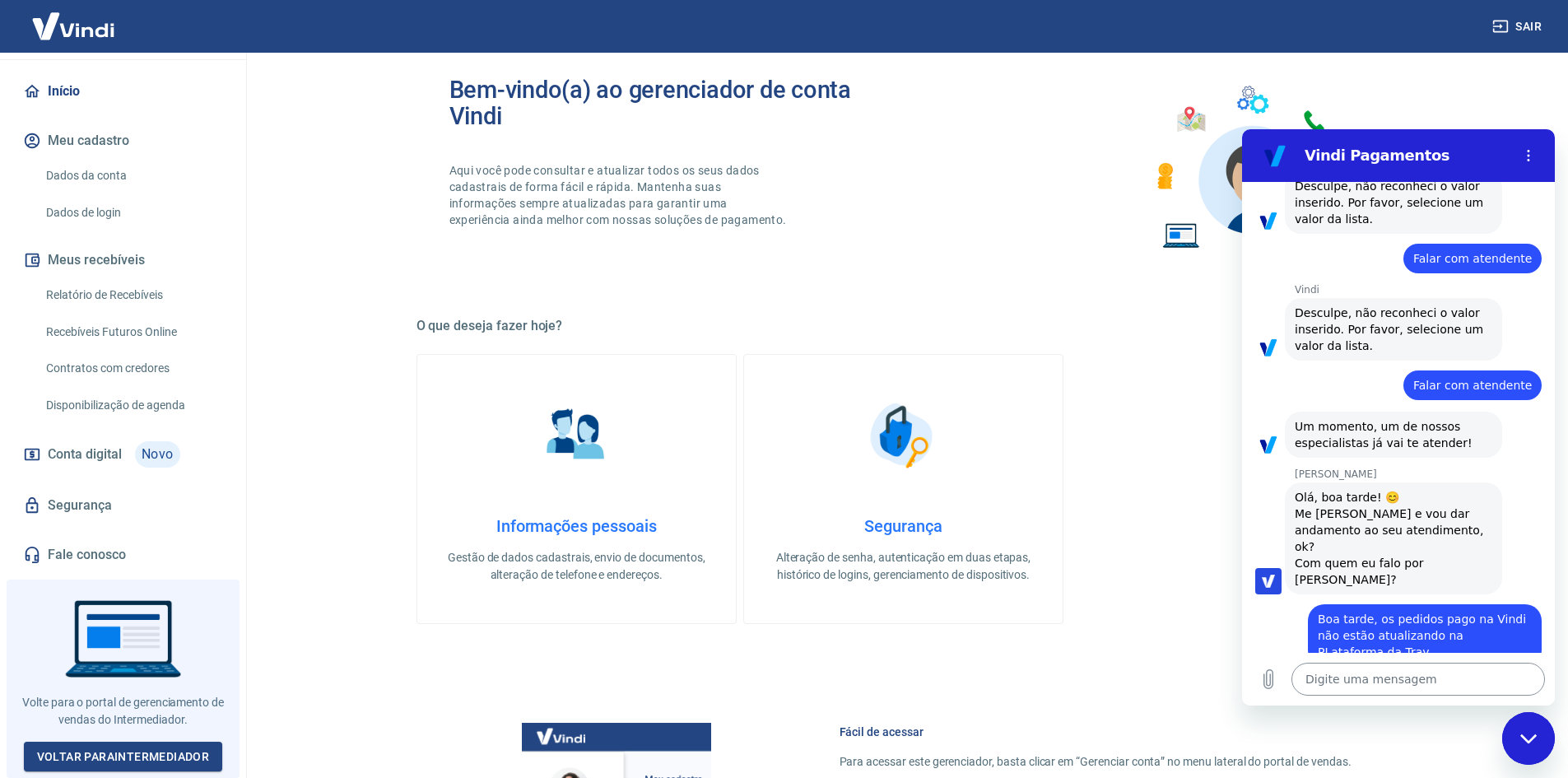
click at [1319, 682] on textarea at bounding box center [1417, 679] width 254 height 33
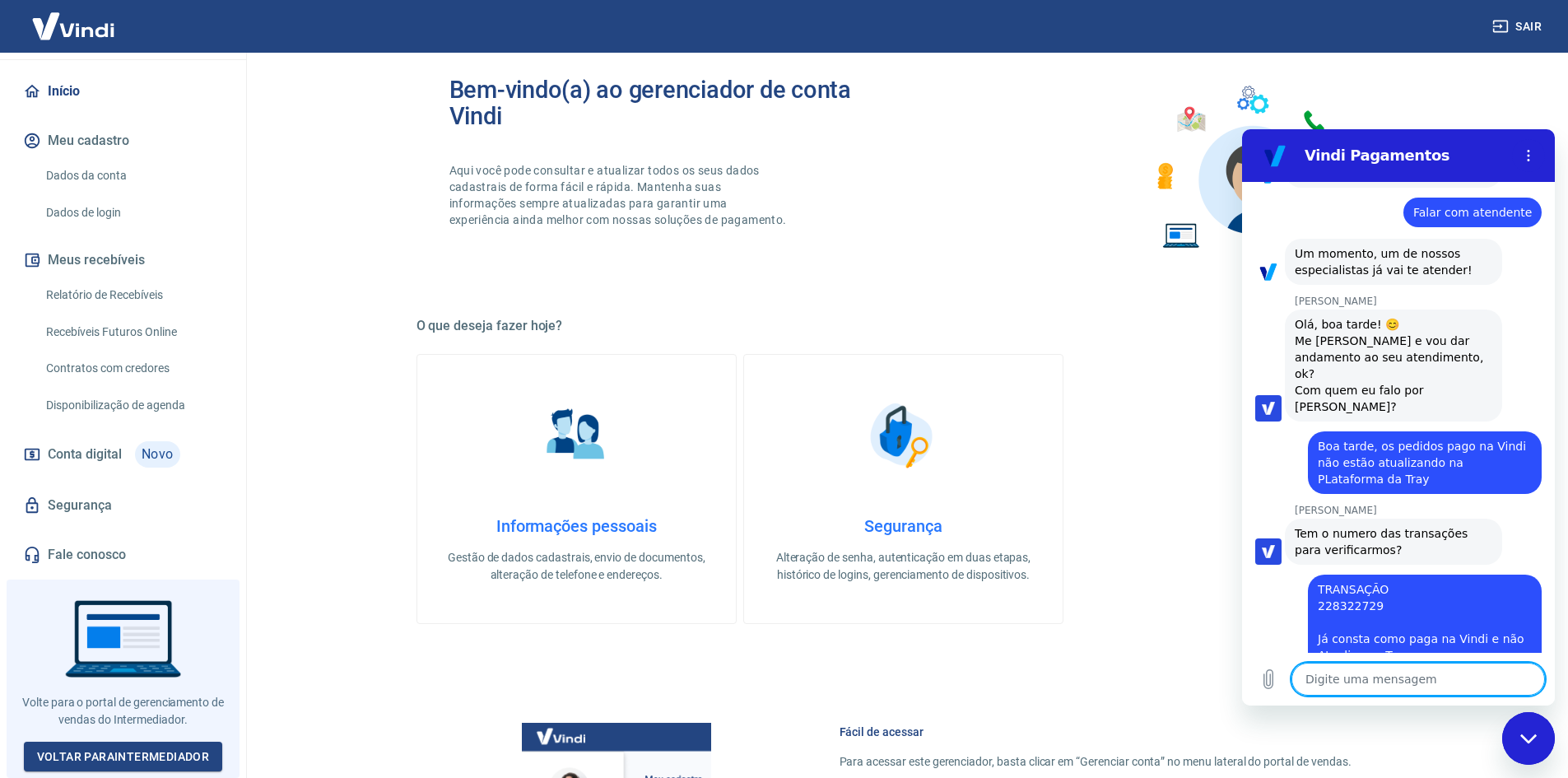
scroll to position [544, 0]
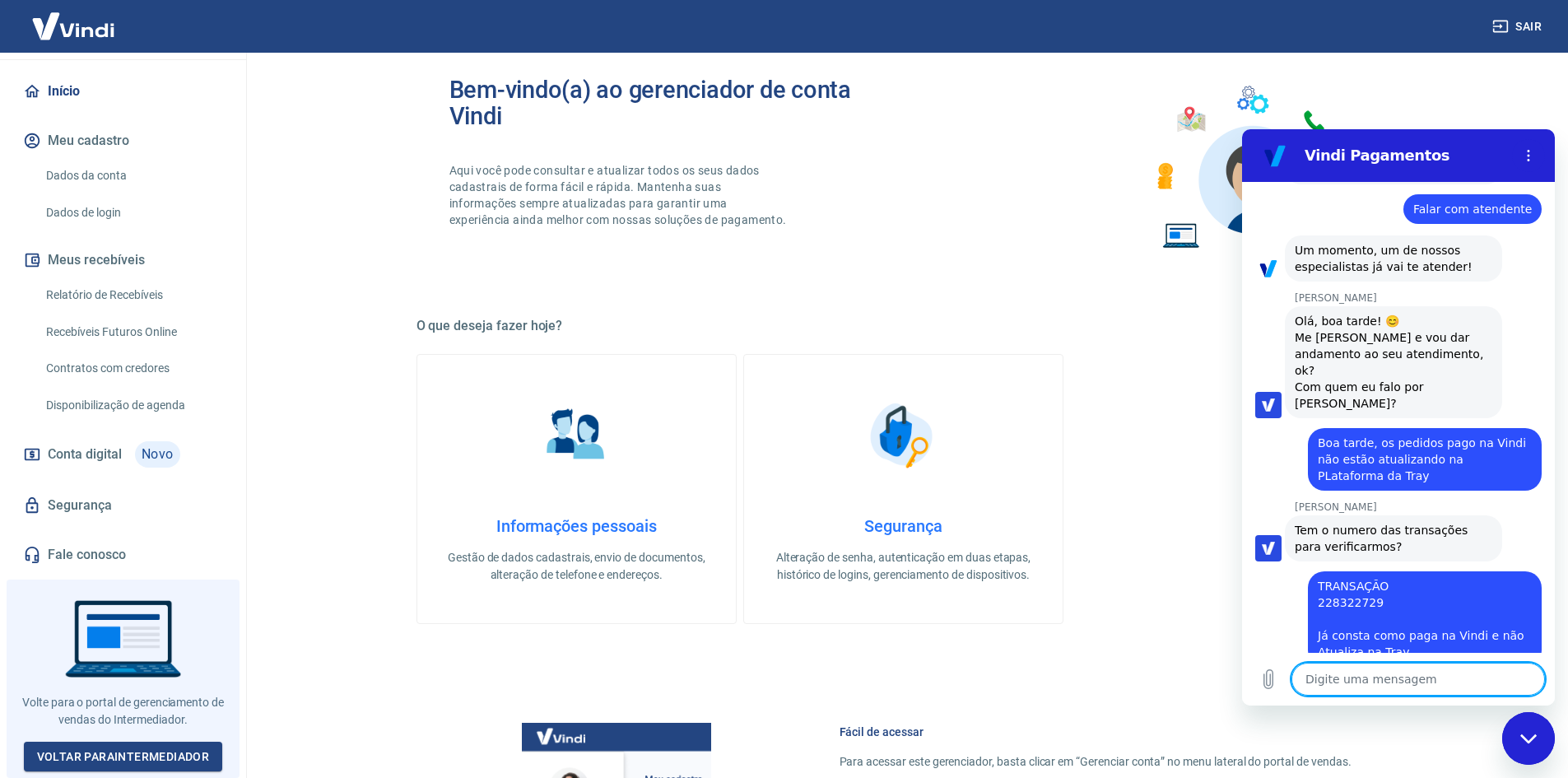
paste textarea "TRANSAÇÃO 228321721"
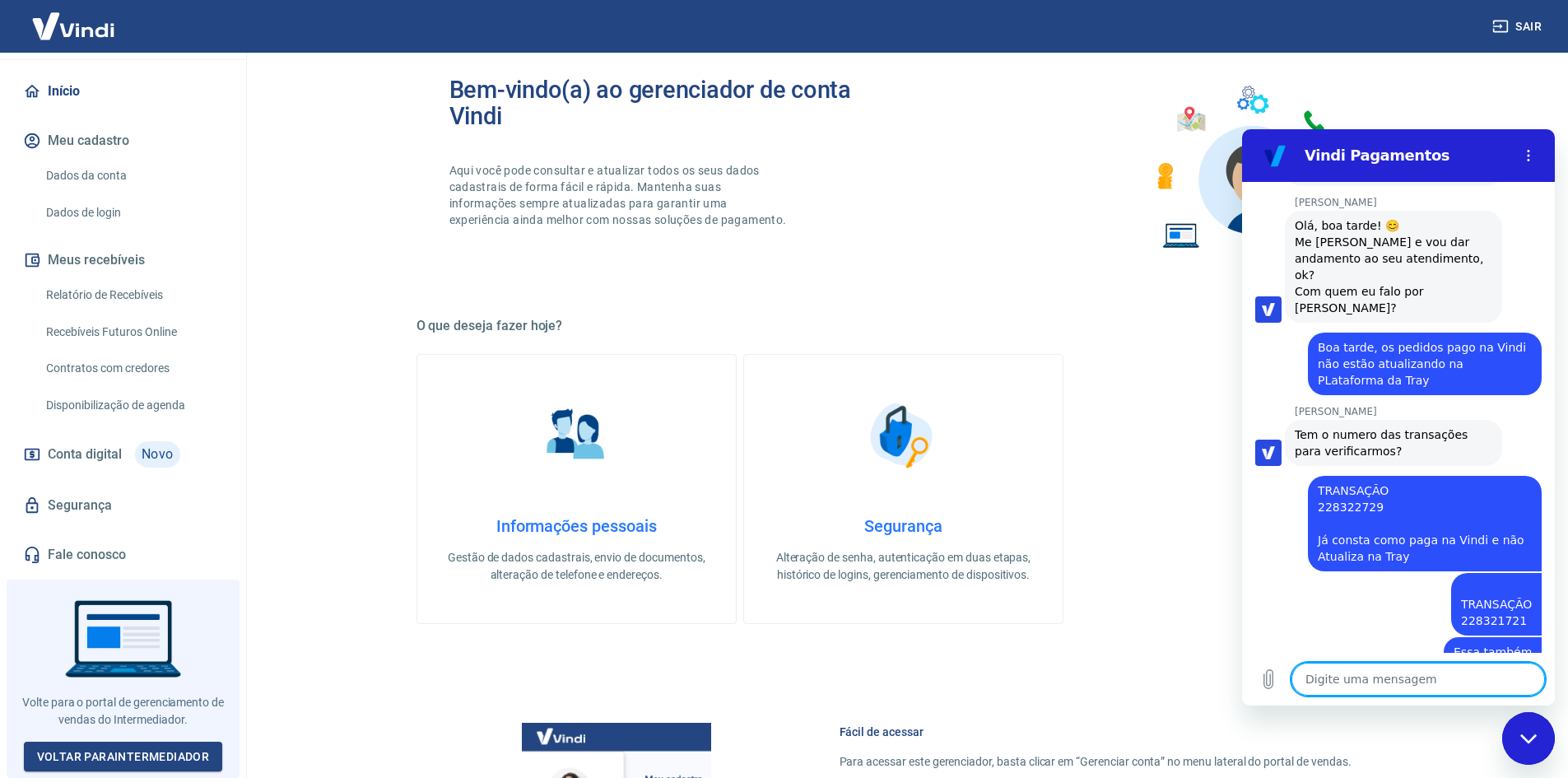
scroll to position [671, 0]
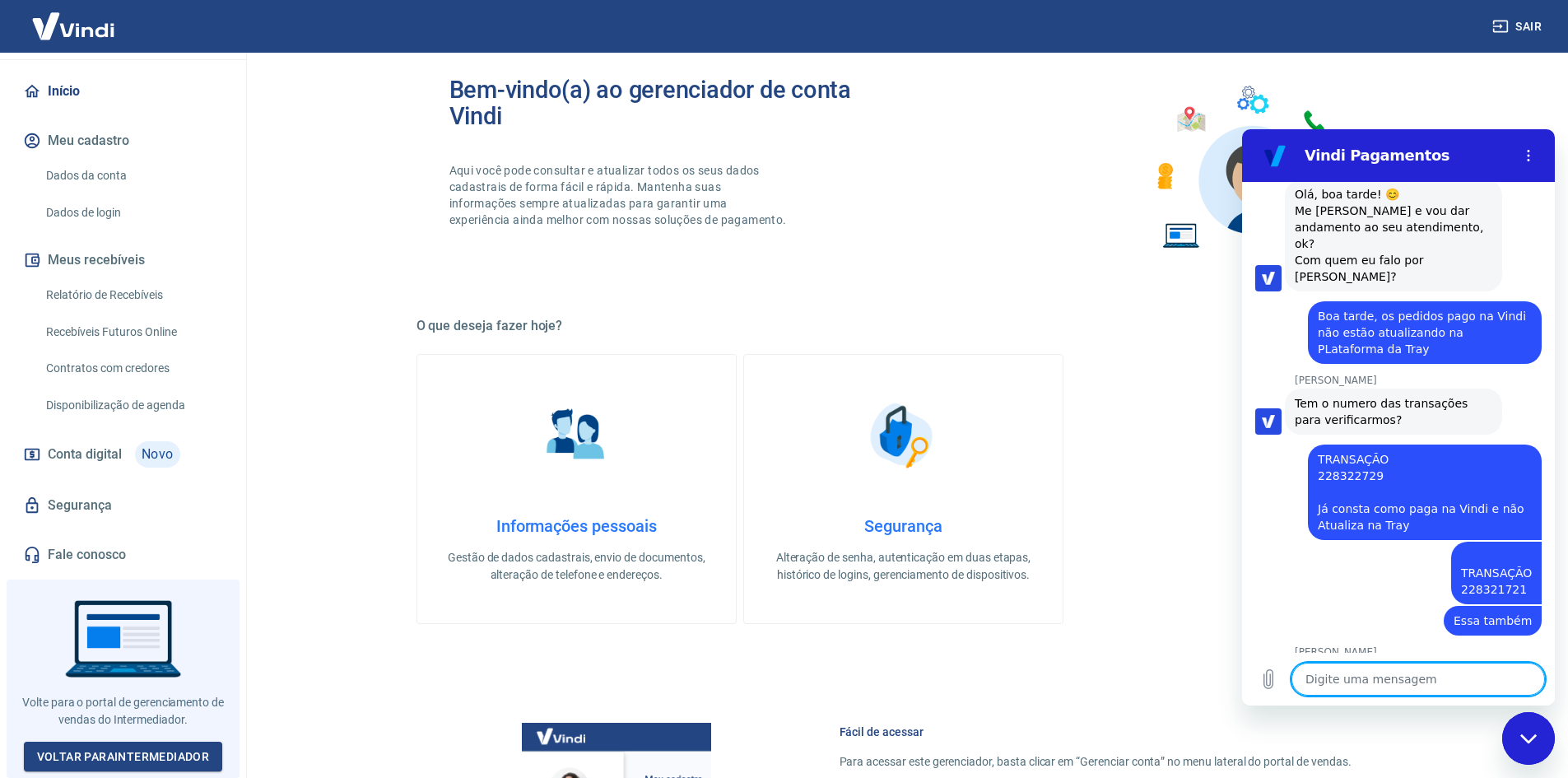
click at [1338, 670] on textarea at bounding box center [1417, 679] width 254 height 33
click at [1327, 680] on textarea at bounding box center [1417, 679] width 254 height 33
click at [1331, 673] on textarea at bounding box center [1417, 679] width 254 height 33
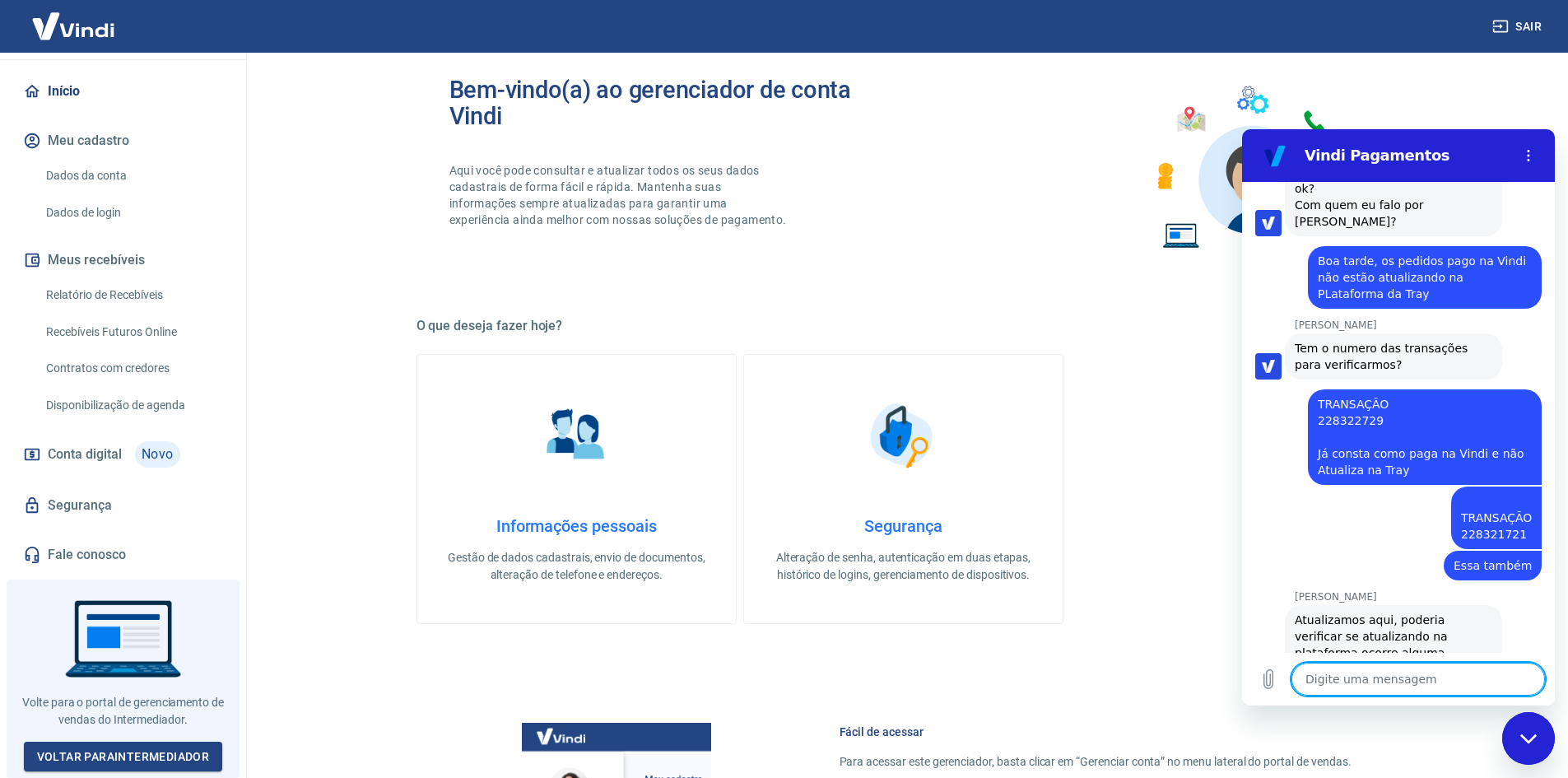
scroll to position [727, 0]
click at [1333, 670] on textarea at bounding box center [1417, 679] width 254 height 33
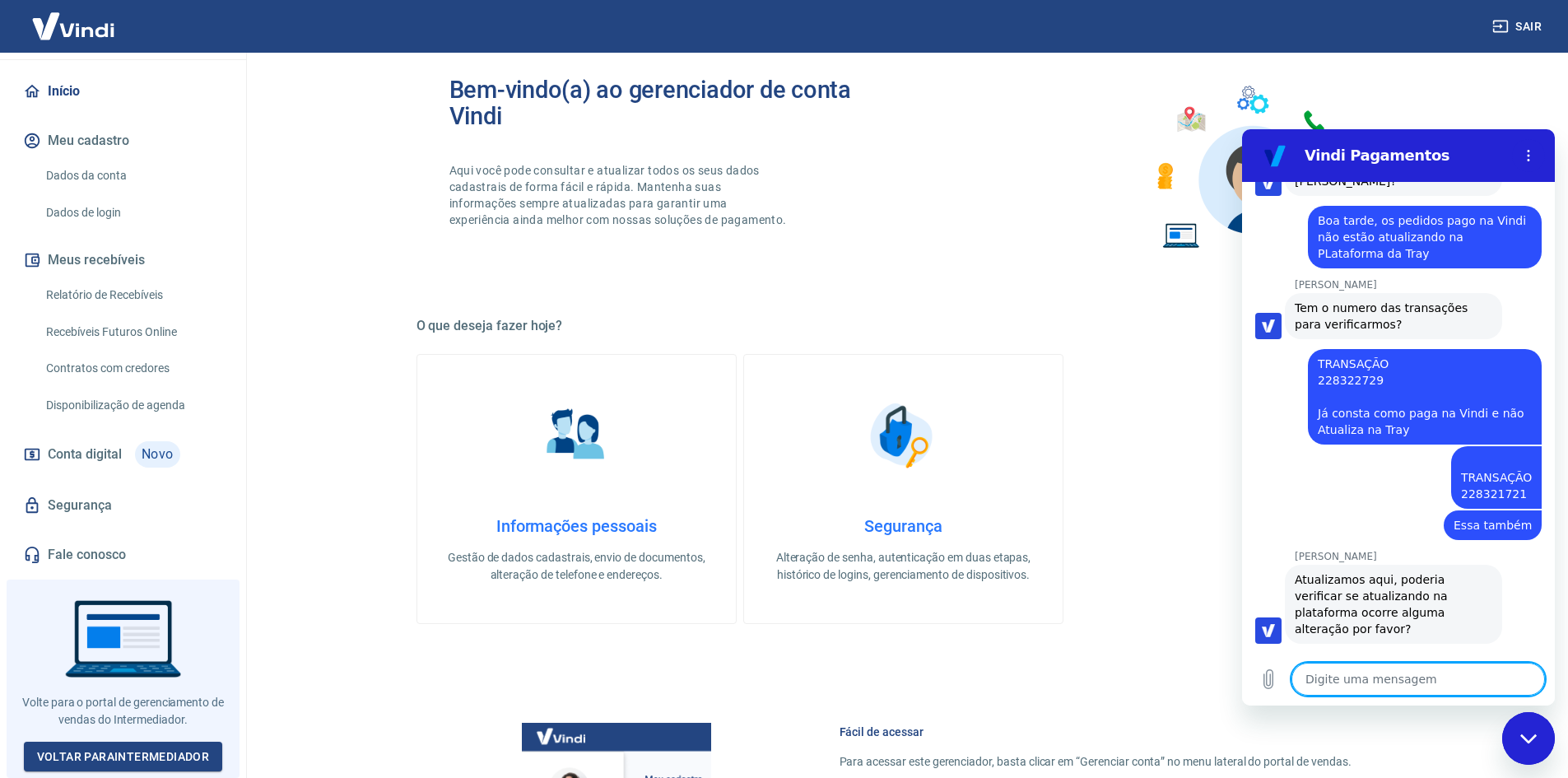
scroll to position [886, 0]
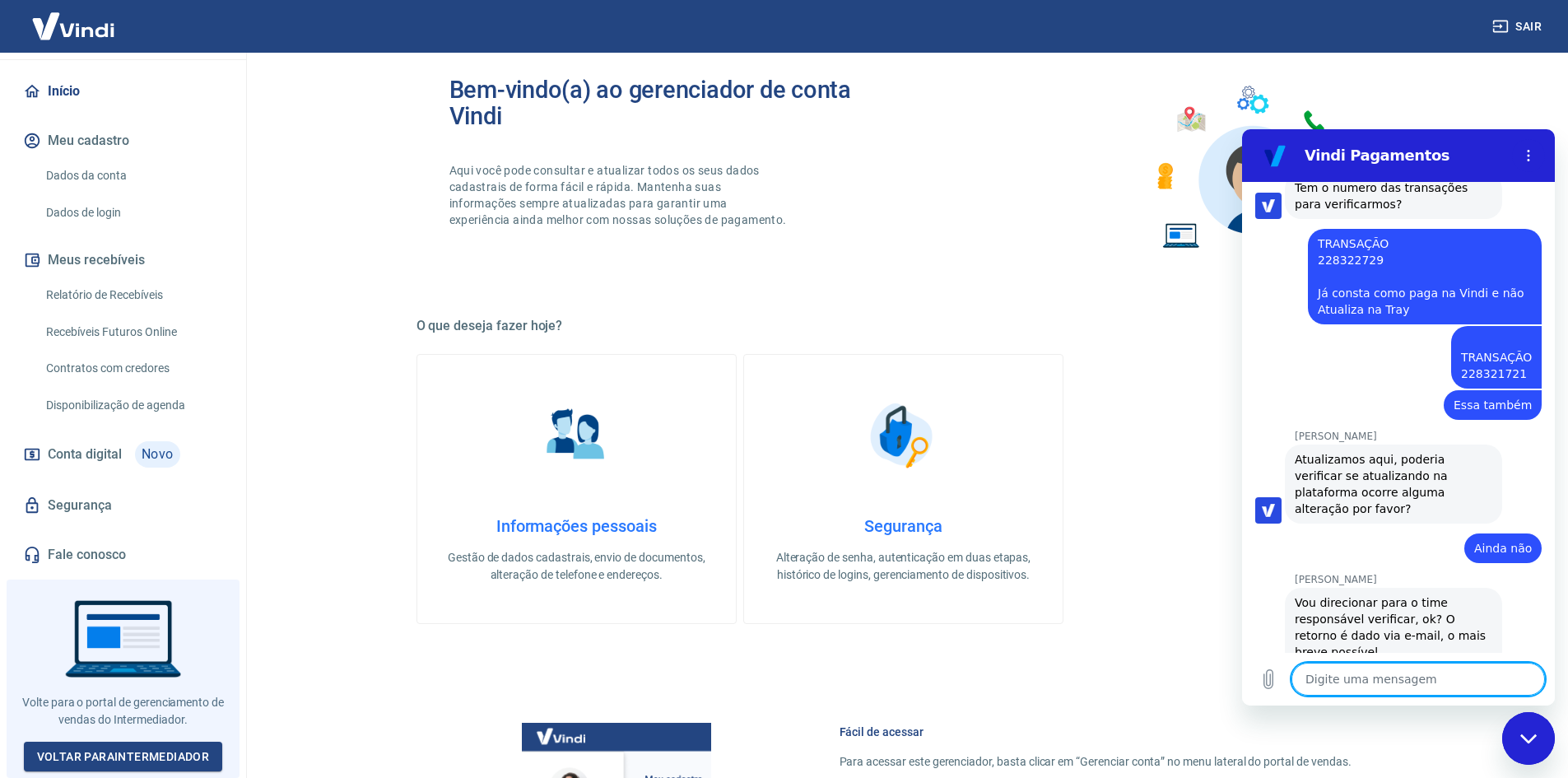
click at [1357, 678] on textarea at bounding box center [1417, 679] width 254 height 33
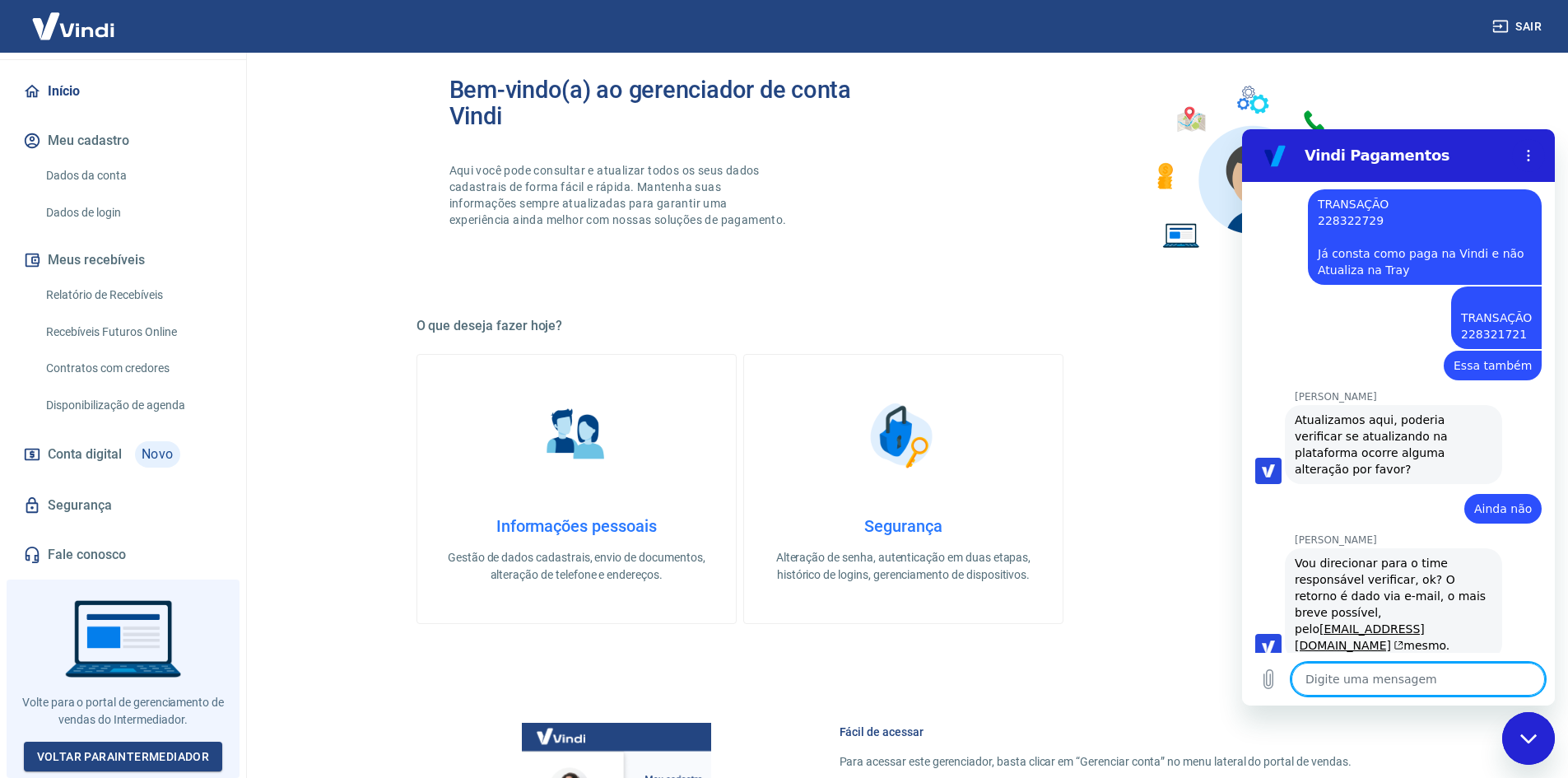
scroll to position [981, 0]
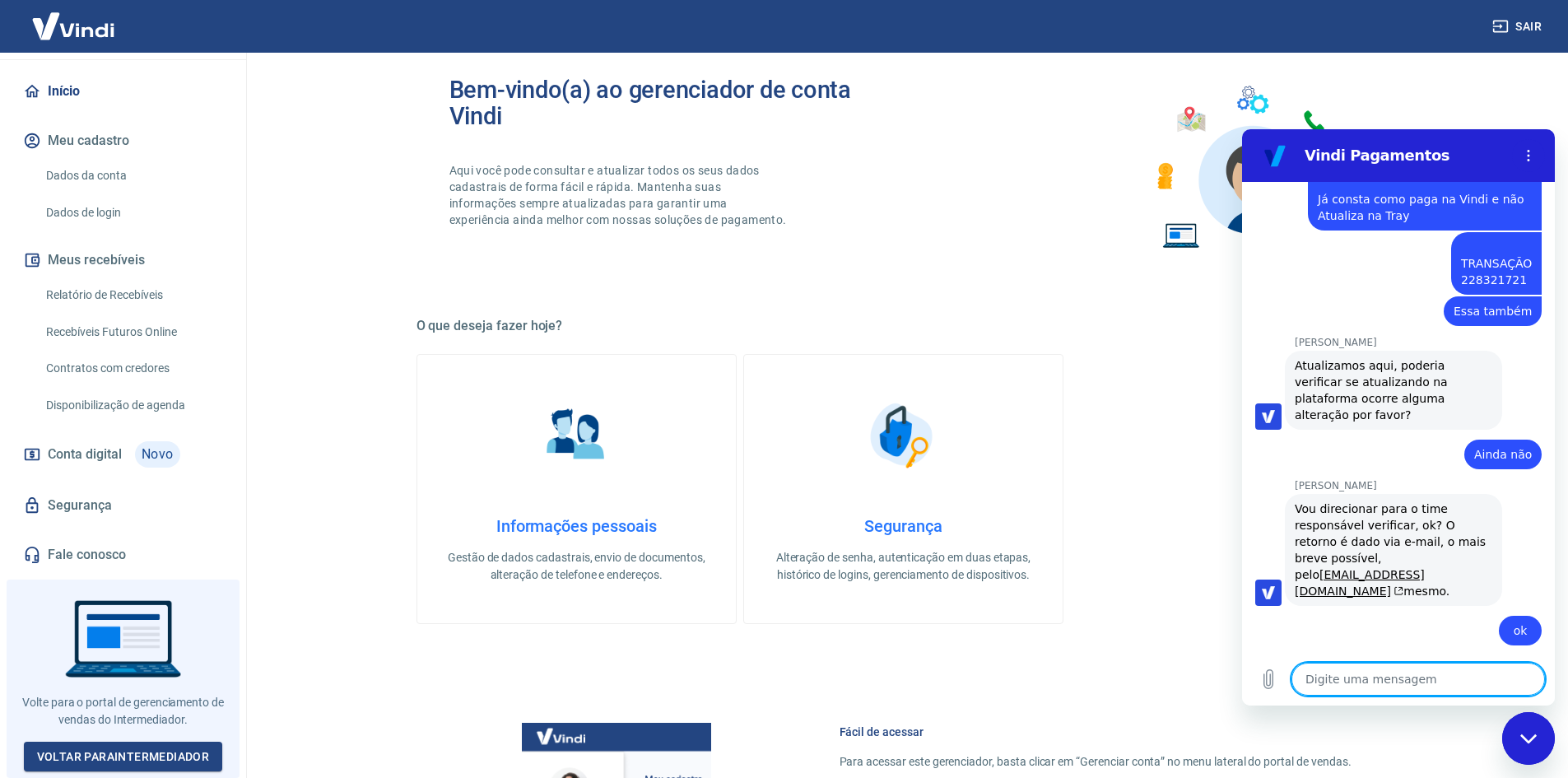
click at [1355, 677] on textarea at bounding box center [1417, 679] width 254 height 33
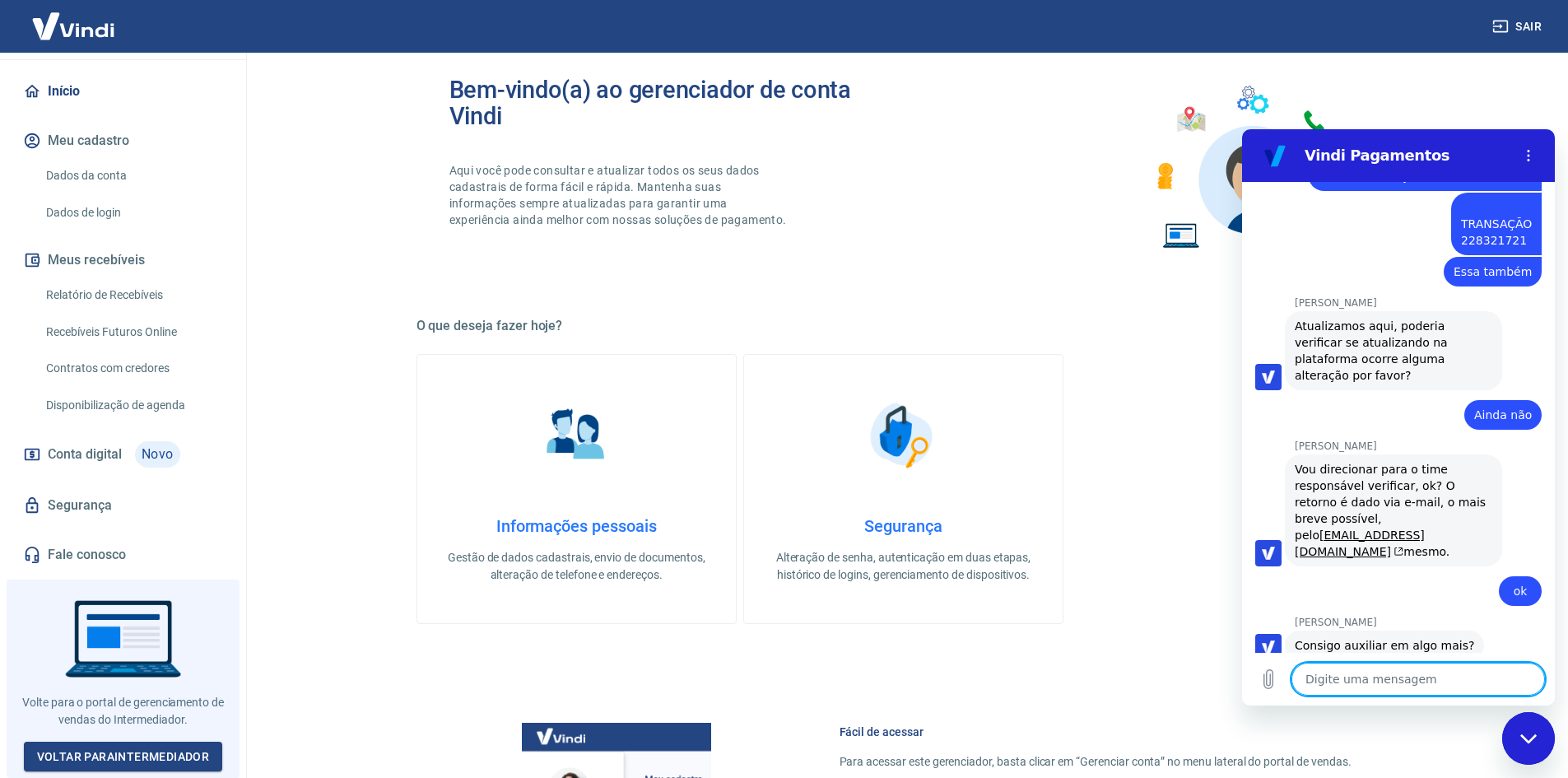
scroll to position [1108, 0]
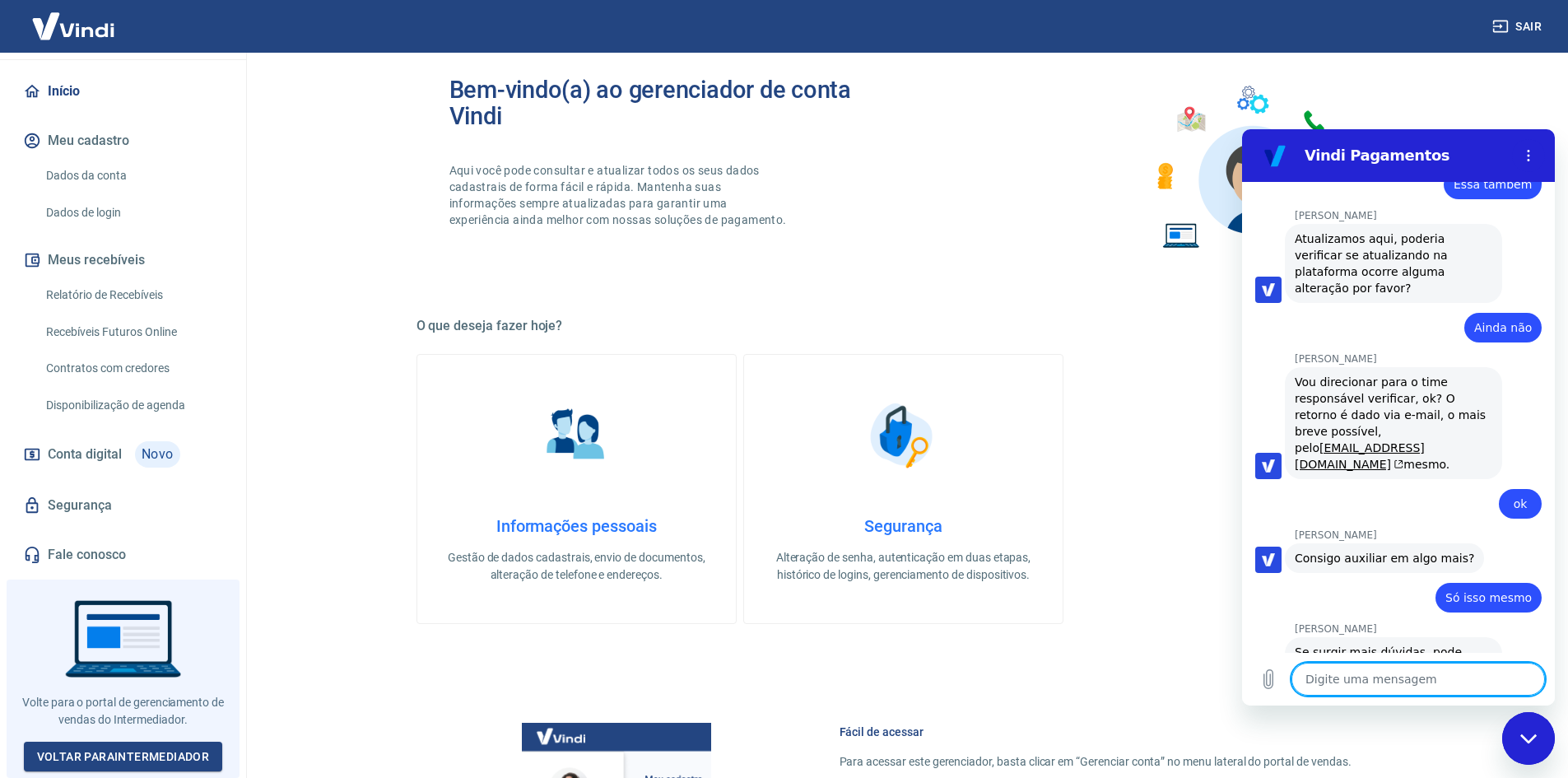
click at [1366, 687] on textarea at bounding box center [1417, 679] width 254 height 33
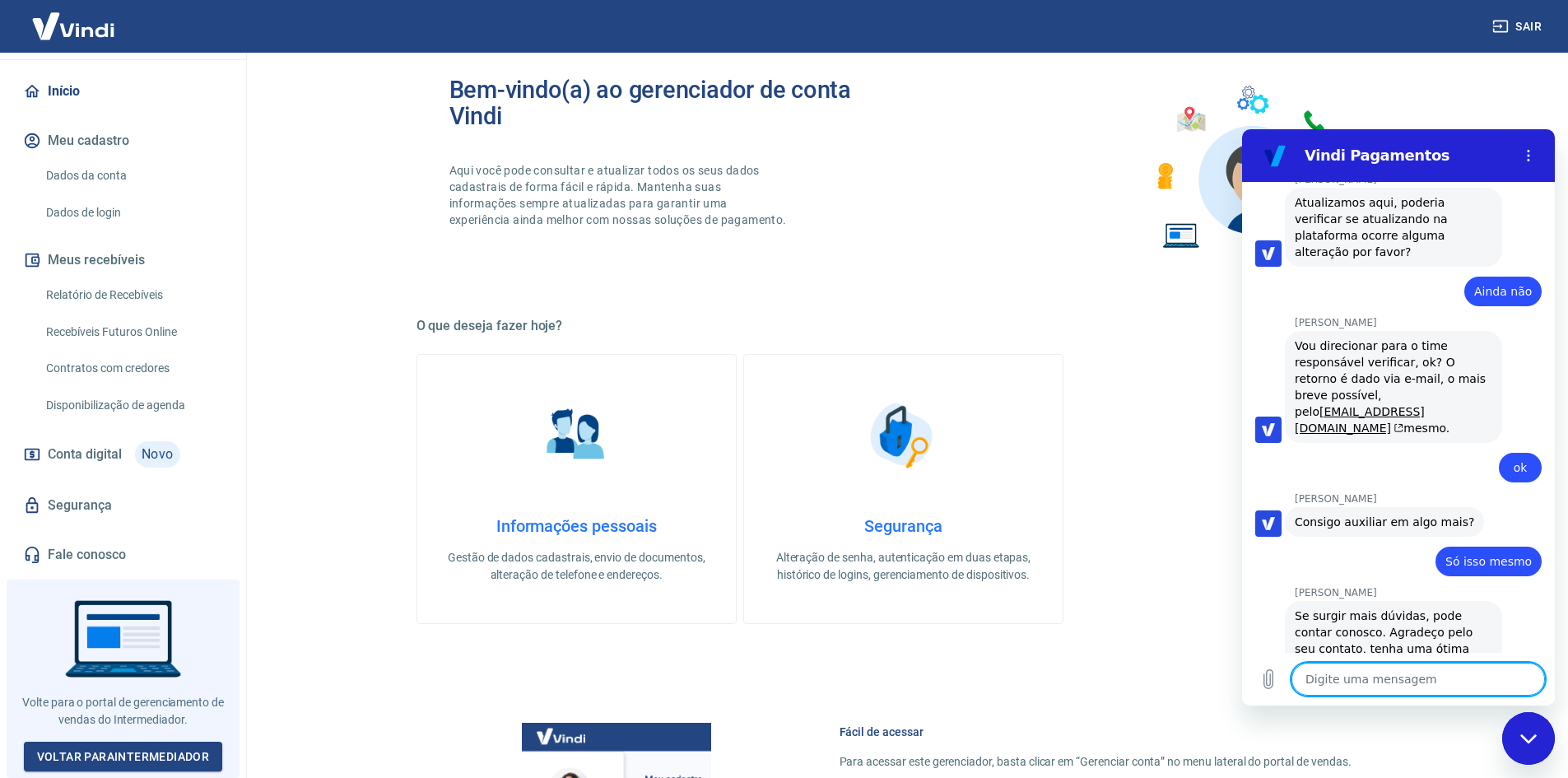
scroll to position [1147, 0]
